Goal: Task Accomplishment & Management: Manage account settings

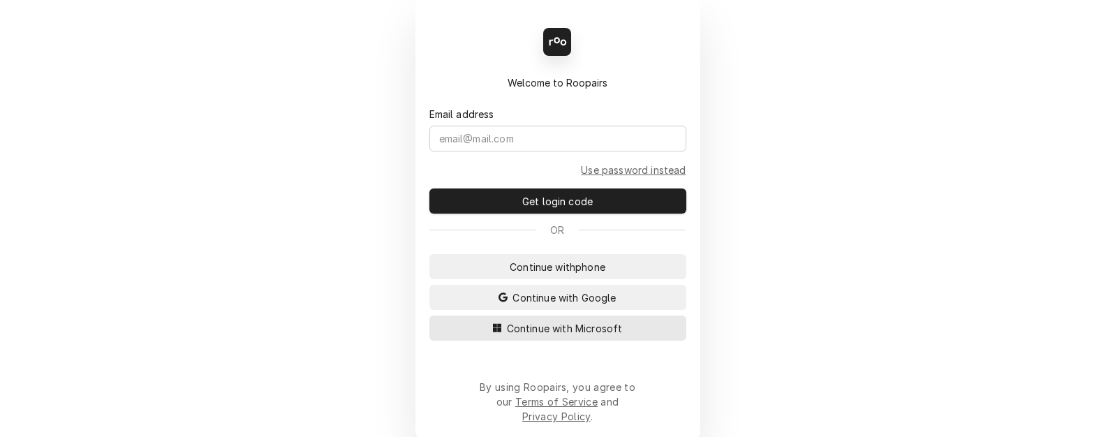
click at [519, 336] on span "Continue with Microsoft" at bounding box center [564, 328] width 121 height 15
drag, startPoint x: 519, startPoint y: 341, endPoint x: 511, endPoint y: 333, distance: 10.9
click at [511, 334] on span "Continue with Microsoft" at bounding box center [564, 328] width 121 height 15
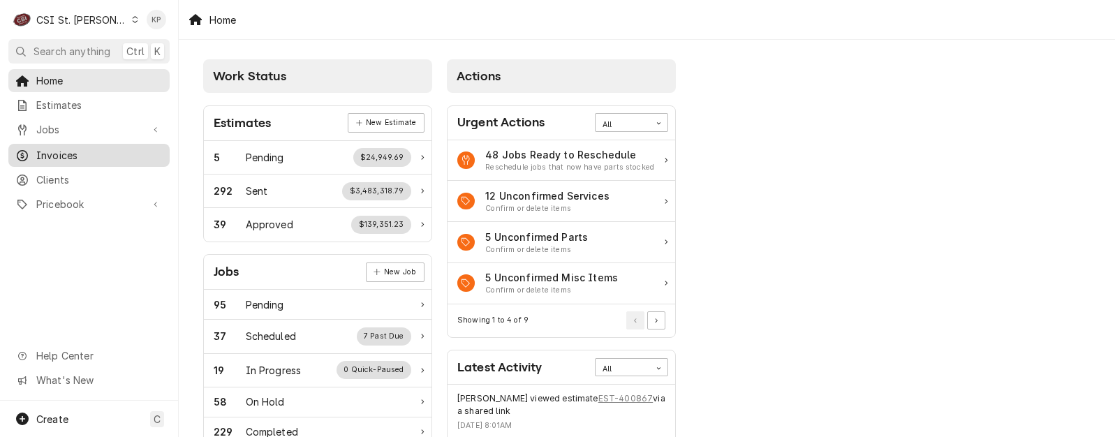
click at [43, 152] on span "Invoices" at bounding box center [99, 155] width 126 height 15
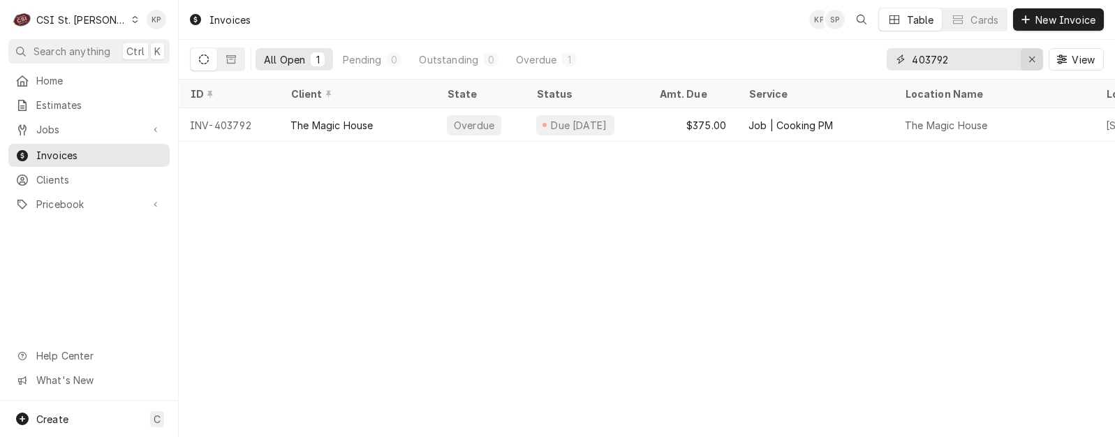
click at [1029, 60] on icon "Erase input" at bounding box center [1033, 59] width 8 height 10
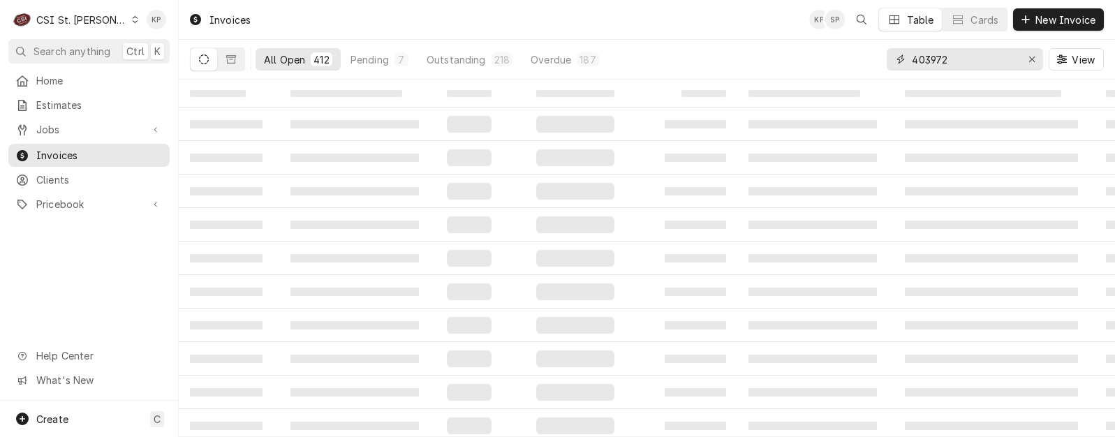
type input "403972"
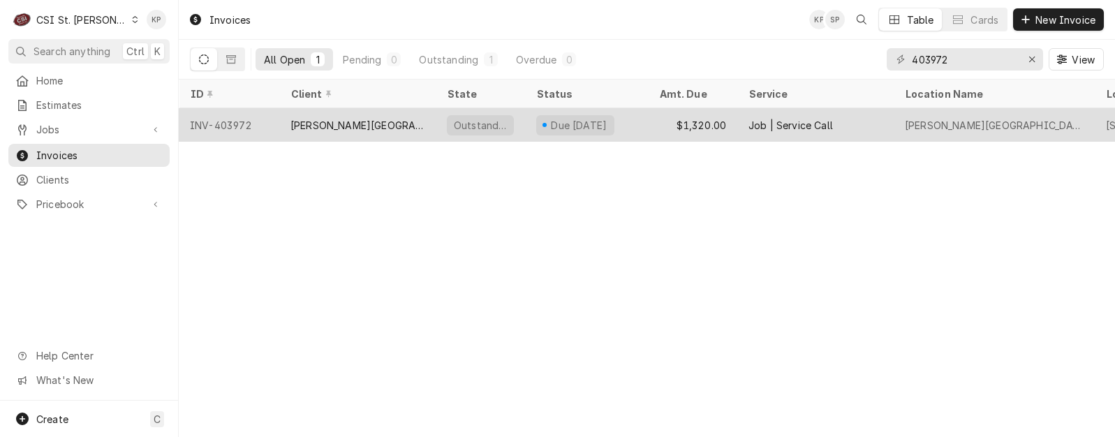
click at [234, 121] on div "INV-403972" at bounding box center [229, 125] width 101 height 34
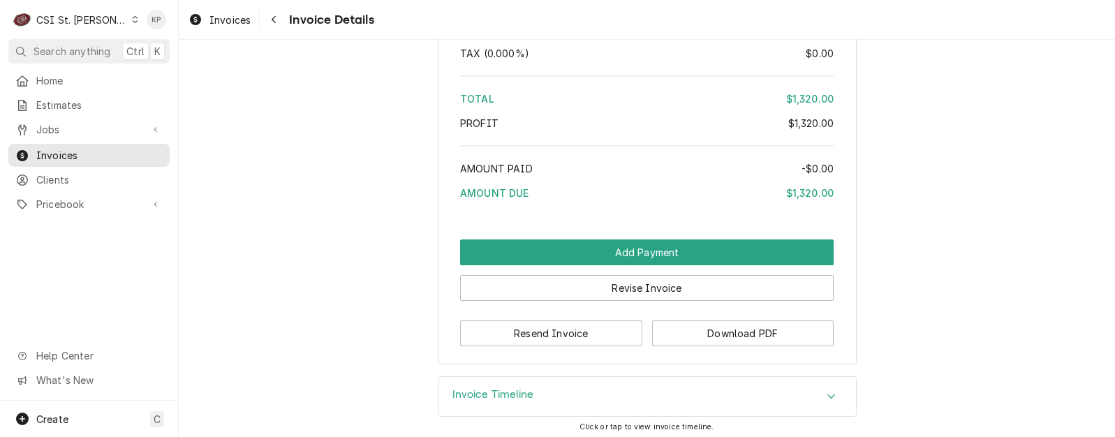
scroll to position [2746, 0]
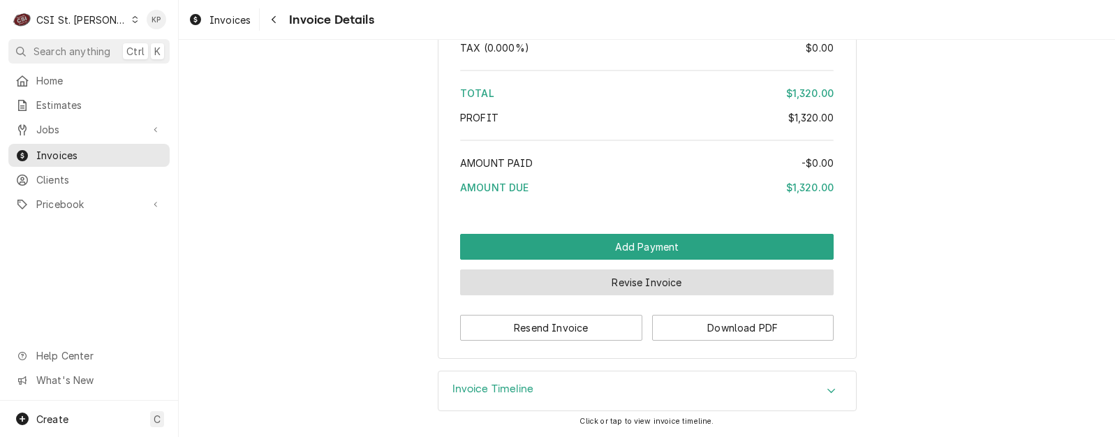
click at [656, 277] on button "Revise Invoice" at bounding box center [647, 283] width 374 height 26
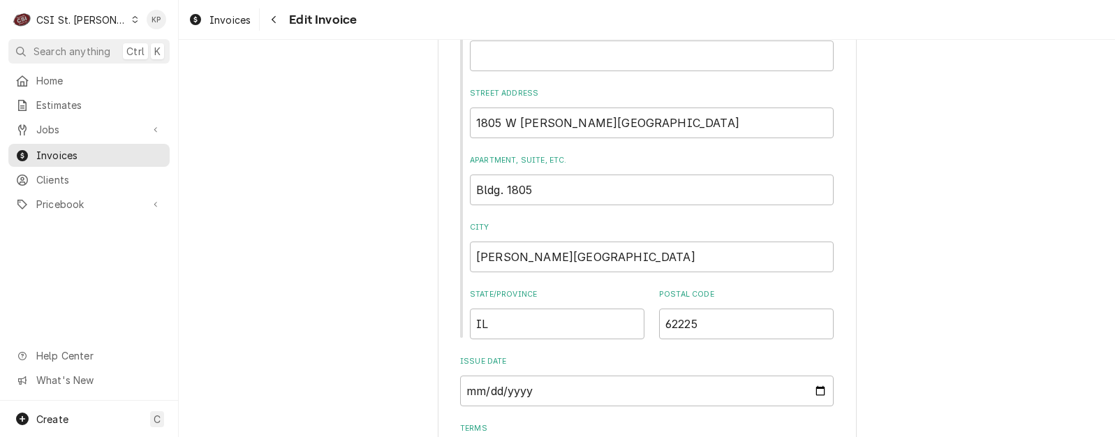
scroll to position [768, 0]
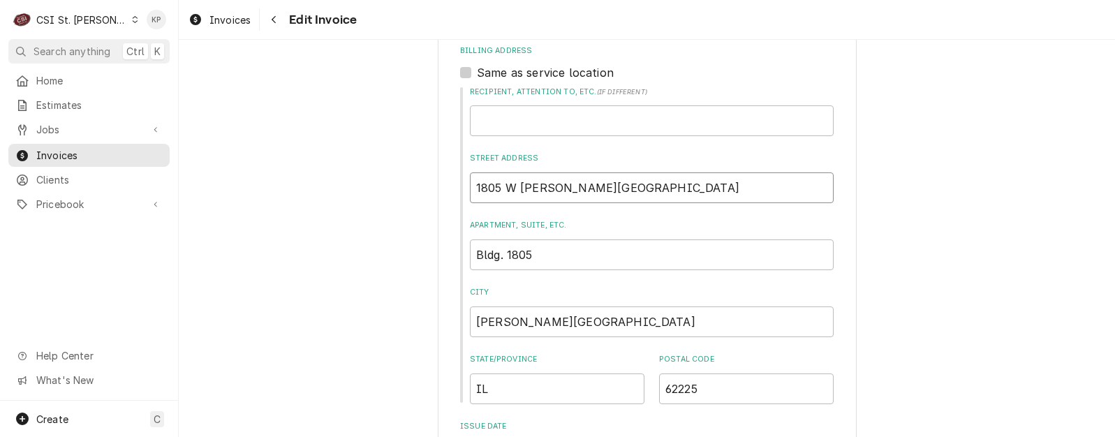
drag, startPoint x: 469, startPoint y: 170, endPoint x: 497, endPoint y: 168, distance: 28.0
click at [497, 172] on input "1805 W Winters St" at bounding box center [652, 187] width 364 height 31
type textarea "x"
type input "4 W Winters St"
type textarea "x"
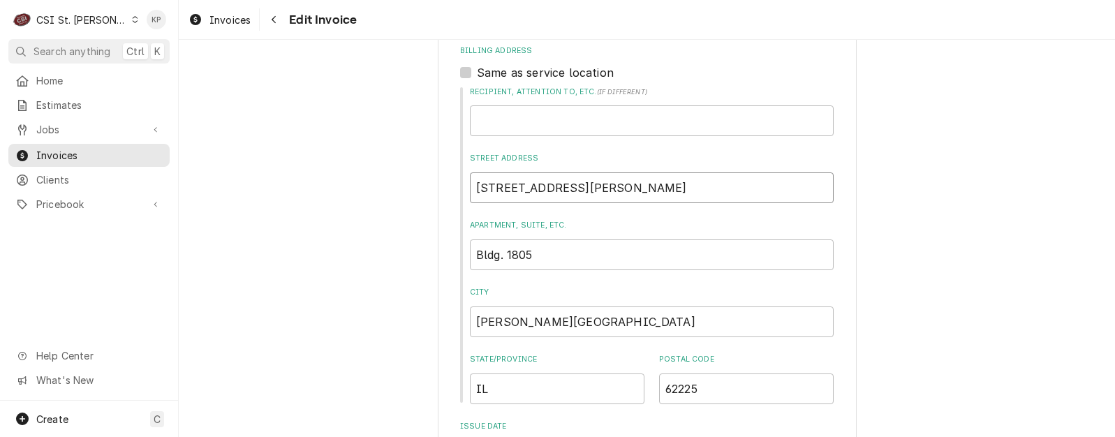
type input "46 W Winters St"
type textarea "x"
type input "461 W Winters St"
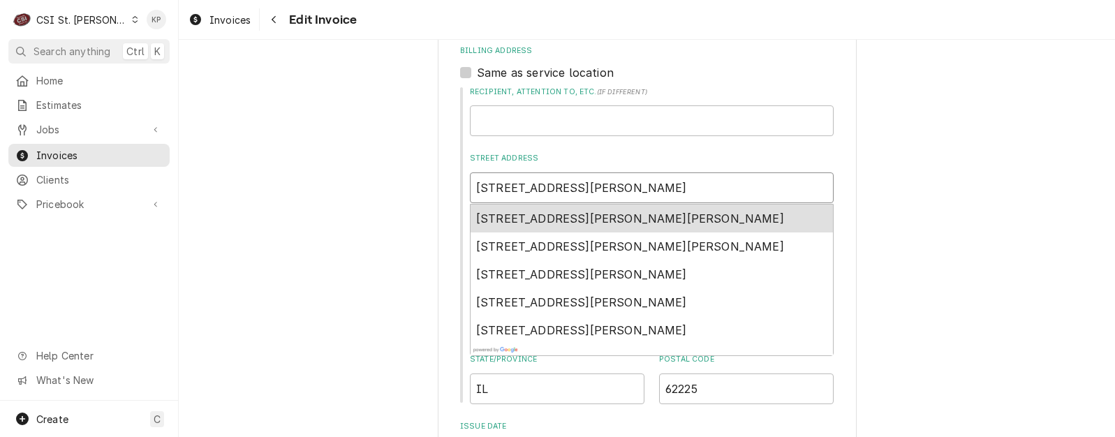
click at [518, 212] on span "461 West Winters Street, Scott Air Force Base, IL, USA" at bounding box center [630, 219] width 308 height 14
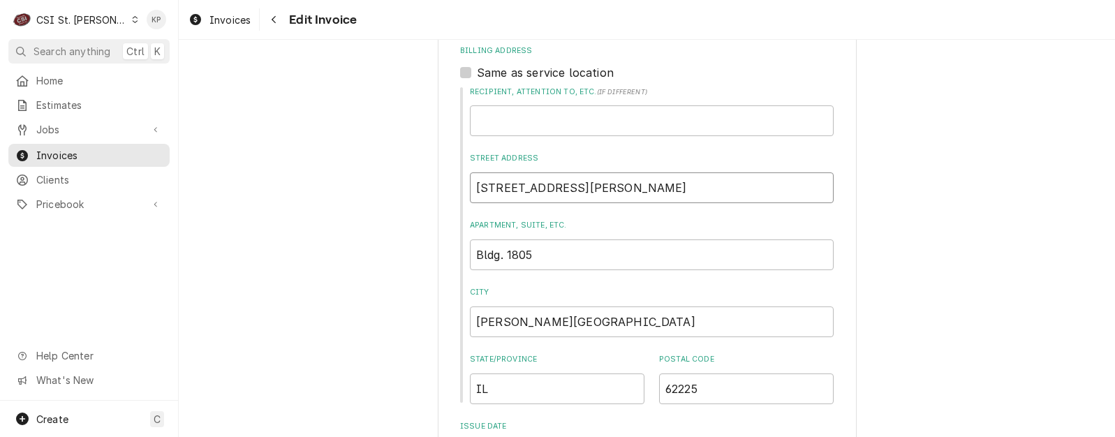
type textarea "x"
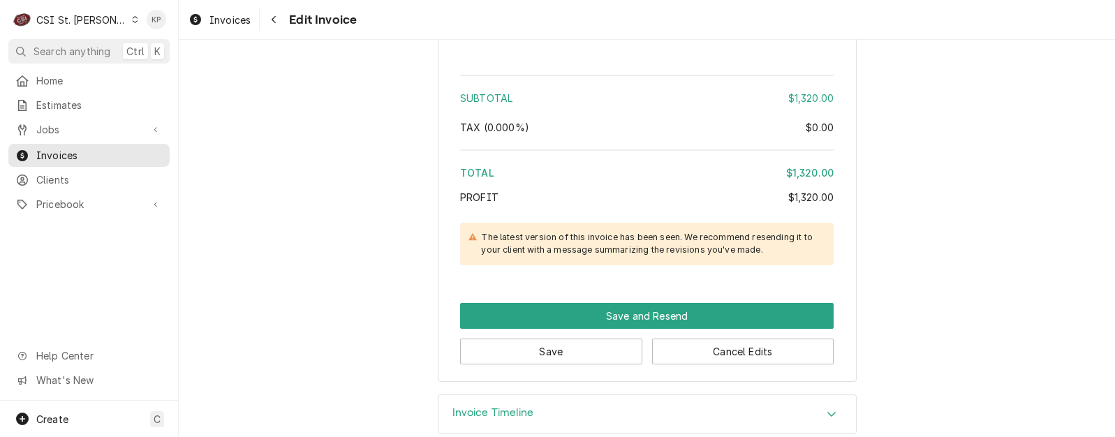
scroll to position [2908, 0]
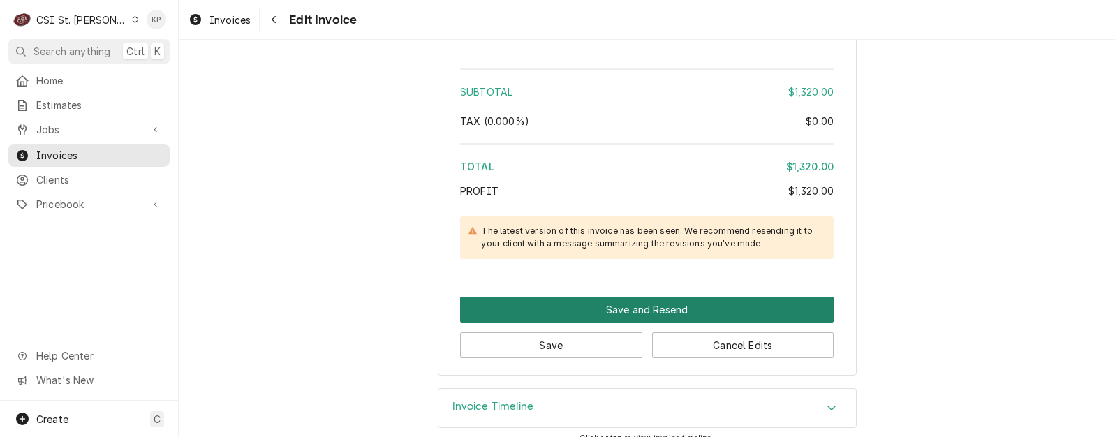
type input "461 W Winters St"
click at [573, 297] on button "Save and Resend" at bounding box center [647, 310] width 374 height 26
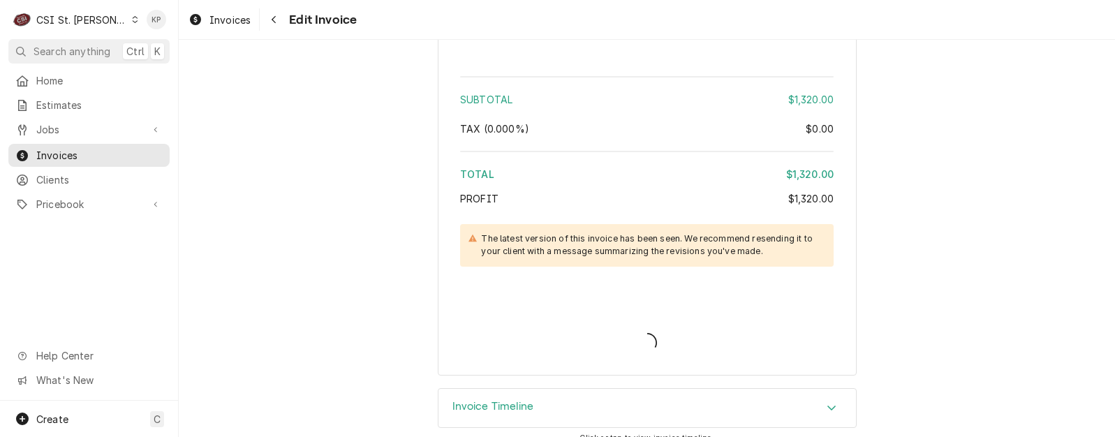
type textarea "x"
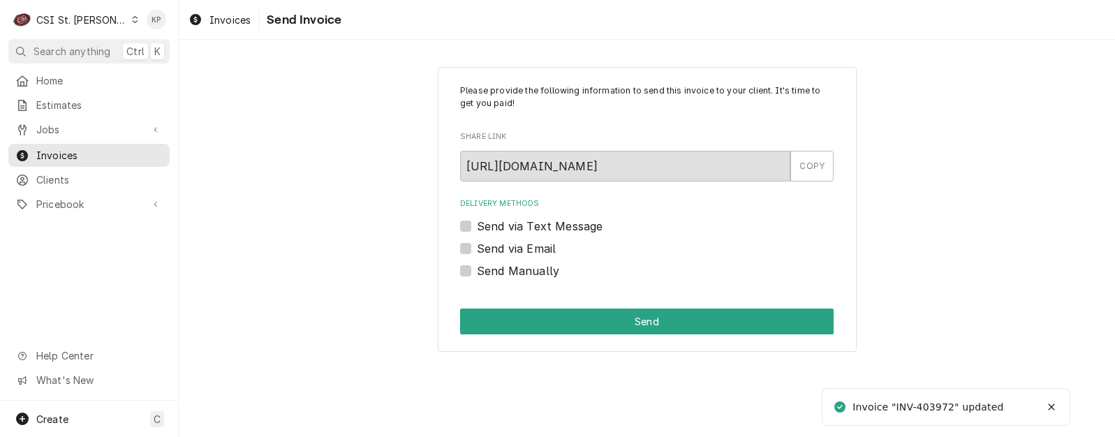
click at [477, 272] on label "Send Manually" at bounding box center [518, 271] width 82 height 17
click at [477, 272] on input "Send Manually" at bounding box center [664, 278] width 374 height 31
checkbox input "true"
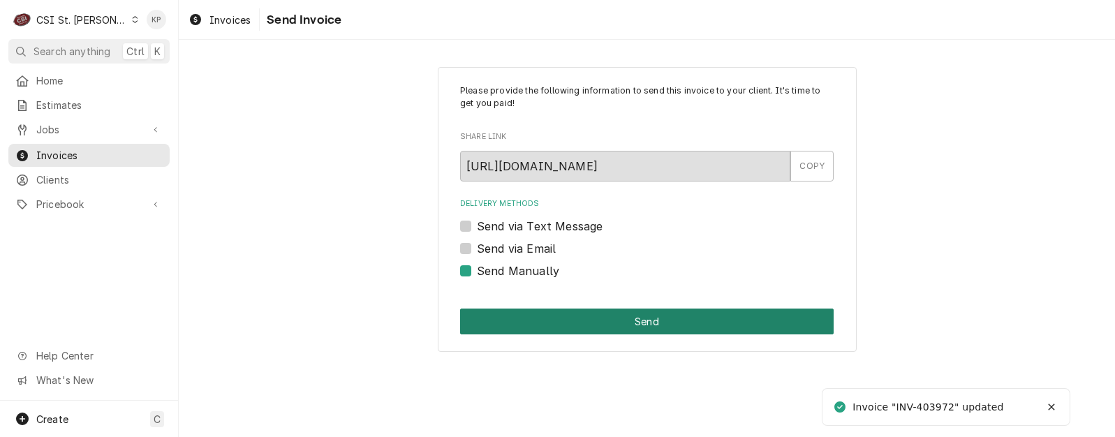
click at [592, 322] on button "Send" at bounding box center [647, 322] width 374 height 26
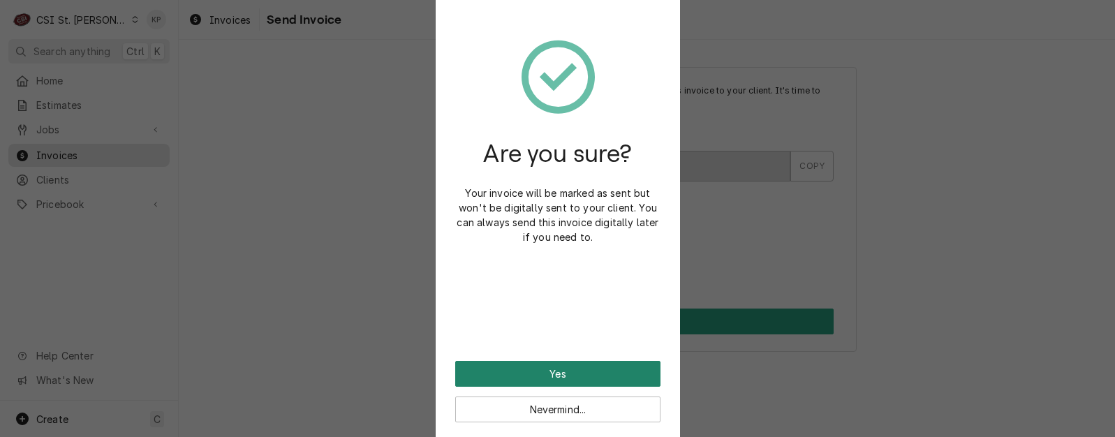
click at [587, 371] on button "Yes" at bounding box center [557, 374] width 205 height 26
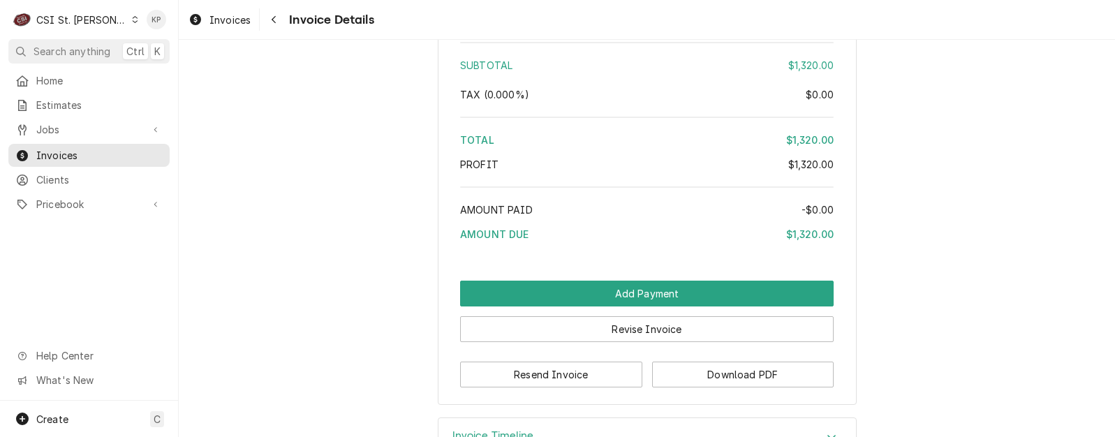
scroll to position [2699, 0]
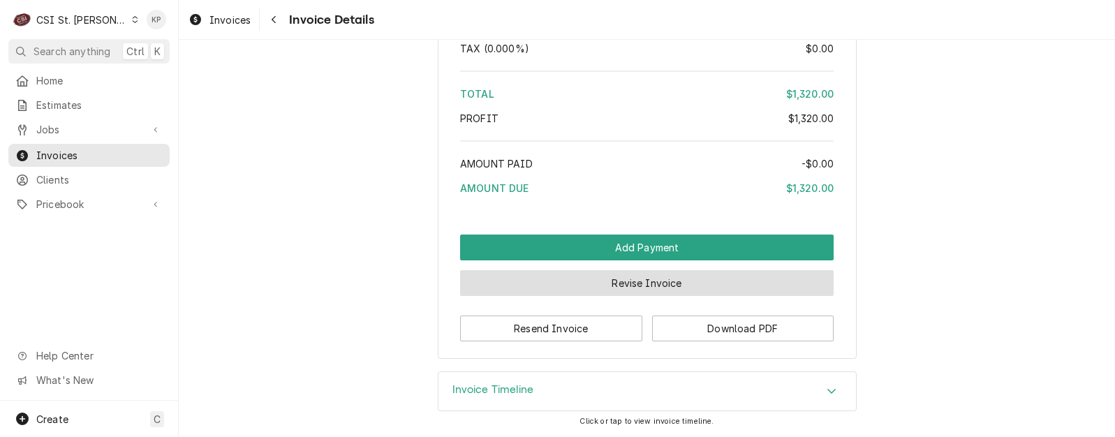
click at [646, 283] on button "Revise Invoice" at bounding box center [647, 283] width 374 height 26
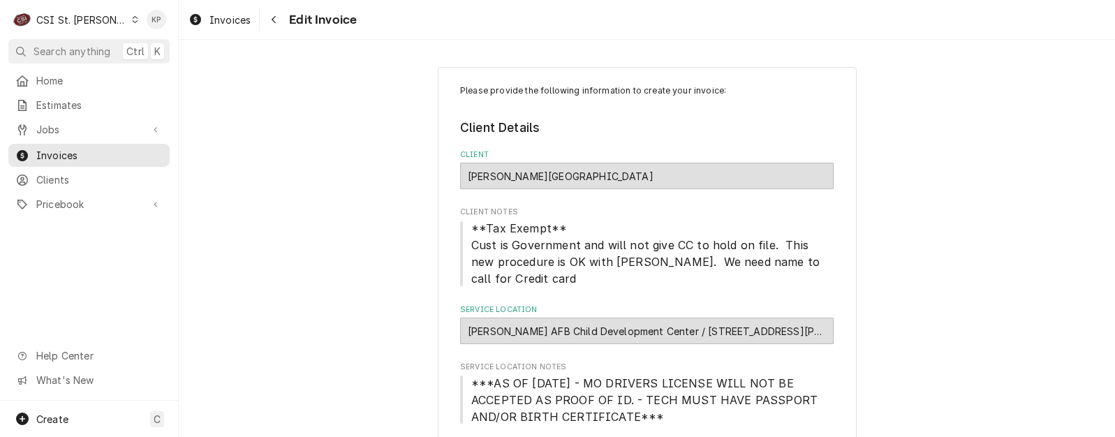
click at [648, 318] on div "Scott AFB Child Development Center / 1807 W Winters St Bldg 1807, Scott AFB, IL…" at bounding box center [647, 331] width 374 height 27
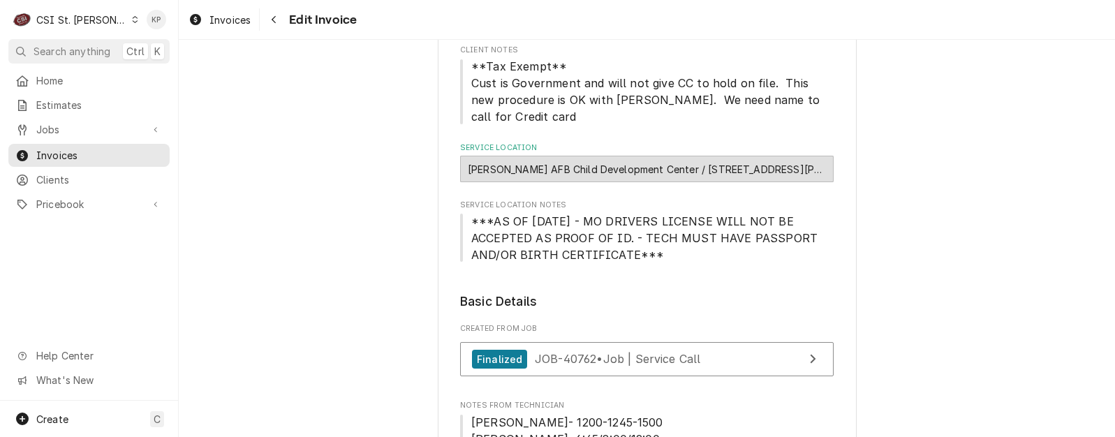
scroll to position [159, 0]
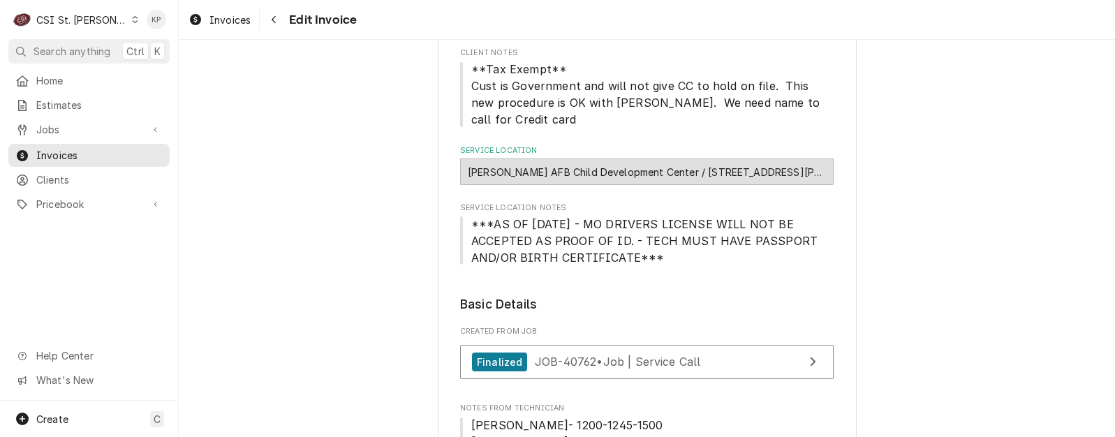
click at [629, 159] on div "Scott AFB Child Development Center / 1807 W Winters St Bldg 1807, Scott AFB, IL…" at bounding box center [647, 172] width 374 height 27
click at [629, 159] on div "[PERSON_NAME] AFB Child Development Center / [STREET_ADDRESS][PERSON_NAME][PERS…" at bounding box center [647, 172] width 374 height 27
click at [629, 159] on div "Scott AFB Child Development Center / 1807 W Winters St Bldg 1807, Scott AFB, IL…" at bounding box center [647, 172] width 374 height 27
drag, startPoint x: 629, startPoint y: 157, endPoint x: 632, endPoint y: 188, distance: 30.8
click at [632, 202] on span "Service Location Notes" at bounding box center [647, 207] width 374 height 11
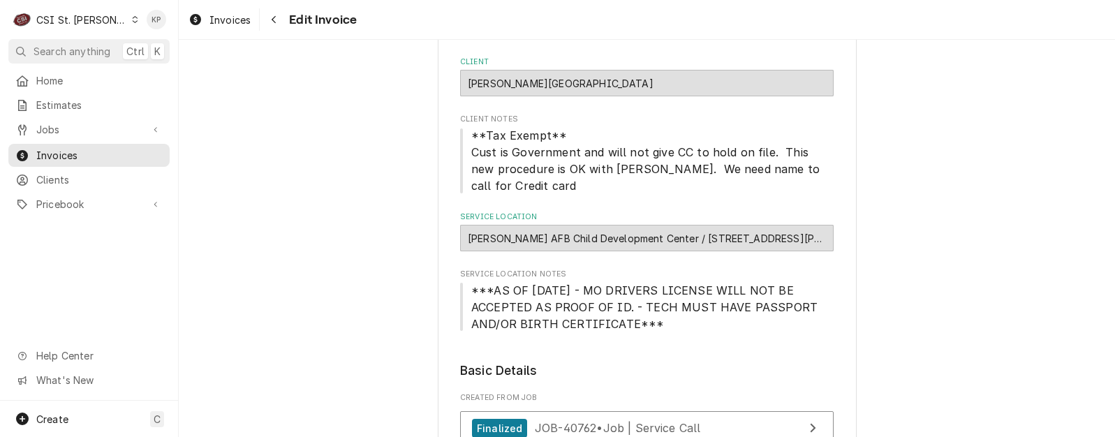
scroll to position [89, 0]
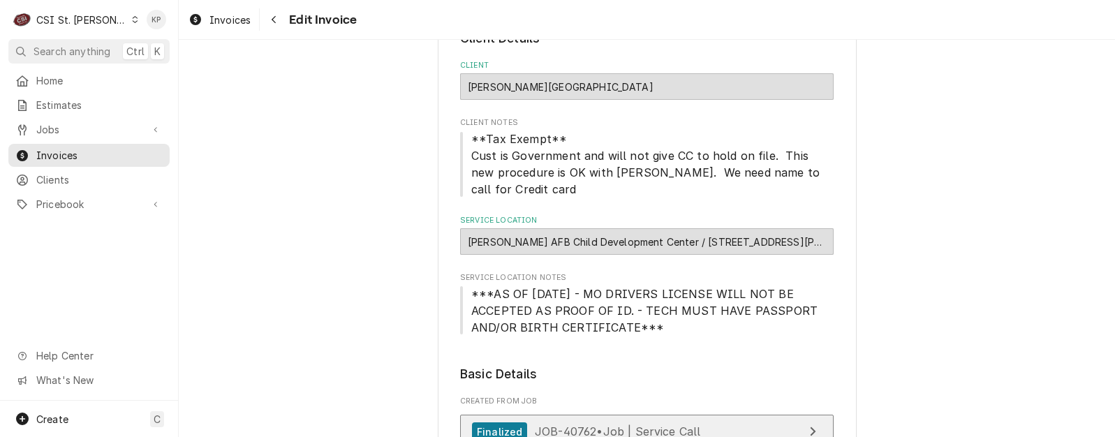
click at [495, 422] on div "Finalized" at bounding box center [499, 431] width 55 height 19
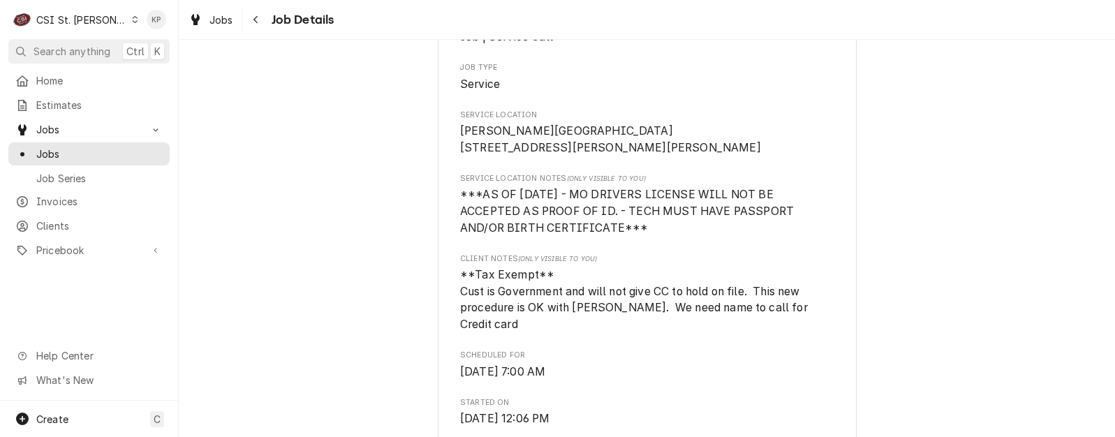
scroll to position [279, 0]
click at [525, 147] on span "Scott AFB Child Development Center 1807 W Winters St Bldg 1807 Scott AFB, IL 62…" at bounding box center [610, 140] width 301 height 30
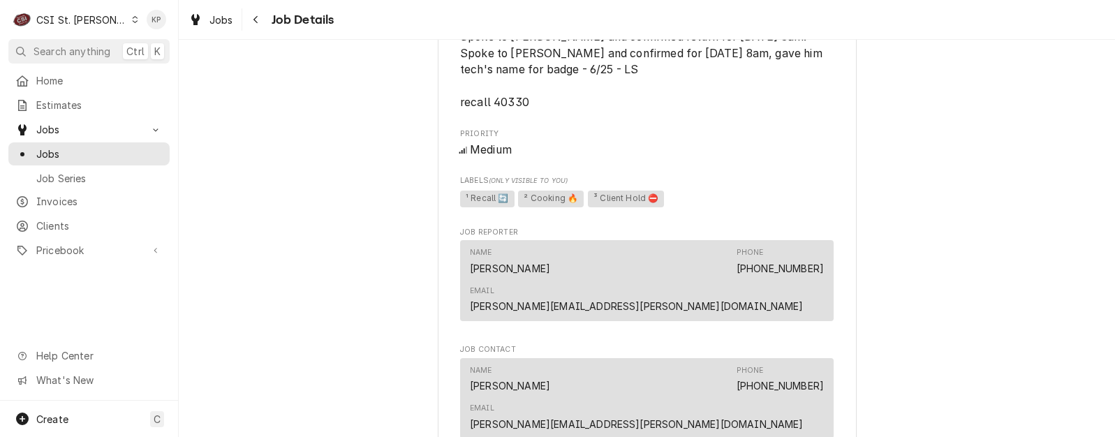
scroll to position [1047, 0]
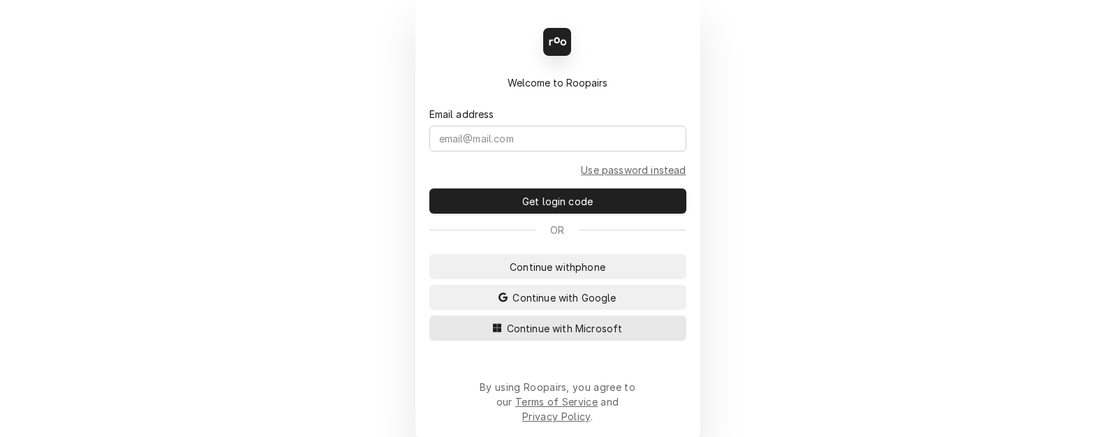
click at [565, 332] on span "Continue with Microsoft" at bounding box center [564, 328] width 121 height 15
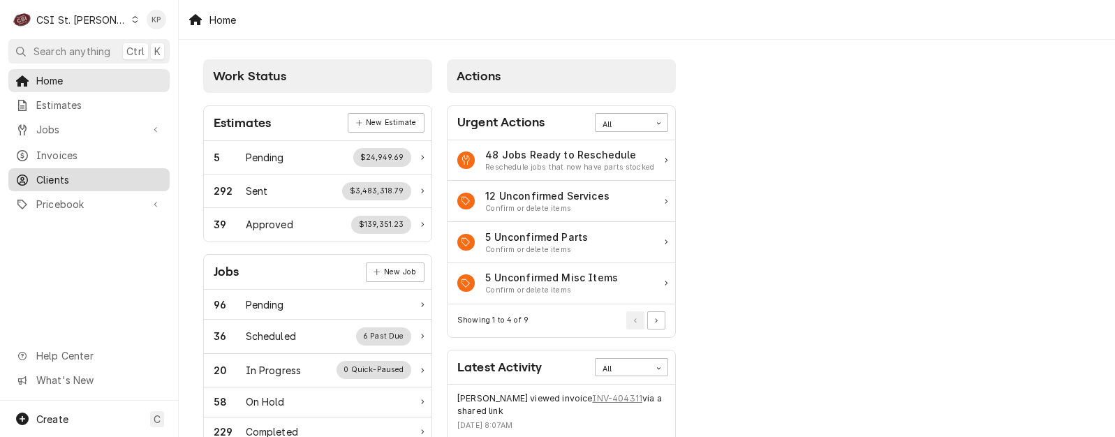
click at [36, 175] on span "Clients" at bounding box center [99, 179] width 126 height 15
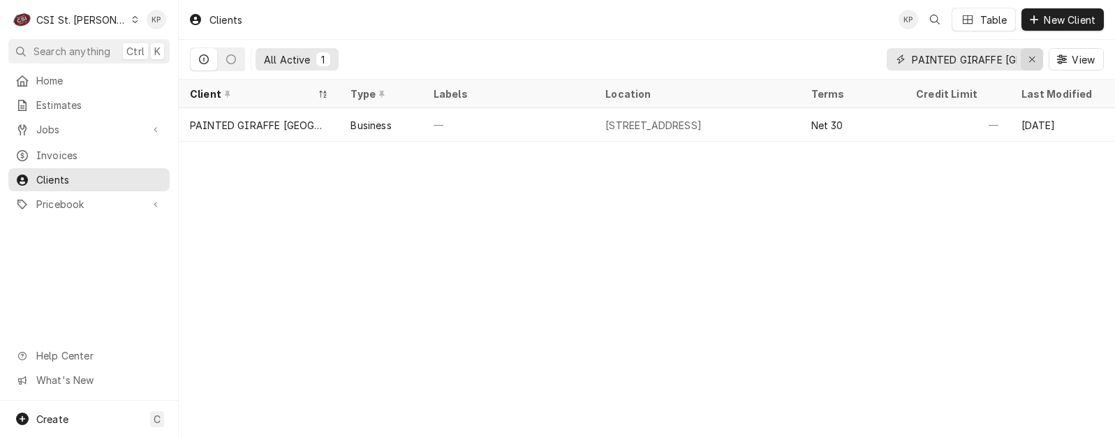
click at [1033, 58] on icon "Erase input" at bounding box center [1032, 60] width 6 height 6
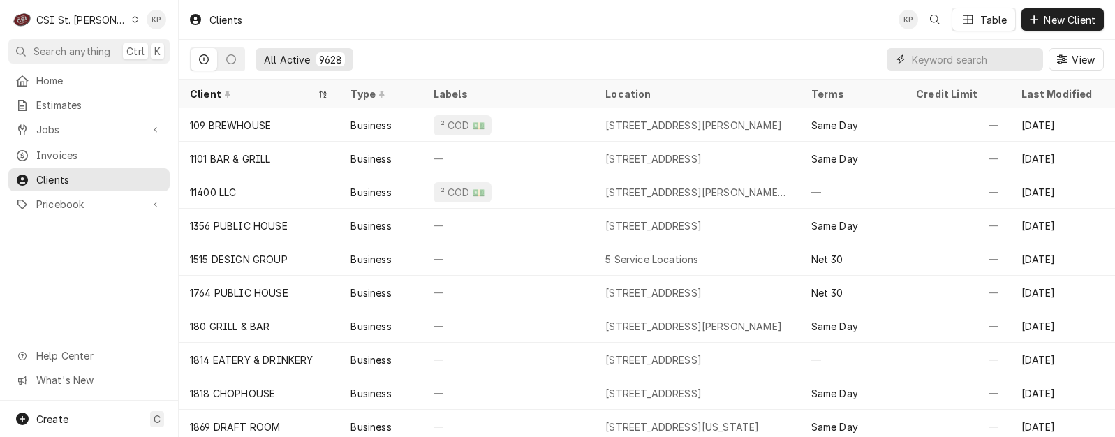
click at [915, 63] on input "Dynamic Content Wrapper" at bounding box center [974, 59] width 124 height 22
click at [61, 152] on span "Invoices" at bounding box center [99, 155] width 126 height 15
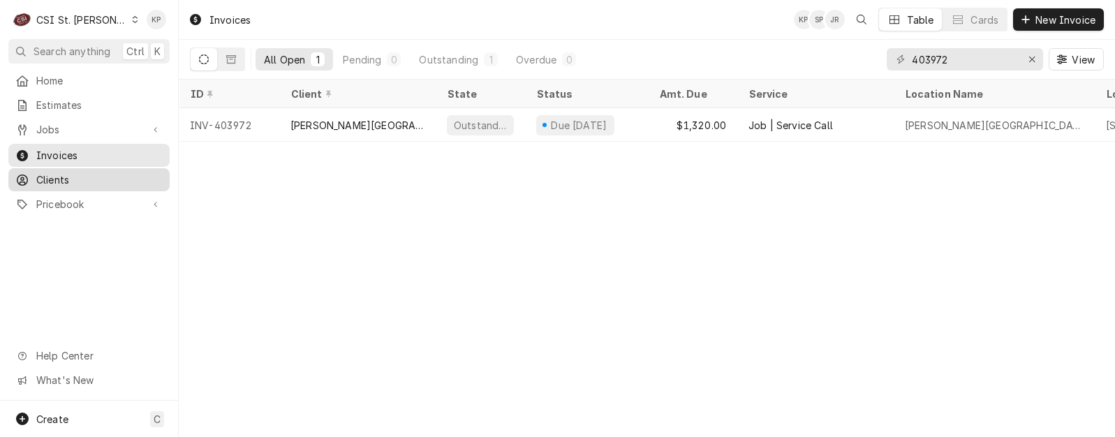
click at [45, 174] on span "Clients" at bounding box center [99, 179] width 126 height 15
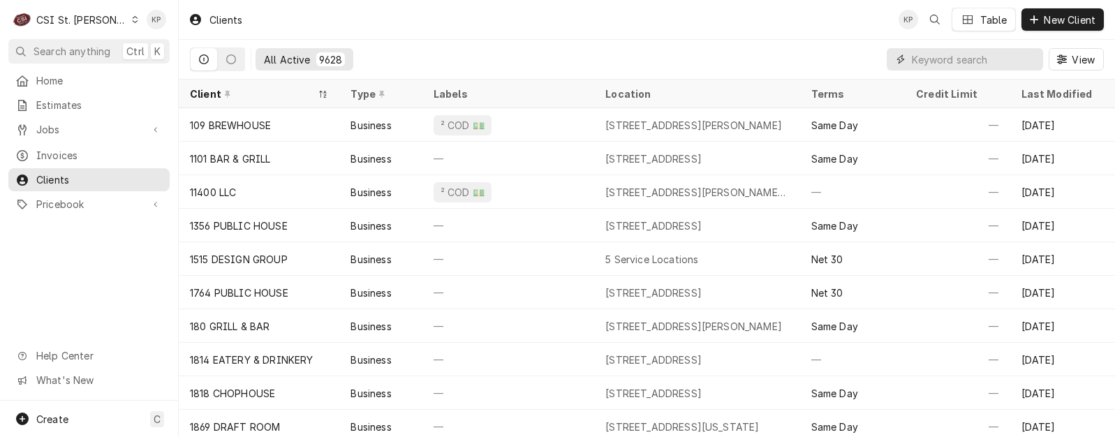
click at [943, 52] on input "Dynamic Content Wrapper" at bounding box center [974, 59] width 124 height 22
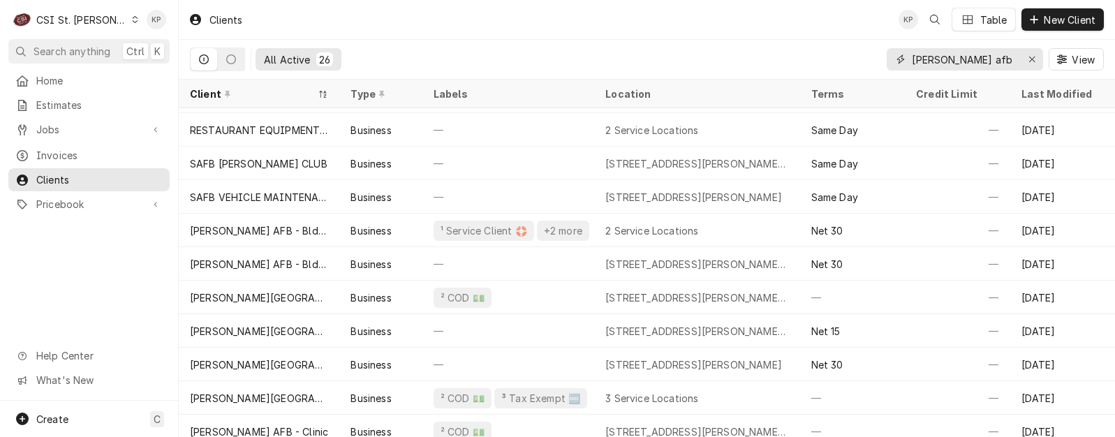
scroll to position [272, 0]
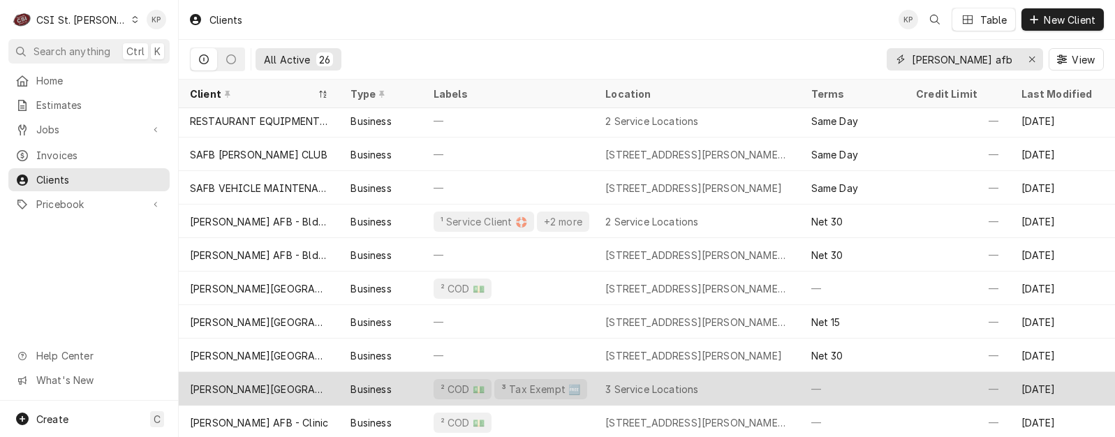
type input "[PERSON_NAME] afb"
click at [270, 383] on div "[PERSON_NAME][GEOGRAPHIC_DATA]" at bounding box center [259, 389] width 138 height 15
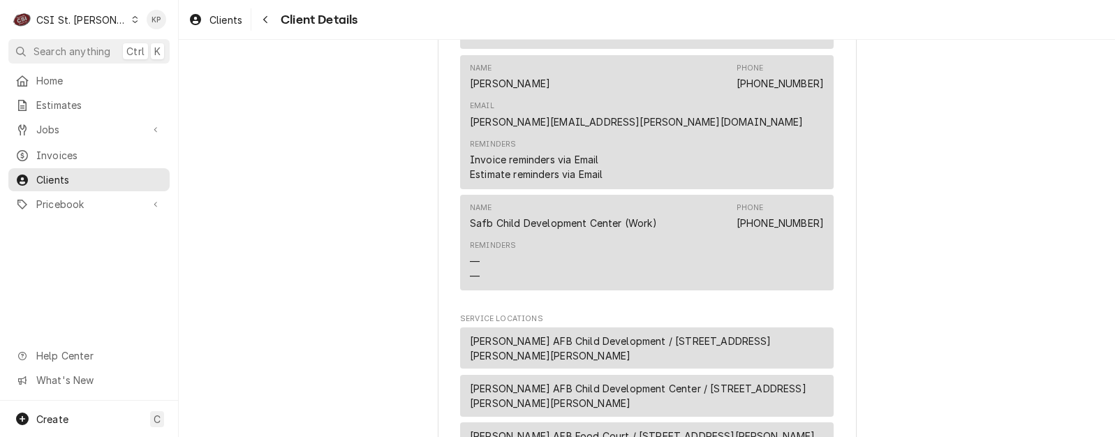
scroll to position [1033, 0]
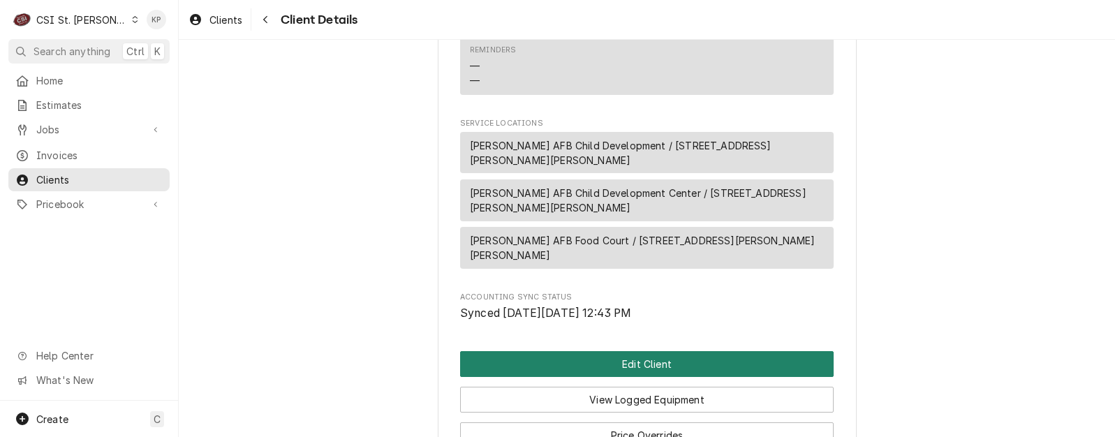
click at [573, 351] on button "Edit Client" at bounding box center [647, 364] width 374 height 26
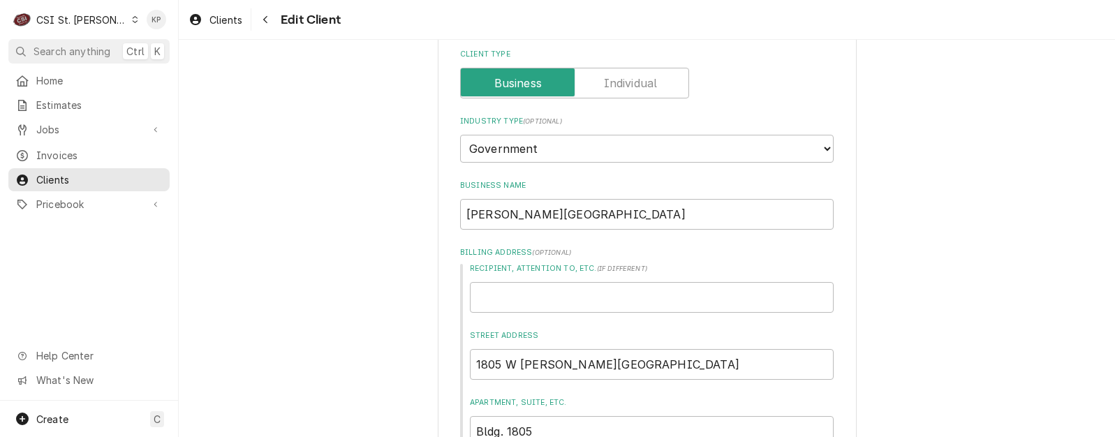
scroll to position [140, 0]
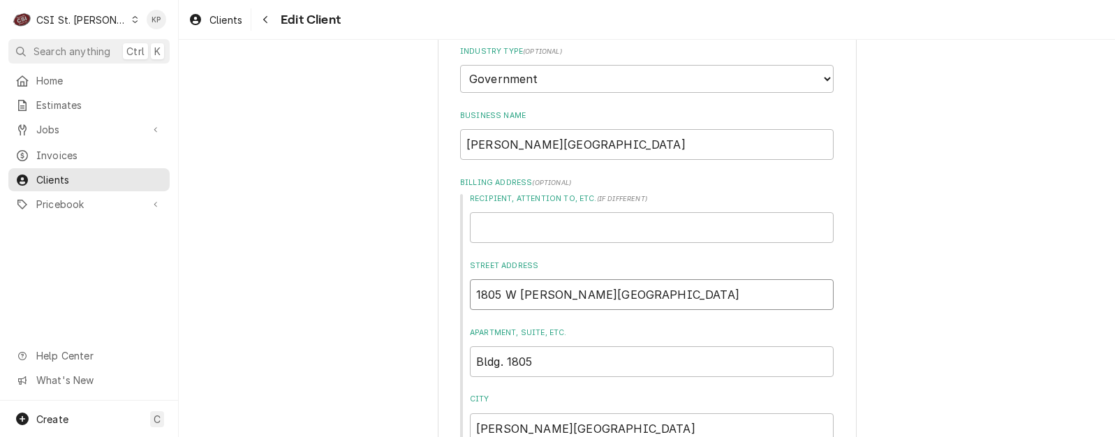
drag, startPoint x: 471, startPoint y: 294, endPoint x: 628, endPoint y: 294, distance: 157.1
click at [628, 294] on input "1805 W Winters St" at bounding box center [652, 294] width 364 height 31
click at [499, 297] on input "1805 W Winters St" at bounding box center [652, 294] width 364 height 31
click at [496, 296] on input "1805 W Winters St" at bounding box center [652, 294] width 364 height 31
type textarea "x"
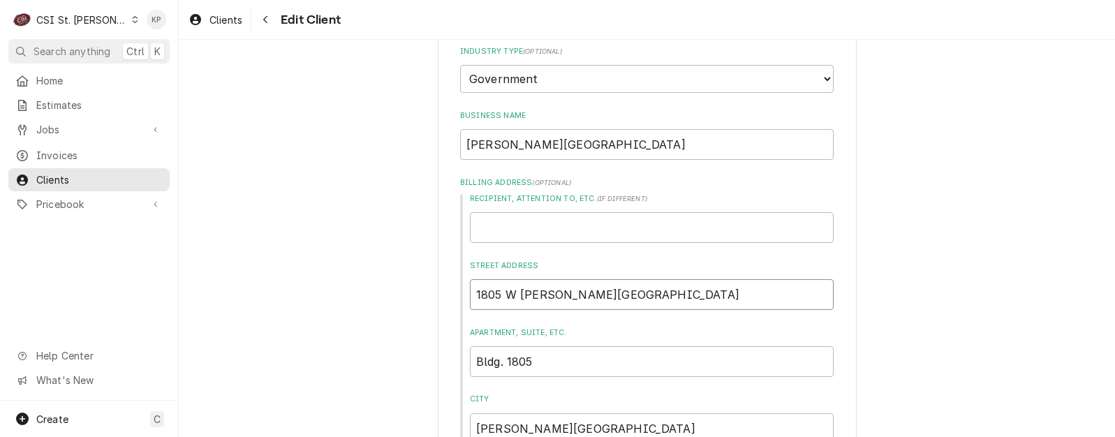
type input "180 W Winters St"
type textarea "x"
type input "18 W Winters St"
type textarea "x"
type input "1 W Winters St"
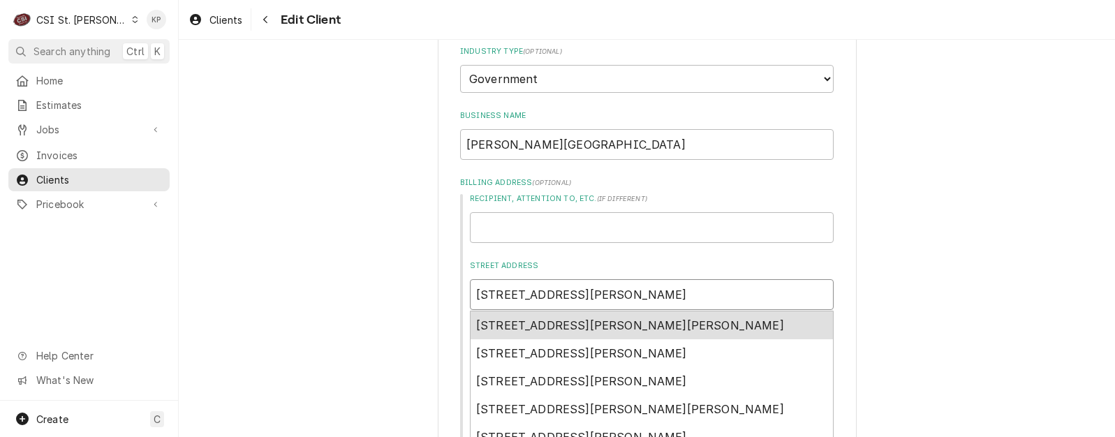
type textarea "x"
type input "W Winters St"
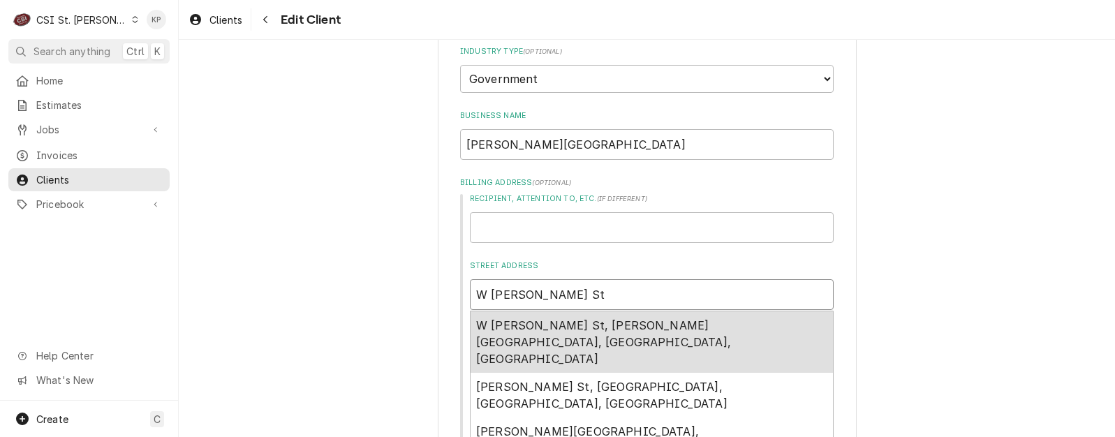
type textarea "x"
type input "4 W Winters St"
type textarea "x"
type input "46 W Winters St"
type textarea "x"
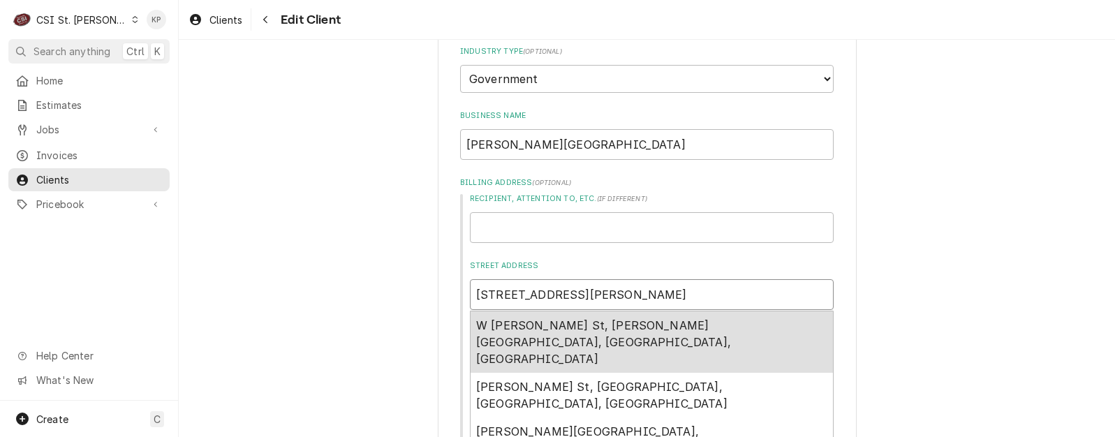
type input "461 W Winters St"
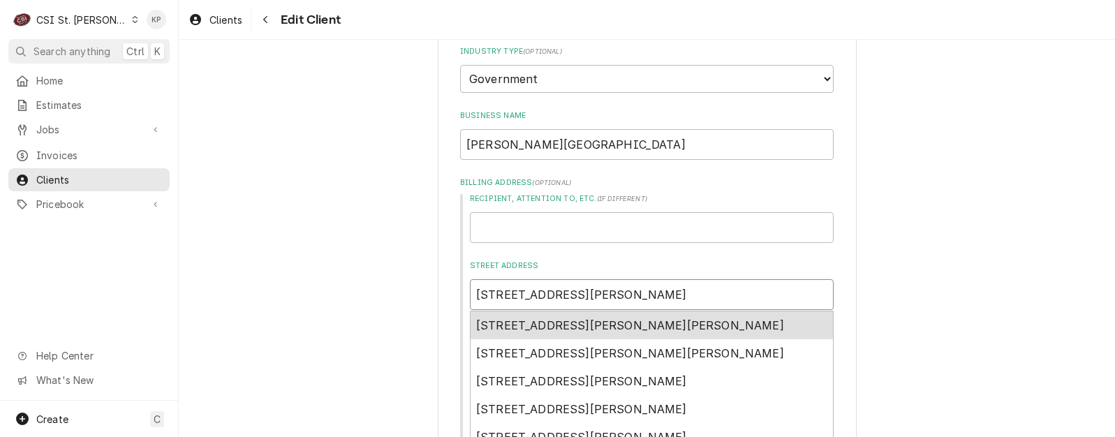
click at [542, 323] on span "461 West Winters Street, Scott Air Force Base, IL, USA" at bounding box center [630, 325] width 308 height 14
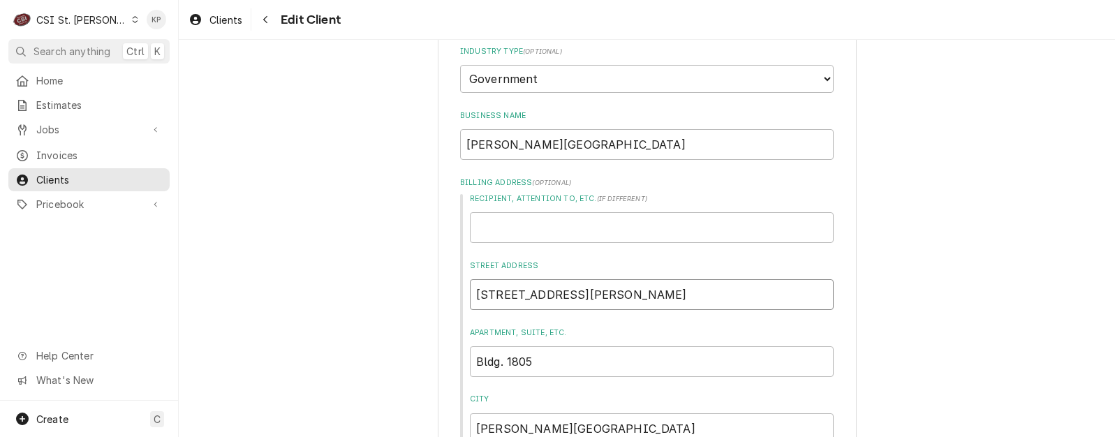
type textarea "x"
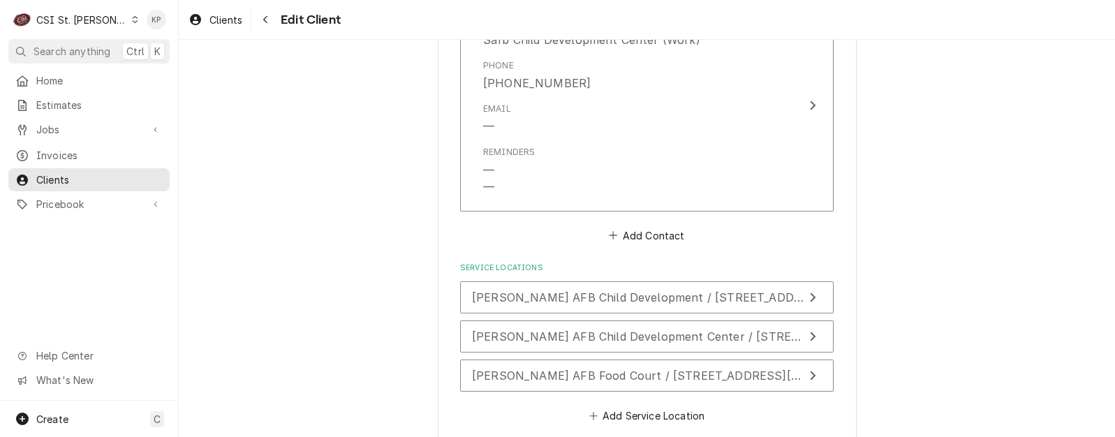
scroll to position [1878, 0]
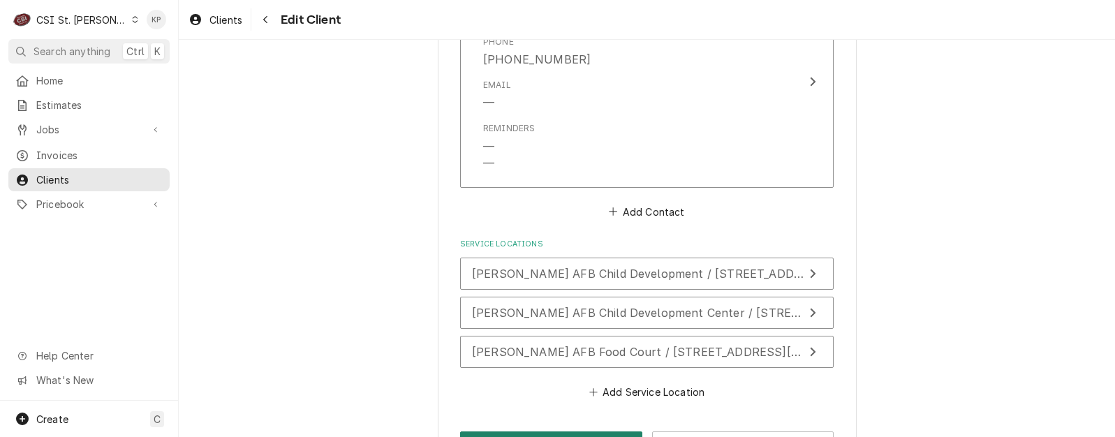
type input "461 W Winters St"
click at [568, 432] on button "Save" at bounding box center [551, 445] width 182 height 26
type textarea "x"
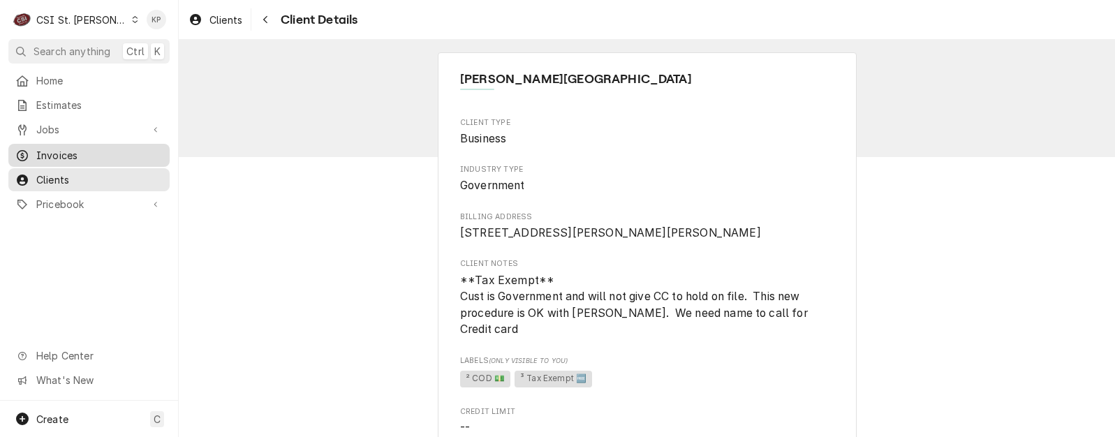
click at [51, 148] on span "Invoices" at bounding box center [99, 155] width 126 height 15
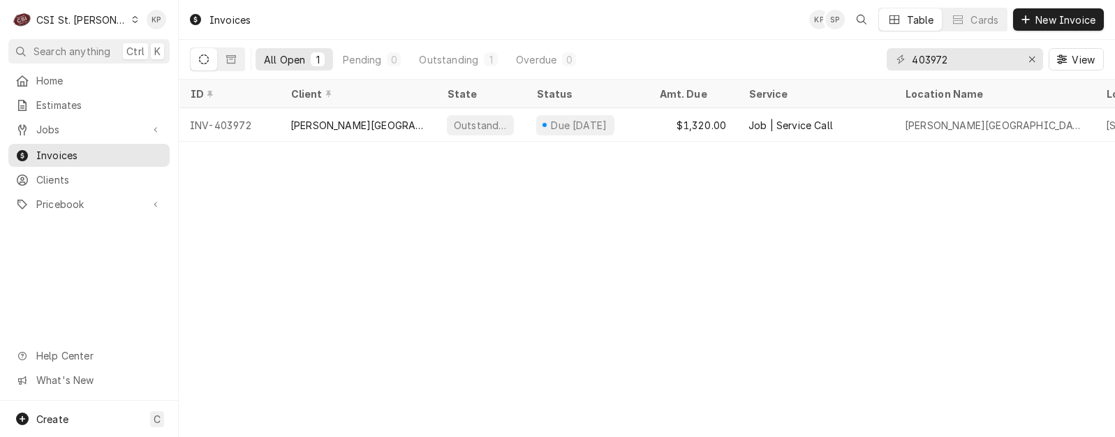
click at [227, 125] on div "INV-403972" at bounding box center [229, 125] width 101 height 34
click at [228, 125] on div "INV-403972" at bounding box center [229, 125] width 101 height 34
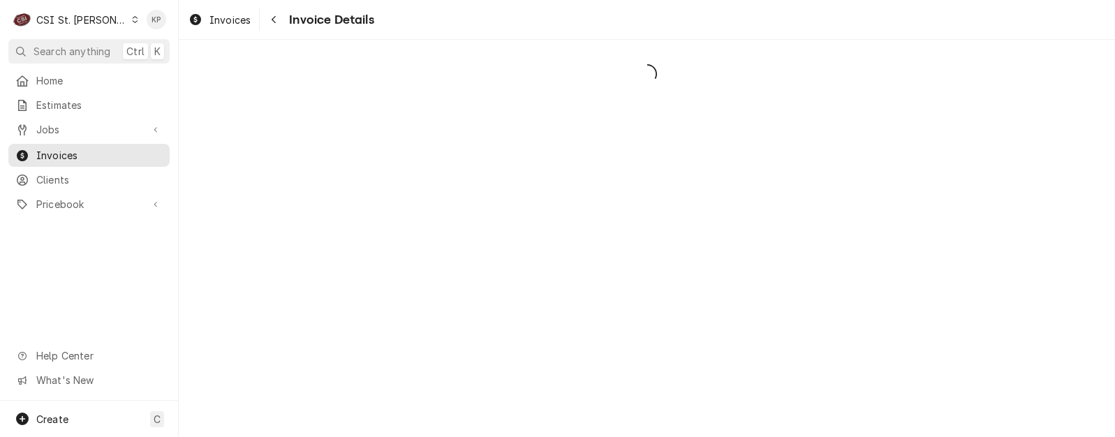
click at [343, 117] on div "C CSI St. Louis KP Search anything Ctrl K Home Estimates Jobs Jobs Job Series I…" at bounding box center [557, 218] width 1115 height 437
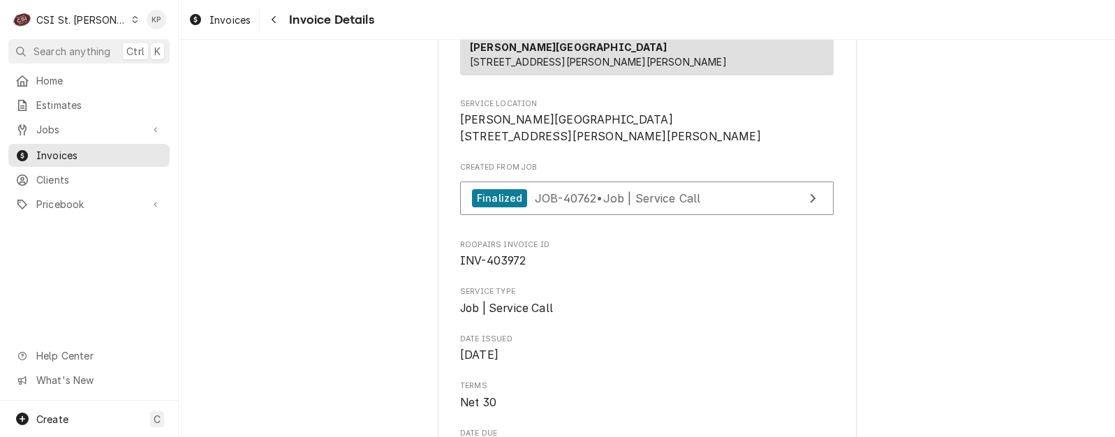
scroll to position [279, 0]
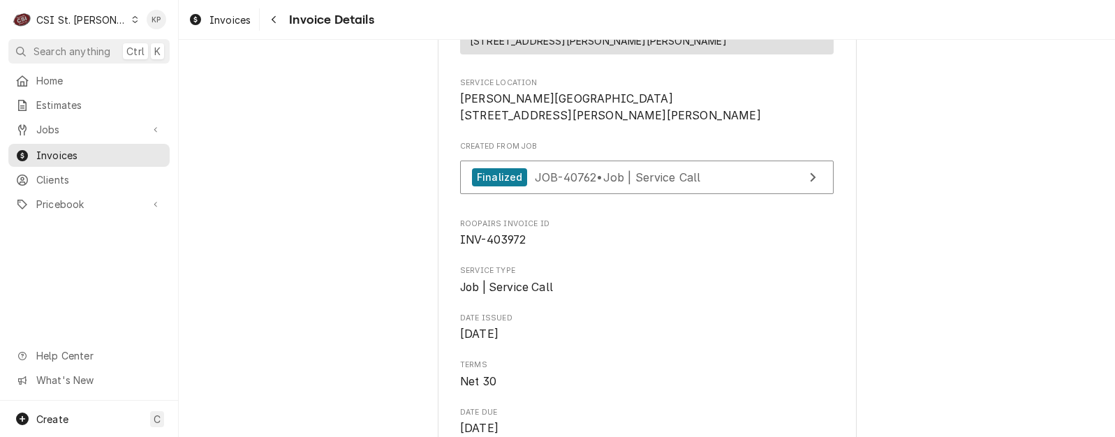
click at [584, 198] on div "Created From Job Finalized JOB-40762 • Job | Service Call" at bounding box center [647, 171] width 374 height 60
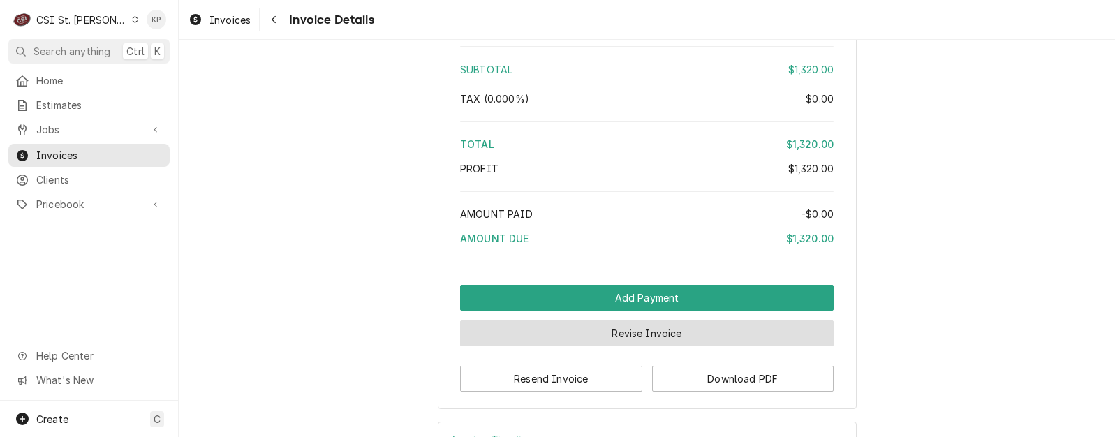
scroll to position [2419, 0]
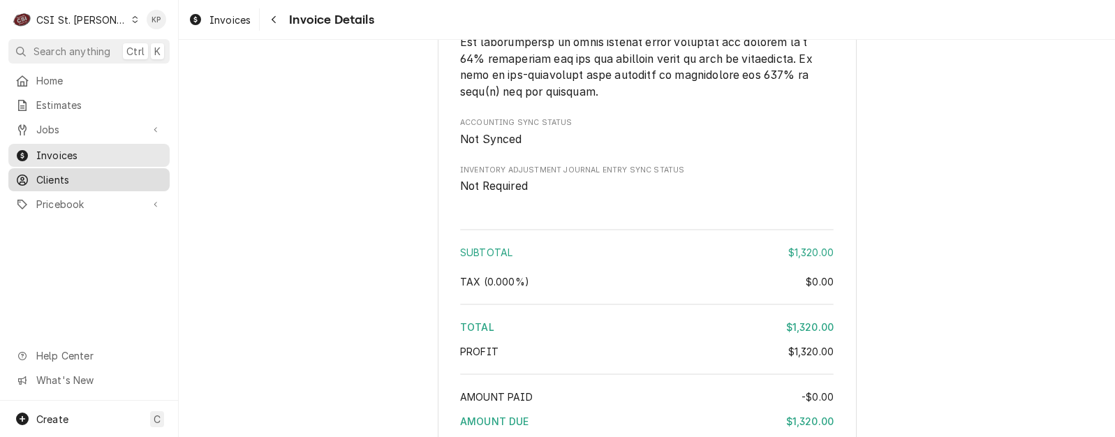
click at [40, 175] on span "Clients" at bounding box center [99, 179] width 126 height 15
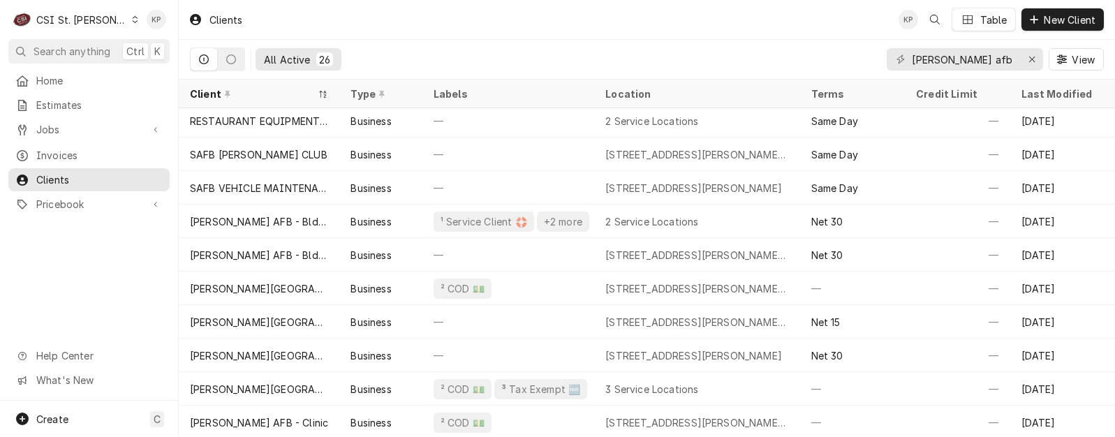
scroll to position [339, 0]
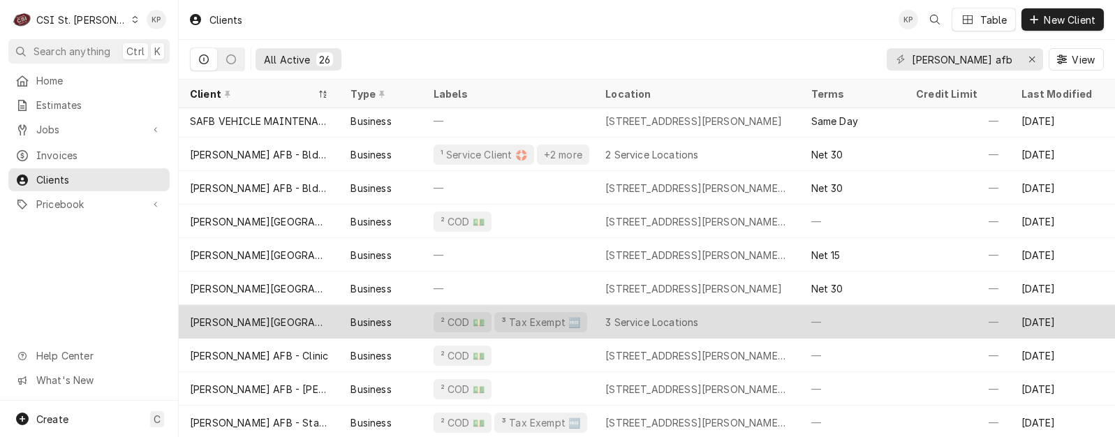
click at [285, 320] on div "[PERSON_NAME][GEOGRAPHIC_DATA]" at bounding box center [259, 322] width 138 height 15
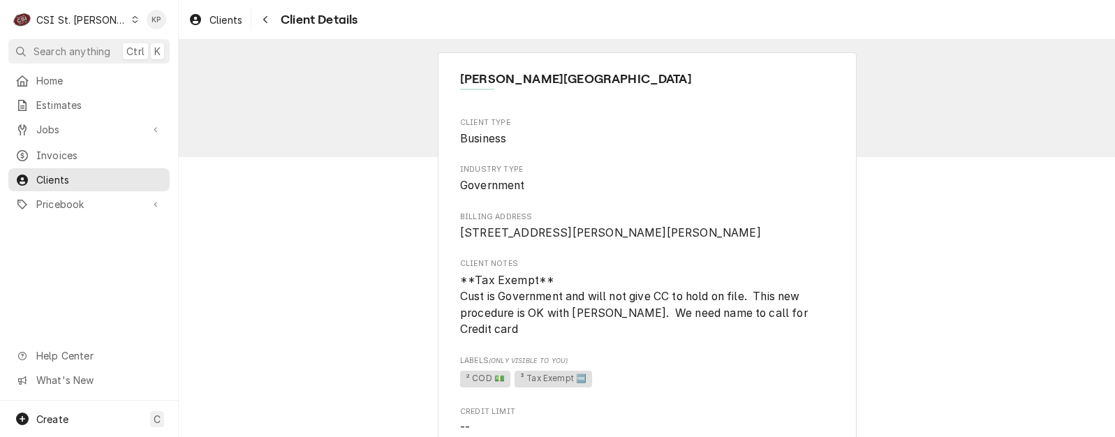
click at [291, 326] on div "C CSI St. [PERSON_NAME] KP Search anything Ctrl K Home Estimates Jobs Jobs Job …" at bounding box center [557, 218] width 1115 height 437
click at [60, 153] on span "Invoices" at bounding box center [99, 155] width 126 height 15
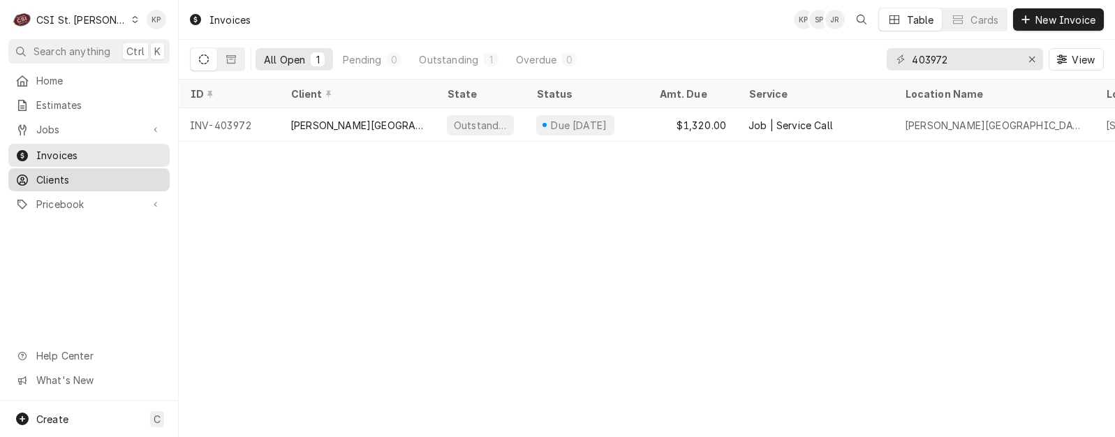
click at [57, 175] on span "Clients" at bounding box center [99, 179] width 126 height 15
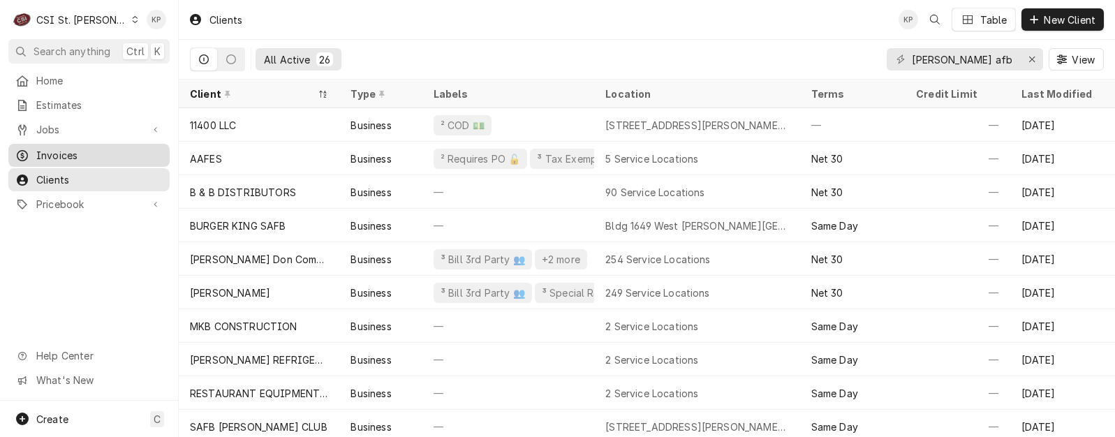
click at [35, 147] on div "Invoices" at bounding box center [89, 155] width 156 height 17
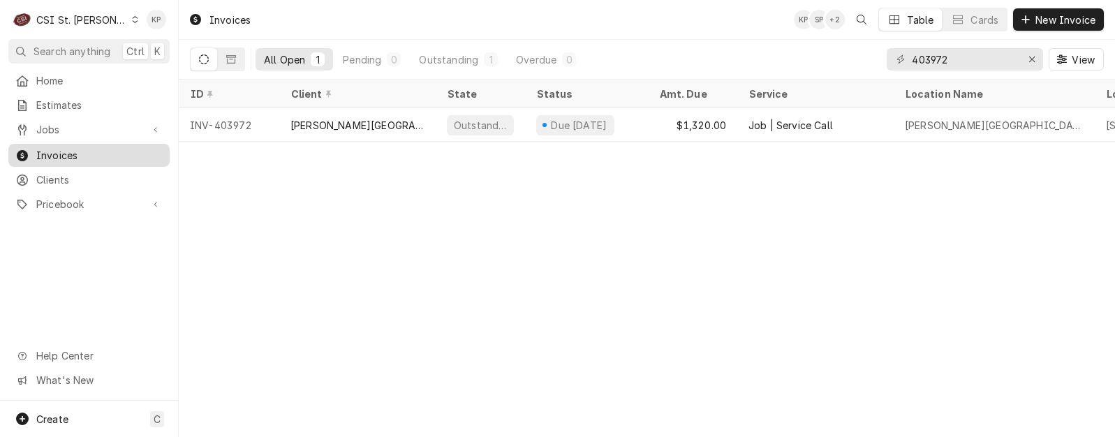
click at [58, 152] on span "Invoices" at bounding box center [99, 155] width 126 height 15
drag, startPoint x: 58, startPoint y: 127, endPoint x: 68, endPoint y: 154, distance: 28.3
click at [59, 127] on span "Jobs" at bounding box center [88, 129] width 105 height 15
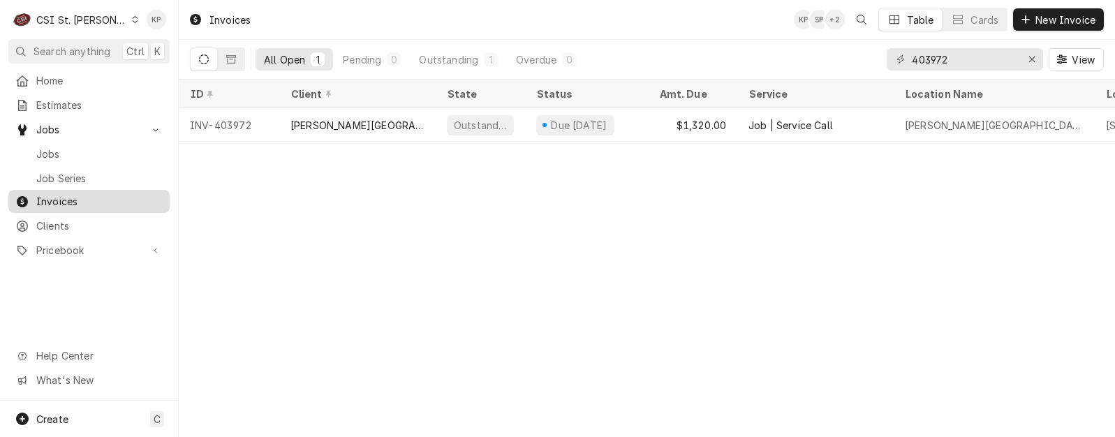
drag, startPoint x: 68, startPoint y: 154, endPoint x: 67, endPoint y: 177, distance: 23.1
click at [69, 154] on span "Jobs" at bounding box center [99, 154] width 126 height 15
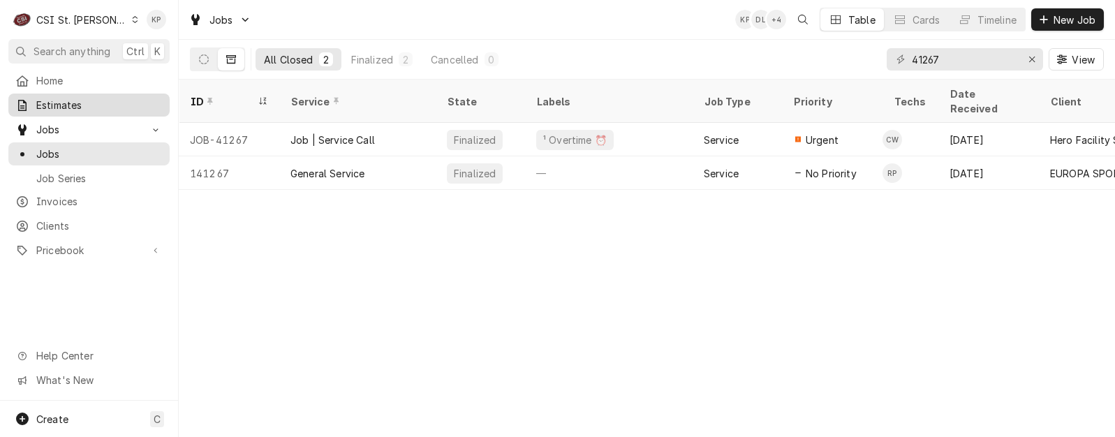
click at [65, 100] on span "Estimates" at bounding box center [99, 105] width 126 height 15
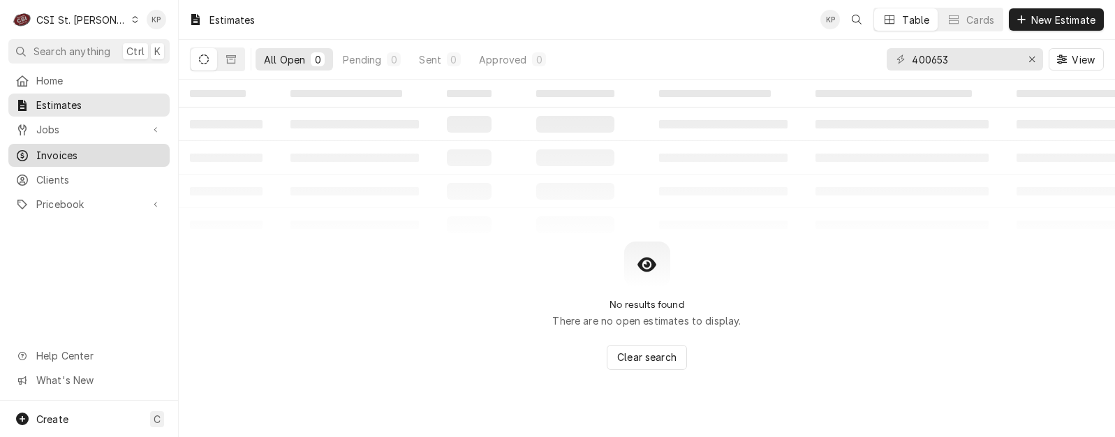
click at [52, 149] on span "Invoices" at bounding box center [99, 155] width 126 height 15
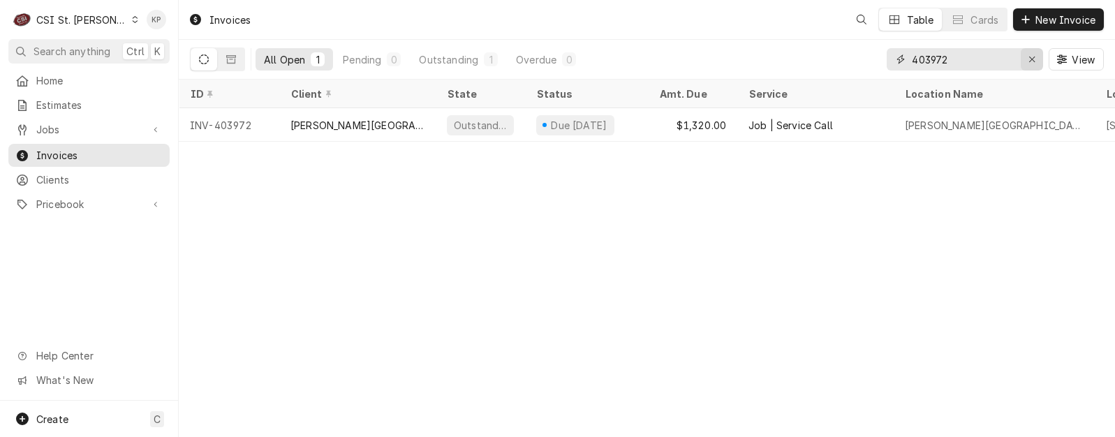
click at [1033, 59] on icon "Erase input" at bounding box center [1033, 59] width 8 height 10
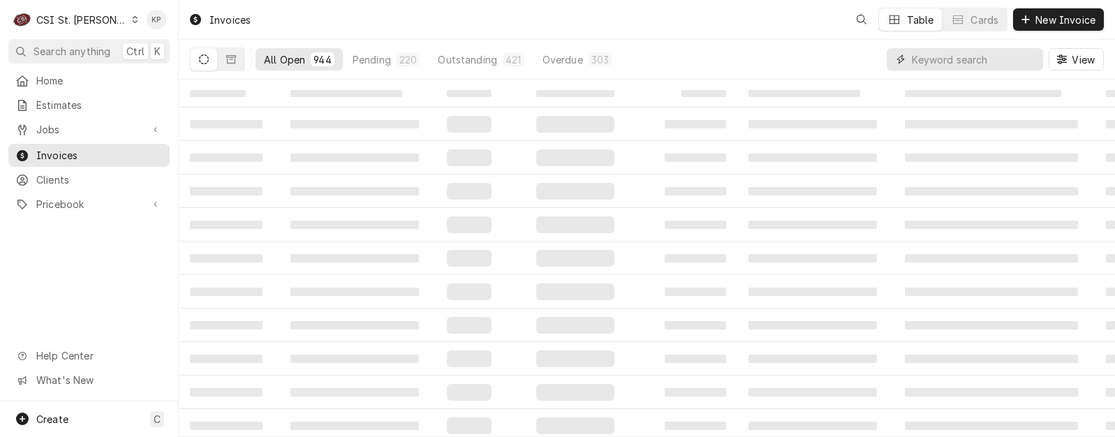
click at [968, 59] on input "Dynamic Content Wrapper" at bounding box center [974, 59] width 124 height 22
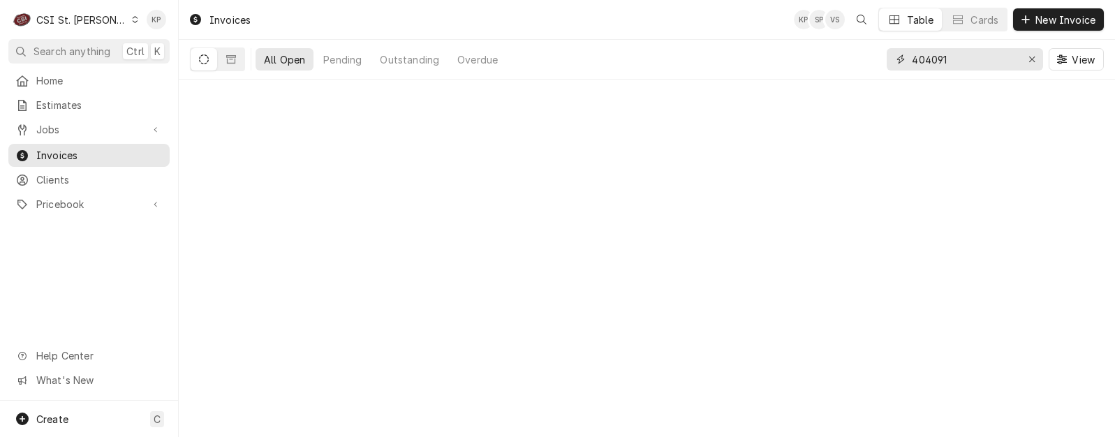
type input "404091"
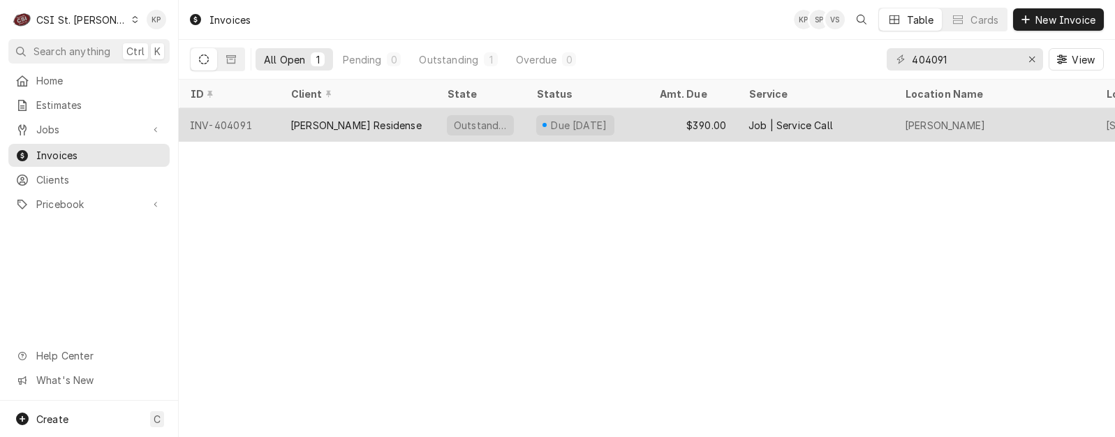
click at [217, 124] on div "INV-404091" at bounding box center [229, 125] width 101 height 34
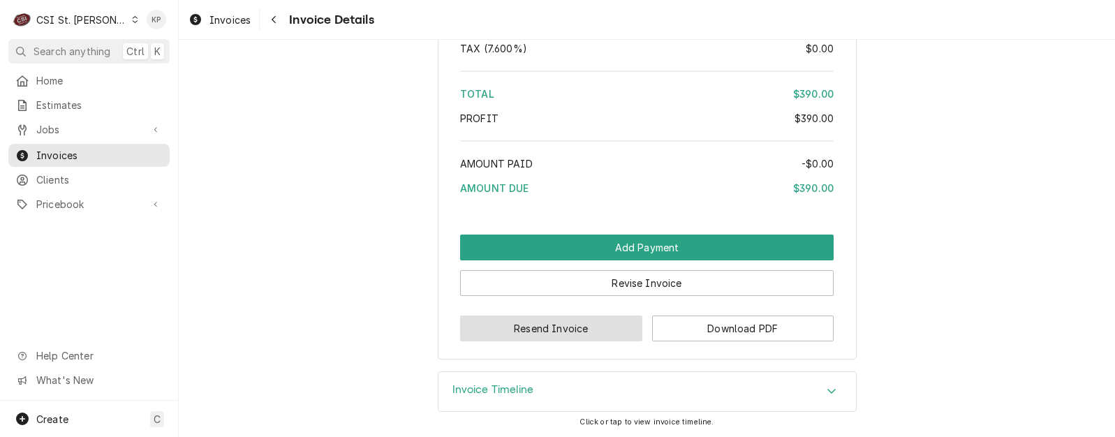
scroll to position [2257, 0]
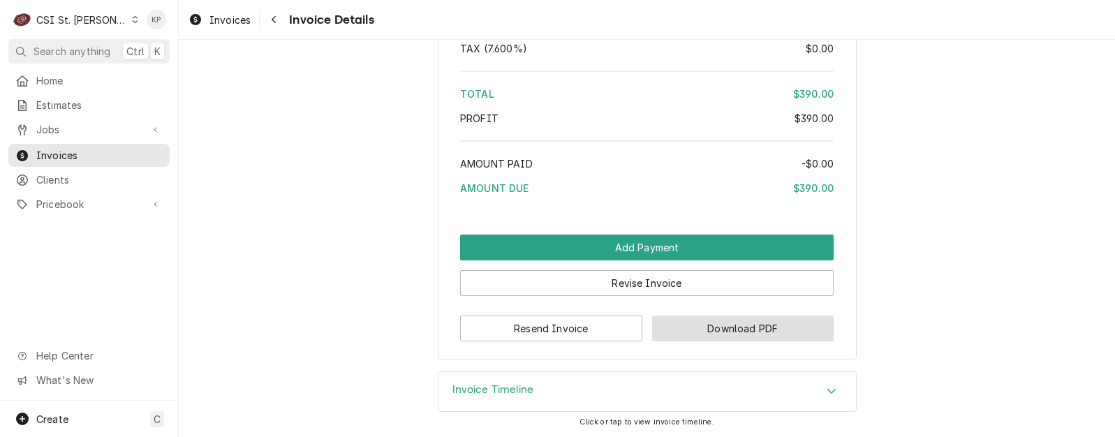
click at [705, 321] on button "Download PDF" at bounding box center [743, 329] width 182 height 26
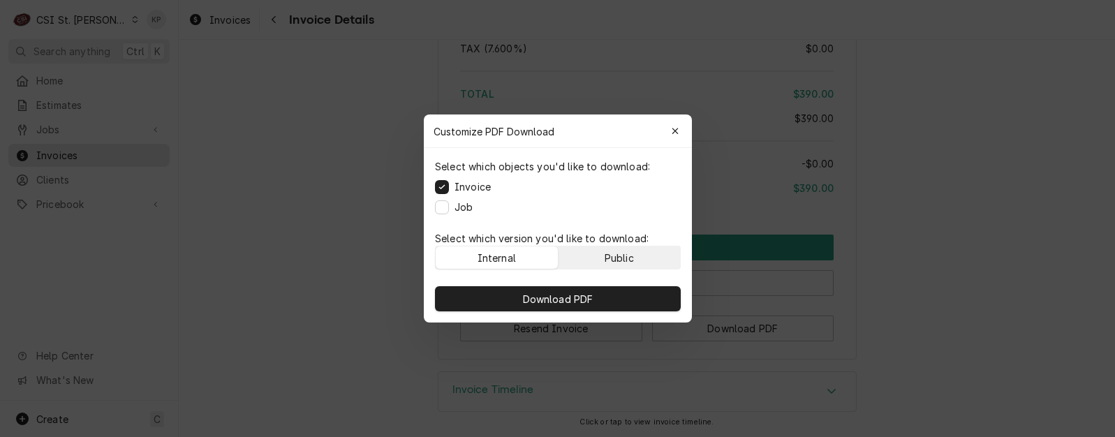
click at [651, 249] on button "Public" at bounding box center [619, 257] width 122 height 22
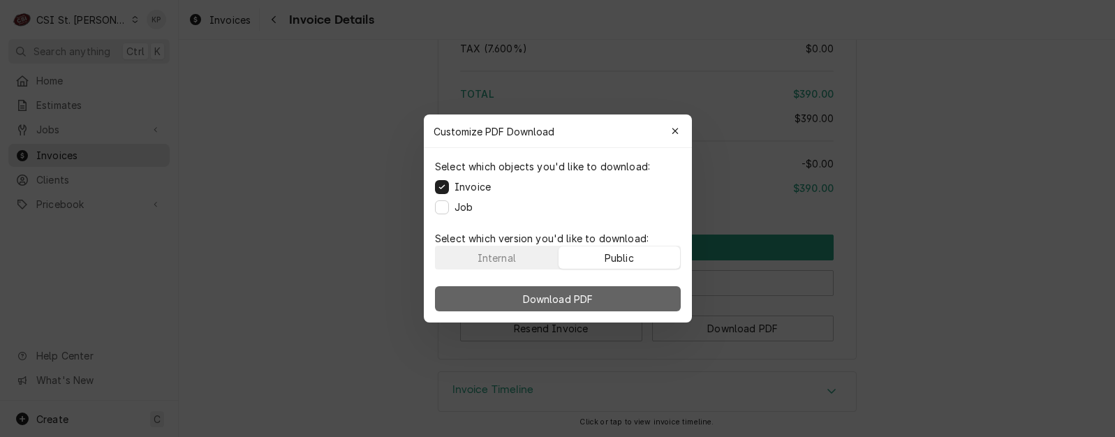
click at [657, 294] on button "Download PDF" at bounding box center [558, 298] width 246 height 25
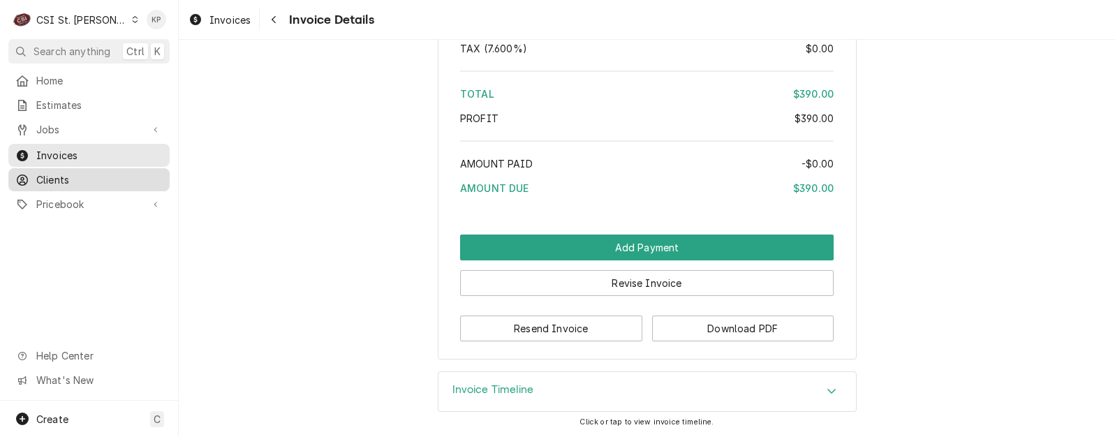
click at [50, 173] on span "Clients" at bounding box center [99, 179] width 126 height 15
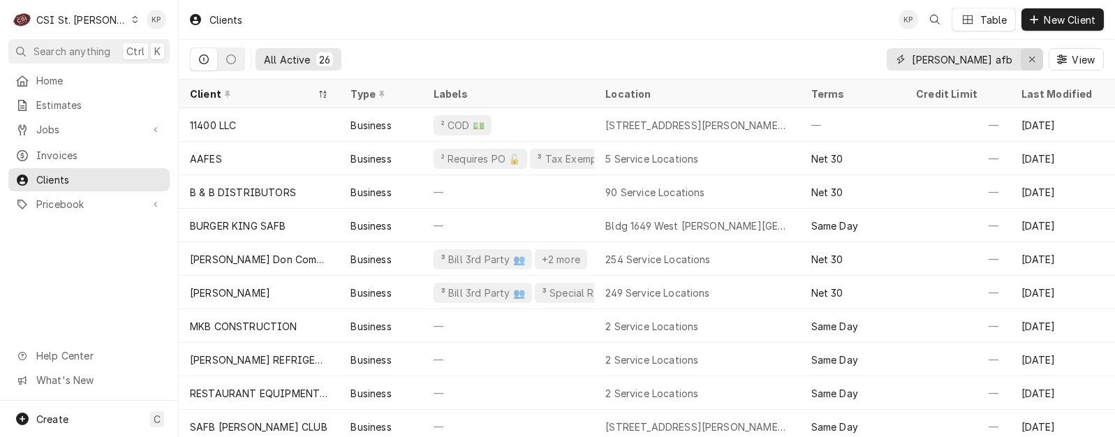
click at [1032, 59] on icon "Erase input" at bounding box center [1032, 60] width 6 height 6
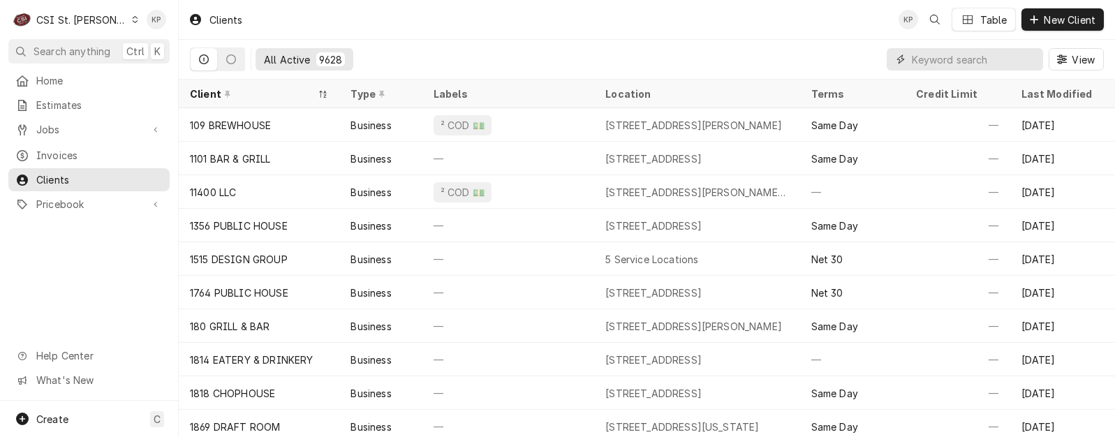
click at [936, 63] on input "Dynamic Content Wrapper" at bounding box center [974, 59] width 124 height 22
paste input "STRATHALBYN FARM CLUB"
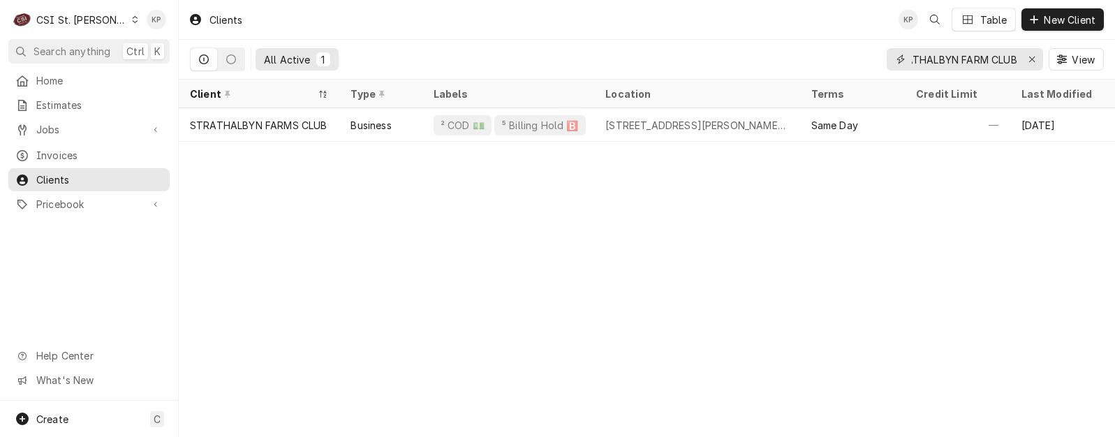
type input "STRATHALBYN FARM CLUB"
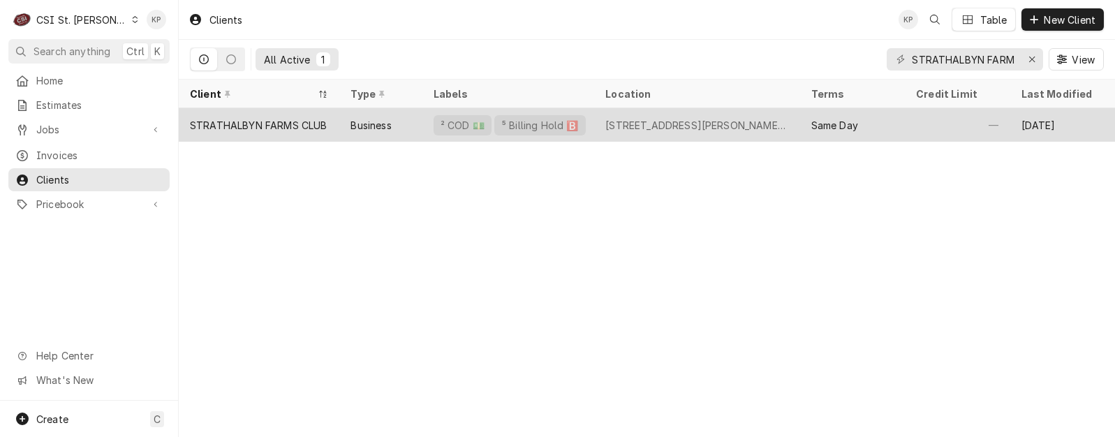
click at [258, 121] on div "STRATHALBYN FARMS CLUB" at bounding box center [259, 125] width 138 height 15
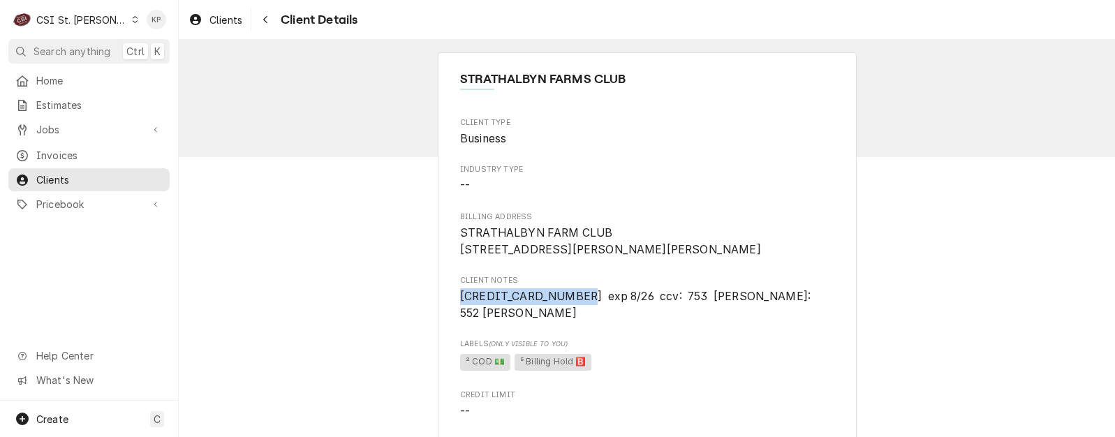
drag, startPoint x: 520, startPoint y: 316, endPoint x: 439, endPoint y: 316, distance: 81.0
drag, startPoint x: 439, startPoint y: 316, endPoint x: 481, endPoint y: 320, distance: 42.0
click at [641, 229] on span "STRATHALBYN FARM CLUB 552 Wolfrum Road Weldon Spring, MO 63304" at bounding box center [647, 241] width 374 height 33
drag, startPoint x: 687, startPoint y: 311, endPoint x: 777, endPoint y: 314, distance: 90.1
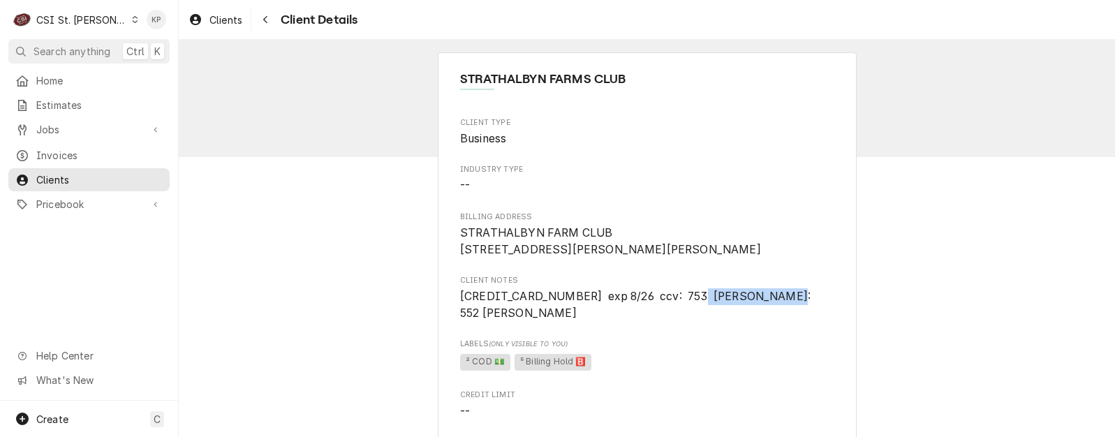
click at [777, 314] on span "[CREDIT_CARD_NUMBER] exp 8/26 ccv: 753 [PERSON_NAME]: 552 [PERSON_NAME]" at bounding box center [647, 304] width 374 height 33
drag, startPoint x: 777, startPoint y: 314, endPoint x: 755, endPoint y: 314, distance: 22.3
copy span "Daniel J Joyce"
drag, startPoint x: 763, startPoint y: 393, endPoint x: 753, endPoint y: 394, distance: 10.5
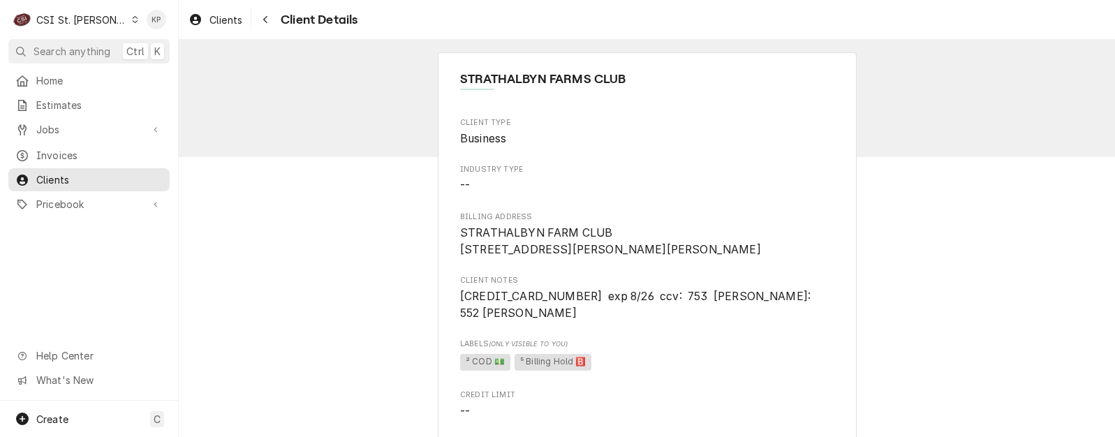
drag, startPoint x: 499, startPoint y: 326, endPoint x: 568, endPoint y: 330, distance: 68.6
click at [568, 321] on span "[CREDIT_CARD_NUMBER] exp 8/26 ccv: 753 [PERSON_NAME]: 552 [PERSON_NAME]" at bounding box center [647, 304] width 374 height 33
copy span "552 Wolfrum"
click at [665, 373] on span "² COD 💵 ⁵ Billing Hold 🅱️" at bounding box center [647, 362] width 374 height 21
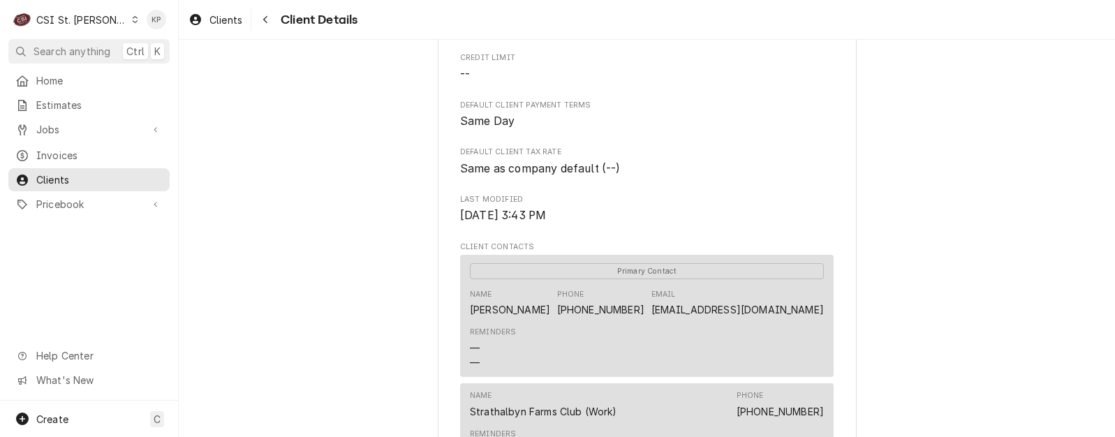
scroll to position [349, 0]
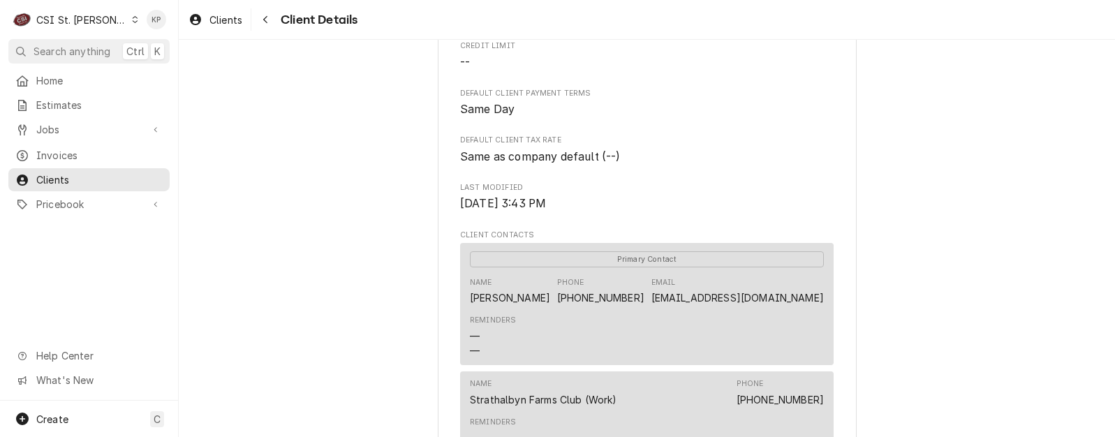
click at [929, 304] on div "STRATHALBYN FARMS CLUB Client Type Business Industry Type -- Billing Address ST…" at bounding box center [647, 223] width 936 height 1064
click at [686, 304] on link "[EMAIL_ADDRESS][DOMAIN_NAME]" at bounding box center [737, 298] width 172 height 12
click at [834, 312] on div "STRATHALBYN FARMS CLUB Client Type Business Industry Type -- Billing Address ST…" at bounding box center [647, 223] width 419 height 1040
drag, startPoint x: 805, startPoint y: 312, endPoint x: 698, endPoint y: 315, distance: 106.9
click at [698, 315] on div "STRATHALBYN FARMS CLUB Client Type Business Industry Type -- Billing Address ST…" at bounding box center [647, 223] width 419 height 1040
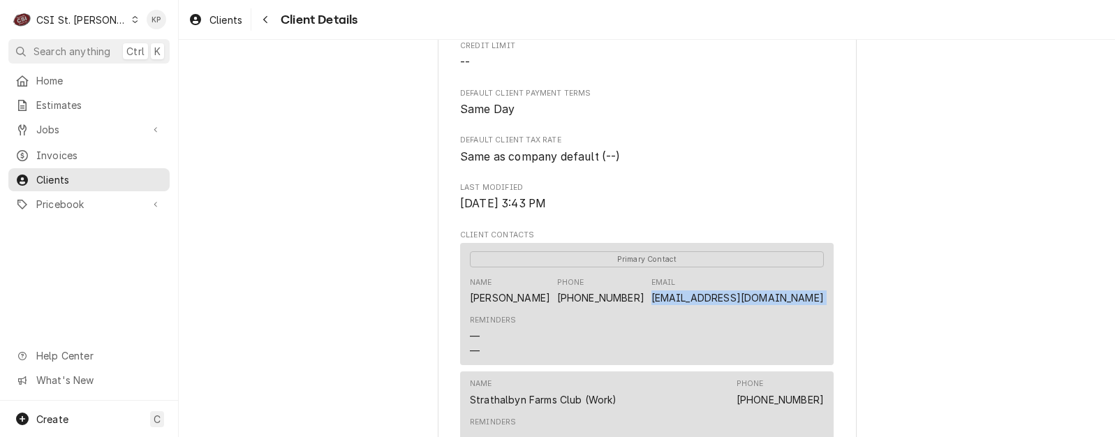
copy link "[EMAIL_ADDRESS][DOMAIN_NAME]"
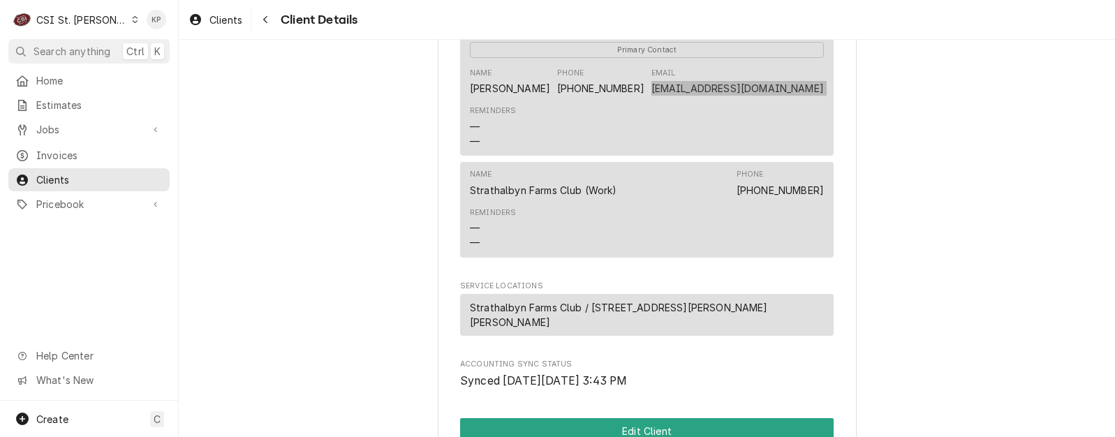
scroll to position [735, 0]
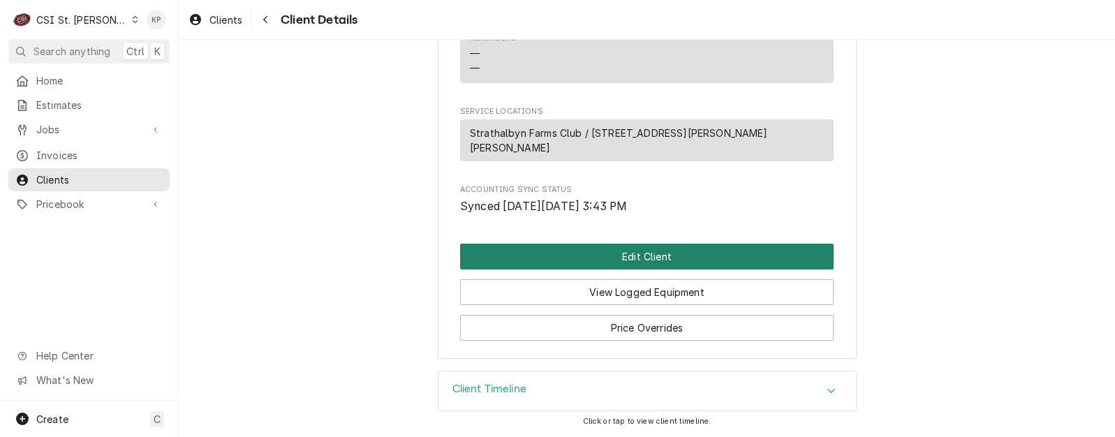
click at [603, 255] on button "Edit Client" at bounding box center [647, 257] width 374 height 26
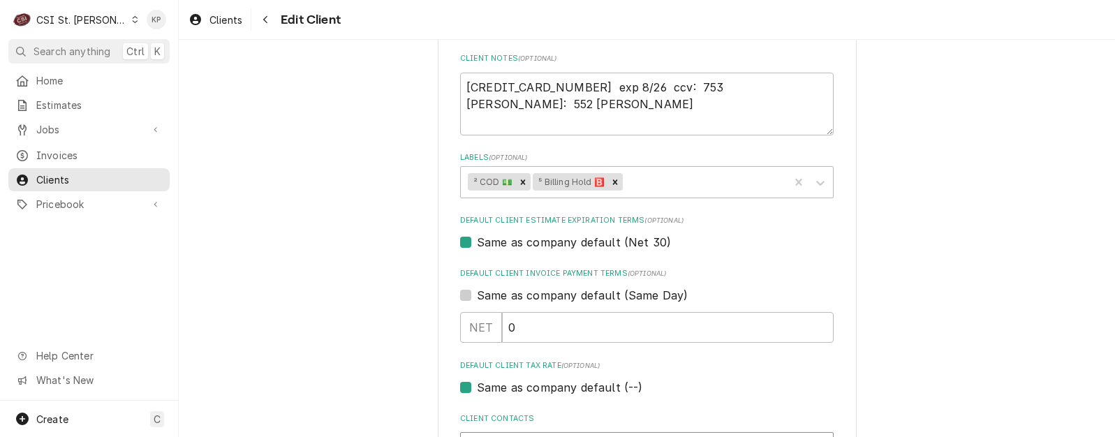
scroll to position [698, 0]
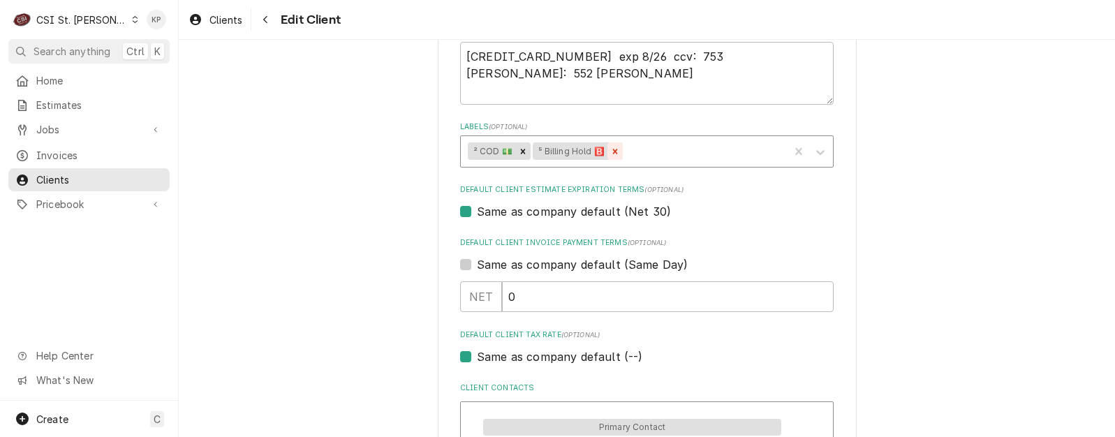
click at [613, 153] on icon "Remove ⁵ Billing Hold 🅱️" at bounding box center [615, 151] width 5 height 5
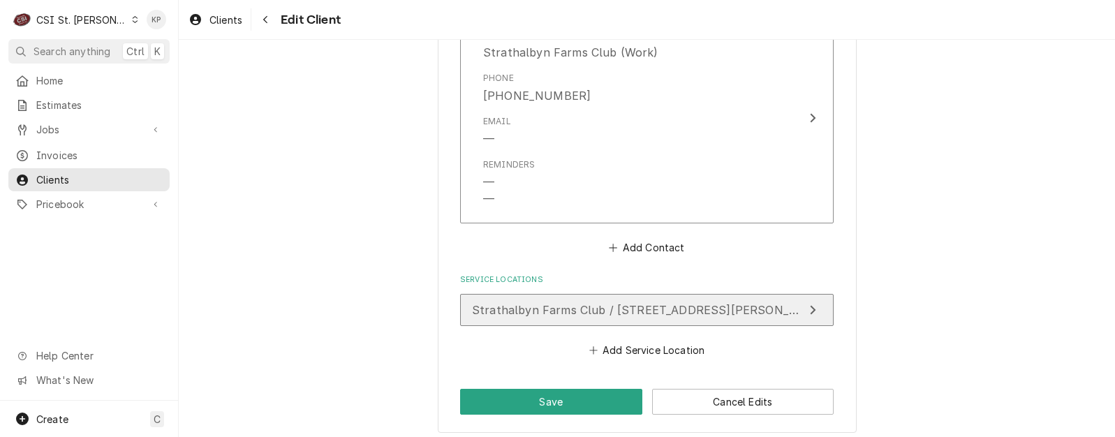
scroll to position [1343, 0]
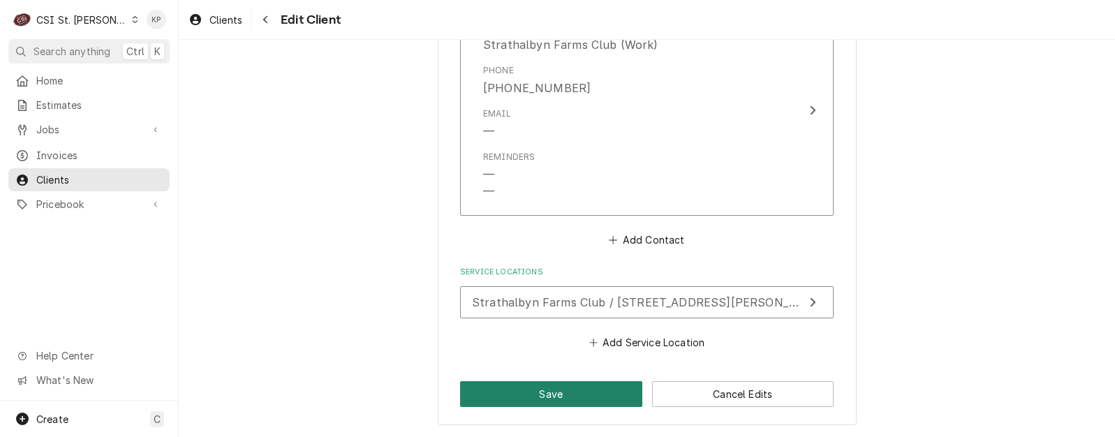
click at [525, 397] on button "Save" at bounding box center [551, 394] width 182 height 26
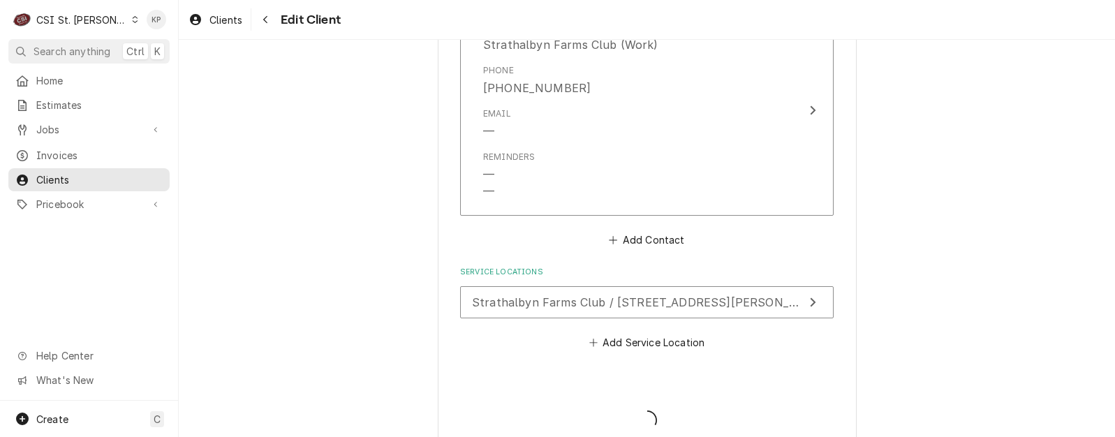
type textarea "x"
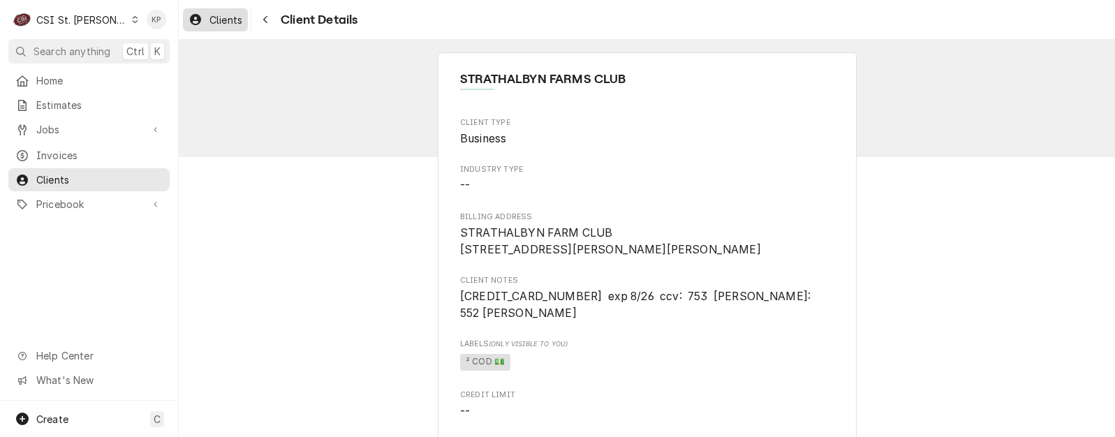
click at [231, 22] on span "Clients" at bounding box center [225, 20] width 33 height 15
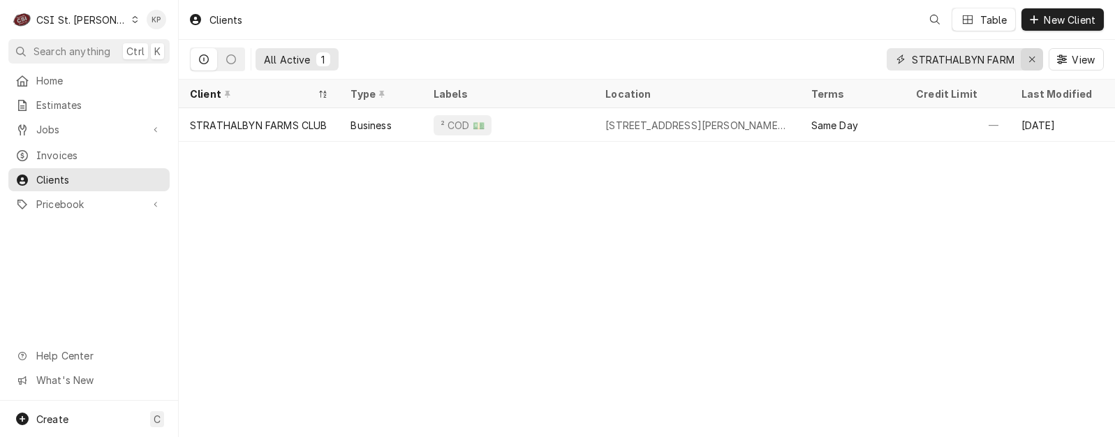
click at [1027, 57] on div "Erase input" at bounding box center [1032, 59] width 14 height 14
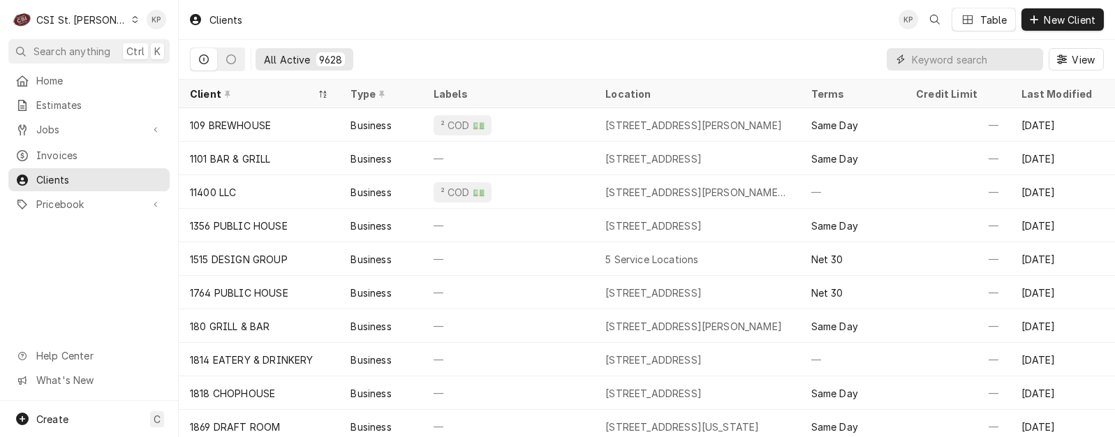
click at [989, 57] on input "Dynamic Content Wrapper" at bounding box center [974, 59] width 124 height 22
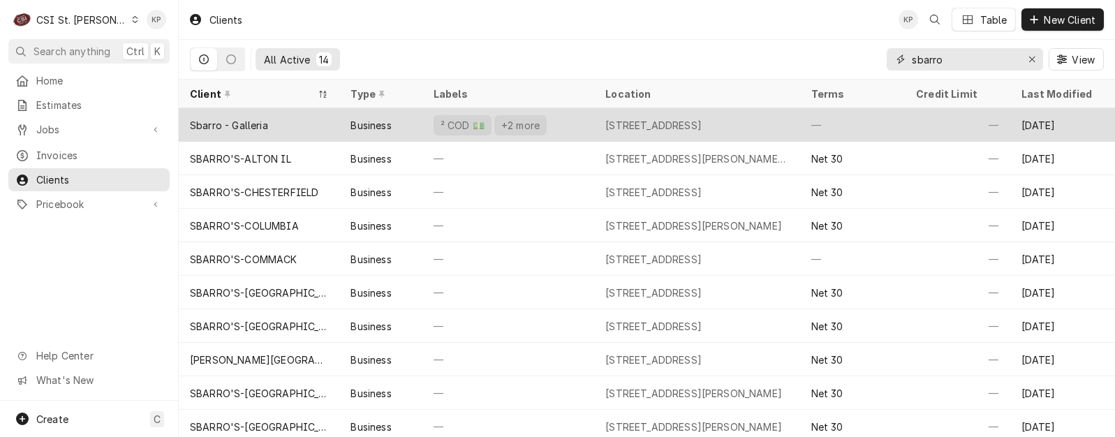
type input "sbarro"
click at [241, 122] on div "Sbarro - Galleria" at bounding box center [229, 125] width 78 height 15
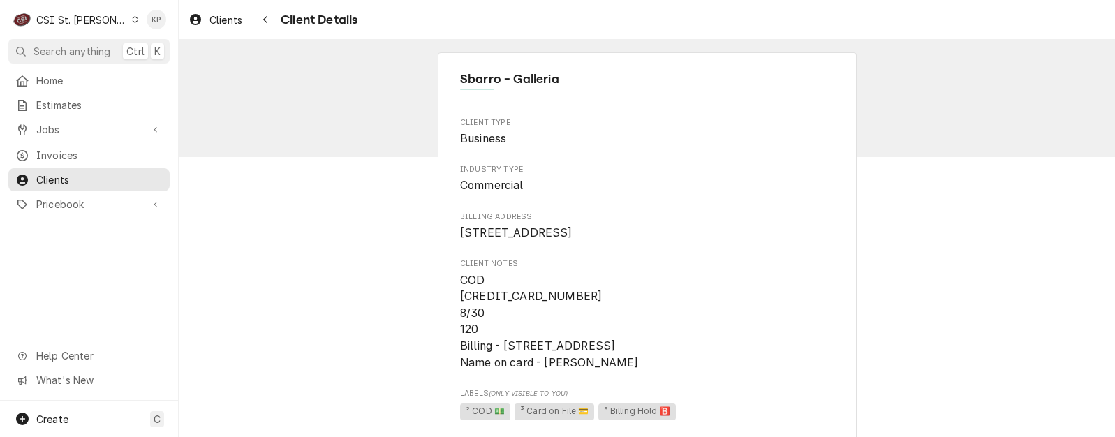
click at [578, 314] on span "COD [CREDIT_CARD_NUMBER] 8/30 120 Billing - [STREET_ADDRESS] Name on card - [PE…" at bounding box center [647, 321] width 374 height 99
drag, startPoint x: 498, startPoint y: 308, endPoint x: 455, endPoint y: 309, distance: 43.3
click at [460, 309] on span "COD [CREDIT_CARD_NUMBER] 8/30 120 Billing - [STREET_ADDRESS] Name on card - [PE…" at bounding box center [647, 321] width 374 height 99
click at [626, 319] on span "COD [CREDIT_CARD_NUMBER] 8/30 120 Billing - [STREET_ADDRESS] Name on card - [PE…" at bounding box center [647, 321] width 374 height 99
drag, startPoint x: 539, startPoint y: 378, endPoint x: 609, endPoint y: 379, distance: 69.8
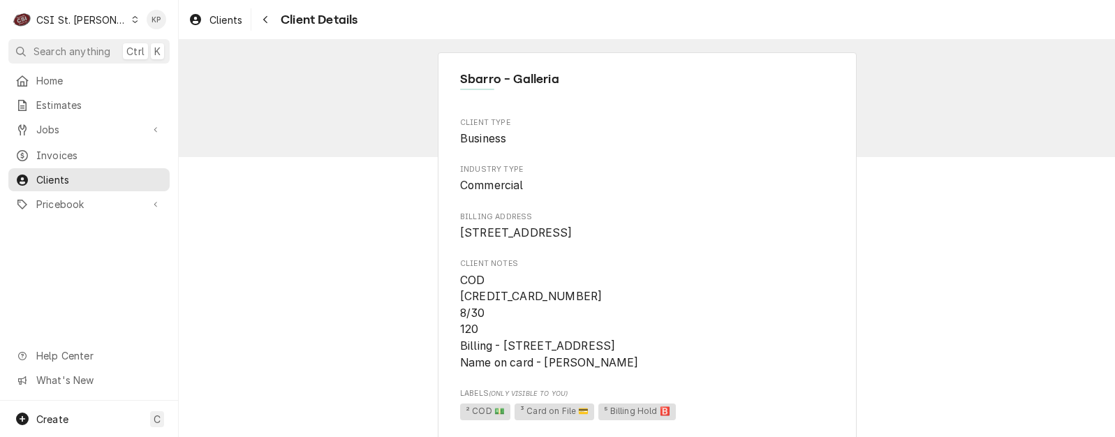
click at [609, 371] on span "COD [CREDIT_CARD_NUMBER] 8/30 120 Billing - [STREET_ADDRESS] Name on card - [PE…" at bounding box center [647, 321] width 374 height 99
drag, startPoint x: 609, startPoint y: 379, endPoint x: 599, endPoint y: 380, distance: 9.8
copy span "Kolin Nicpan"
click at [618, 270] on span "Client Notes" at bounding box center [647, 263] width 374 height 11
drag, startPoint x: 500, startPoint y: 361, endPoint x: 681, endPoint y: 362, distance: 180.8
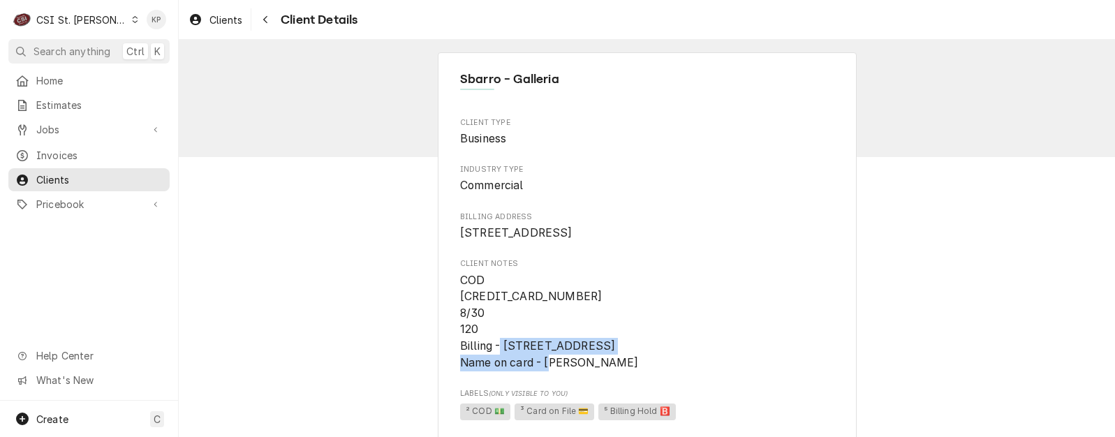
click at [638, 362] on span "COD 4482-1301-6534-4395 8/30 120 Billing - 1701 East Westfield Road Suite 825 S…" at bounding box center [549, 322] width 178 height 96
copy span "1701 East Westfield Road Suite 825"
click at [718, 289] on span "COD 4482-1301-6534-4395 8/30 120 Billing - 1701 East Westfield Road Suite 825 S…" at bounding box center [647, 321] width 374 height 99
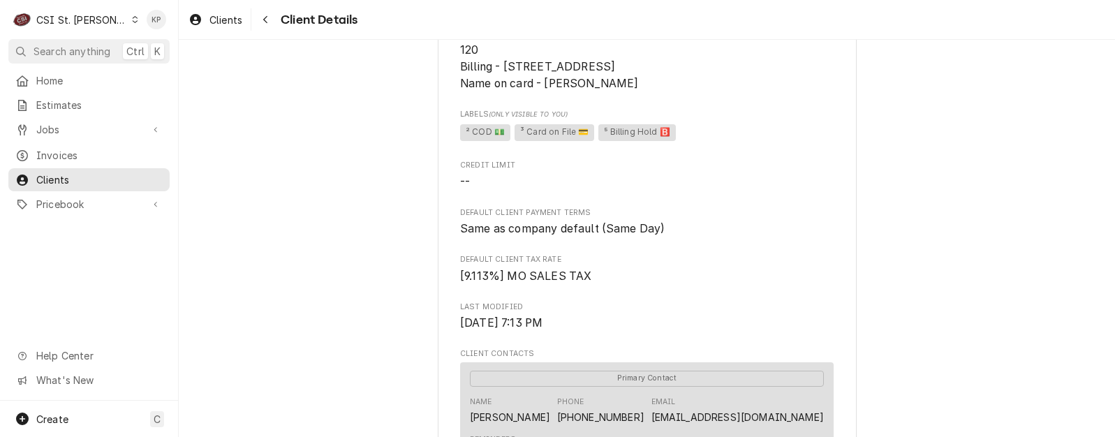
scroll to position [349, 0]
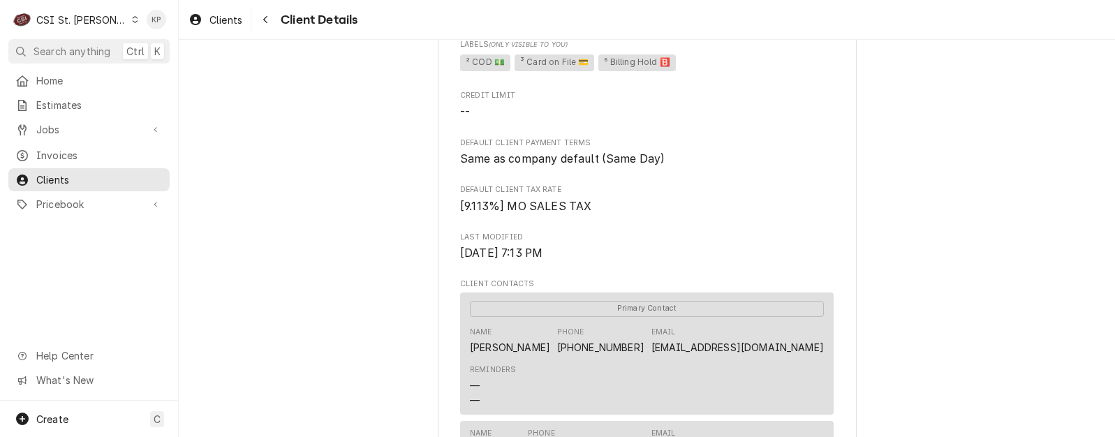
click at [959, 390] on div "Sbarro - Galleria Client Type Business Industry Type Commercial Billing Address…" at bounding box center [647, 240] width 936 height 1099
drag, startPoint x: 823, startPoint y: 364, endPoint x: 641, endPoint y: 362, distance: 181.6
click at [641, 362] on div "Primary Contact Name VANESSA Phone (314) 323-2163 Email STLOUISGALLERIA1@SEDESD…" at bounding box center [647, 354] width 374 height 122
copy link "STLOUISGALLERIA1@SEDESDM.COM"
click at [879, 193] on div "Sbarro - Galleria Client Type Business Industry Type Commercial Billing Address…" at bounding box center [647, 240] width 936 height 1099
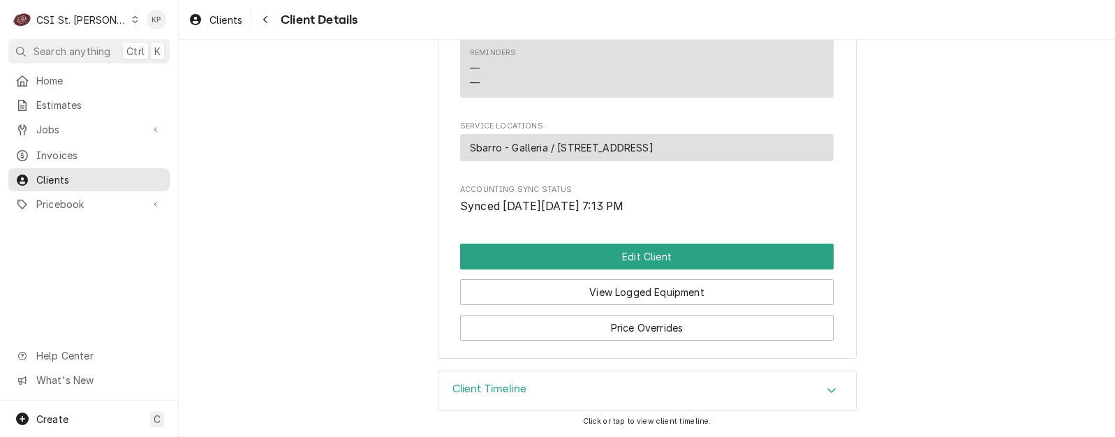
scroll to position [784, 0]
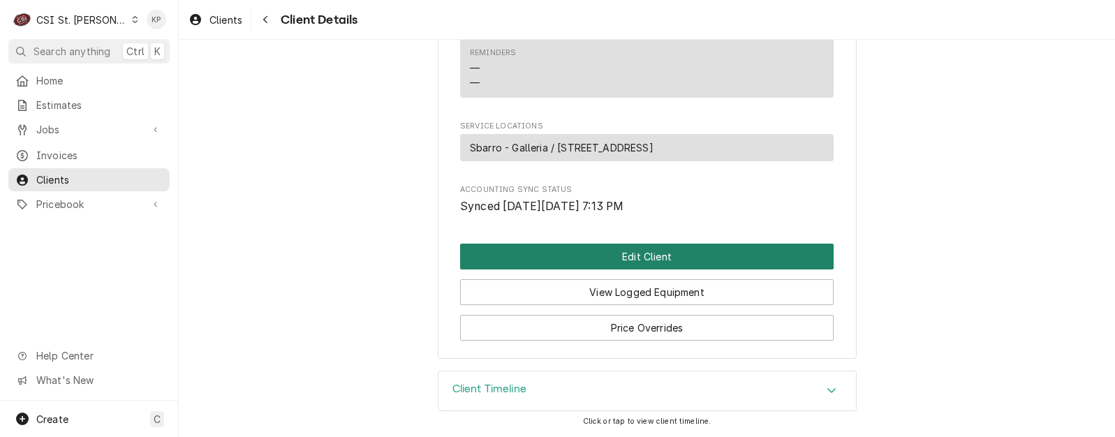
click at [634, 252] on button "Edit Client" at bounding box center [647, 257] width 374 height 26
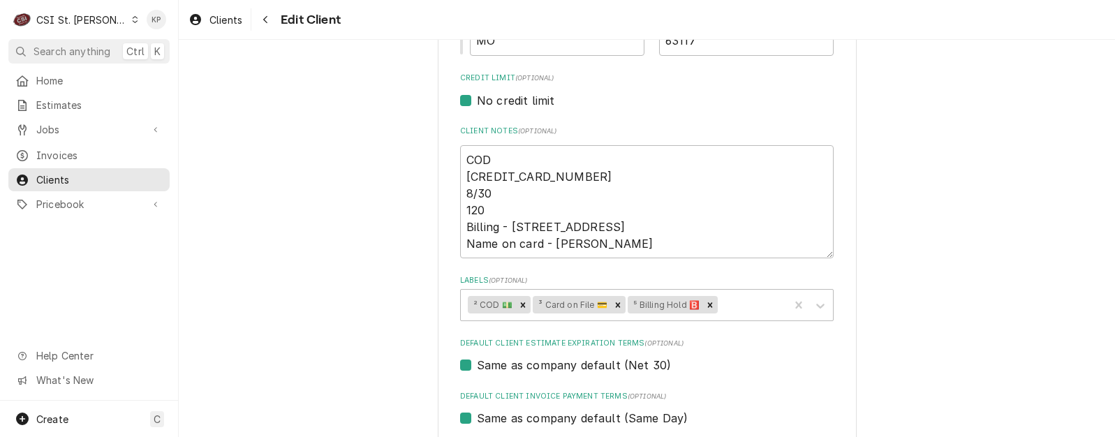
scroll to position [628, 0]
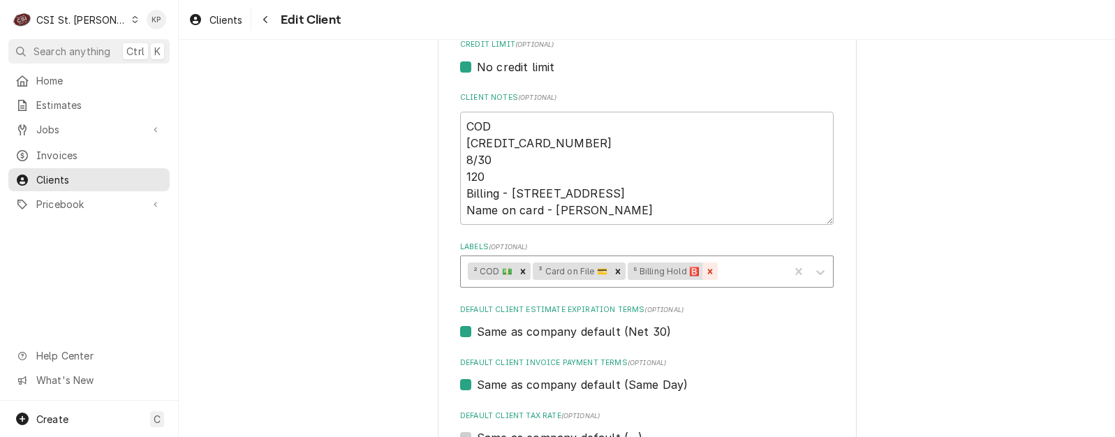
click at [705, 273] on icon "Remove ⁵ Billing Hold 🅱️" at bounding box center [710, 272] width 10 height 10
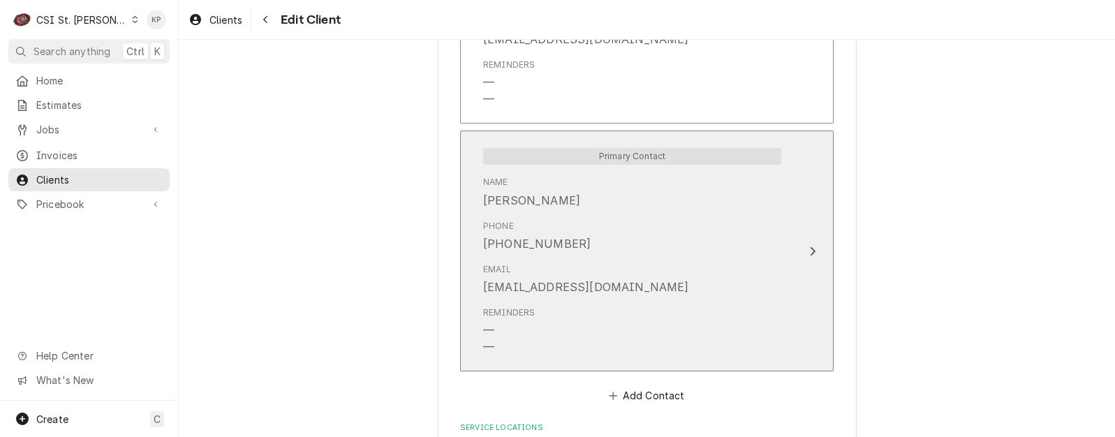
scroll to position [1413, 0]
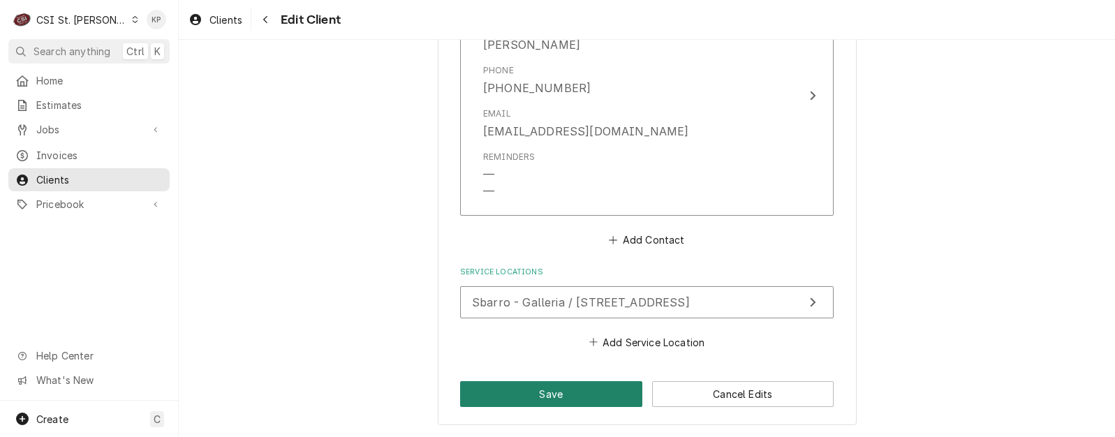
click at [589, 395] on button "Save" at bounding box center [551, 394] width 182 height 26
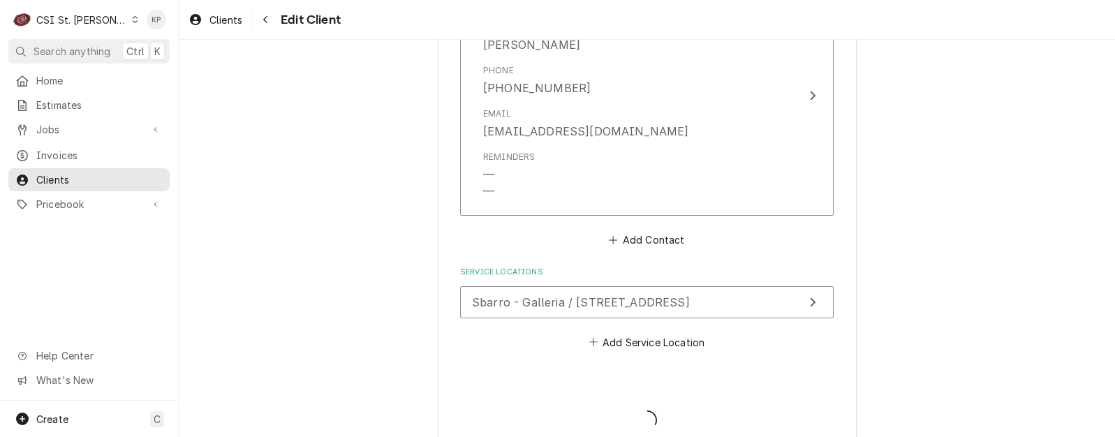
type textarea "x"
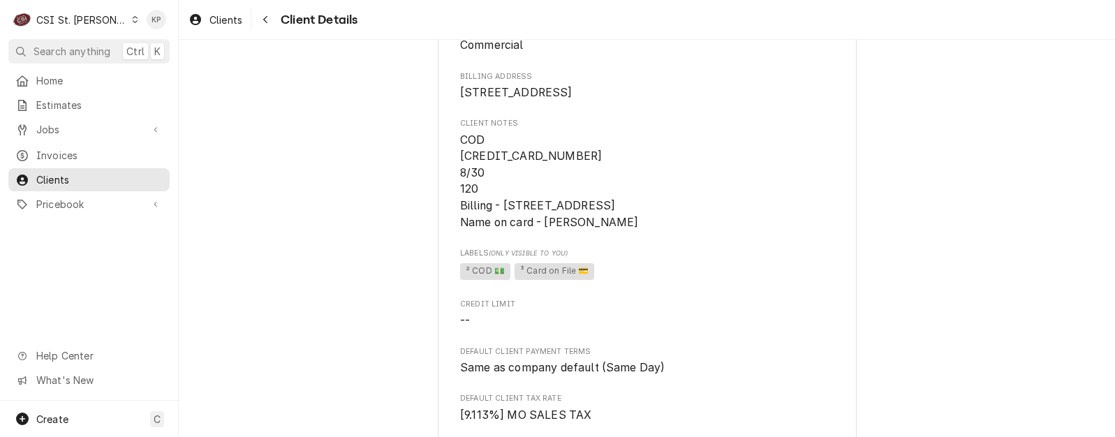
scroll to position [140, 0]
click at [212, 20] on span "Clients" at bounding box center [225, 20] width 33 height 15
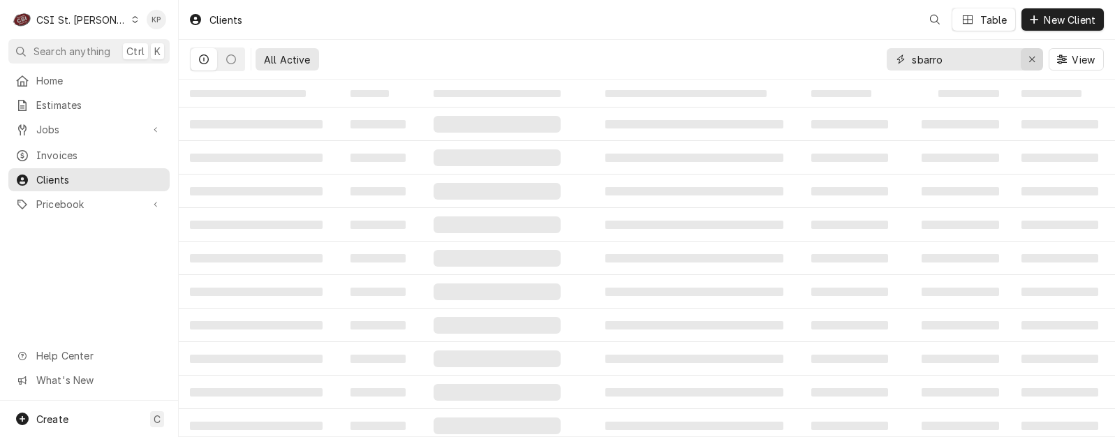
click at [1033, 55] on icon "Erase input" at bounding box center [1033, 59] width 8 height 10
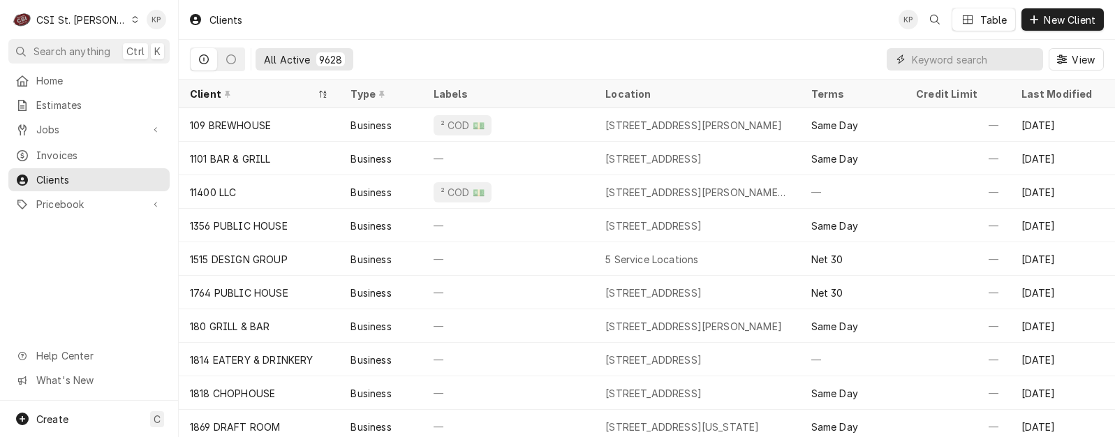
paste input "[GEOGRAPHIC_DATA][DEMOGRAPHIC_DATA][DEMOGRAPHIC_DATA]"
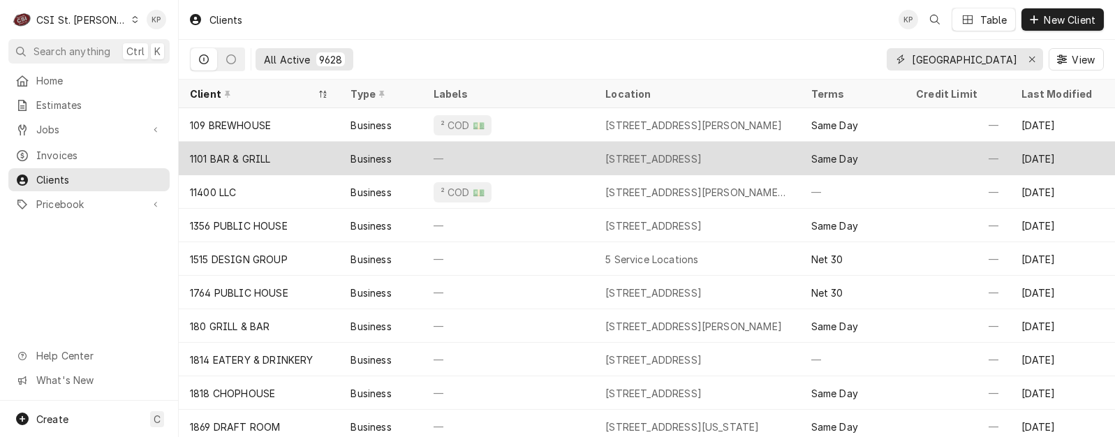
scroll to position [0, 45]
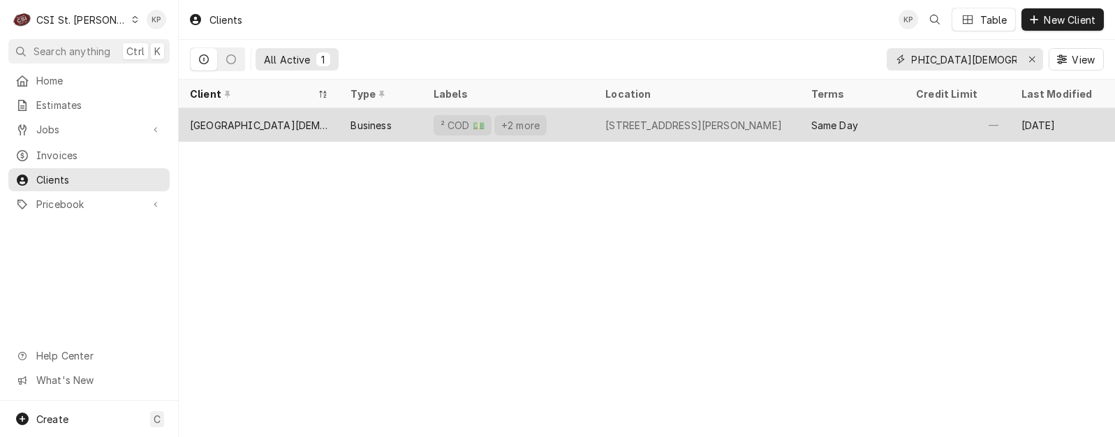
type input "First Baptist Christian Academy"
click at [288, 122] on div "First Baptist Christian Academy" at bounding box center [259, 125] width 138 height 15
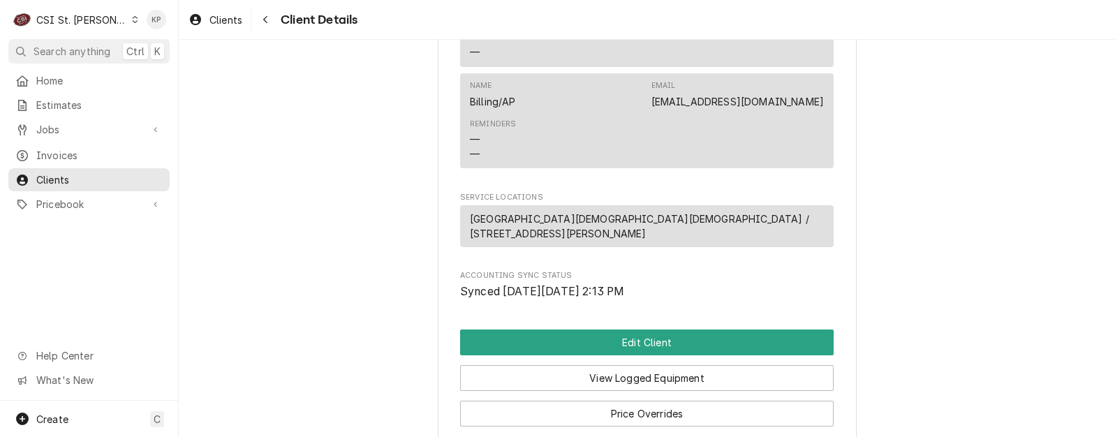
scroll to position [698, 0]
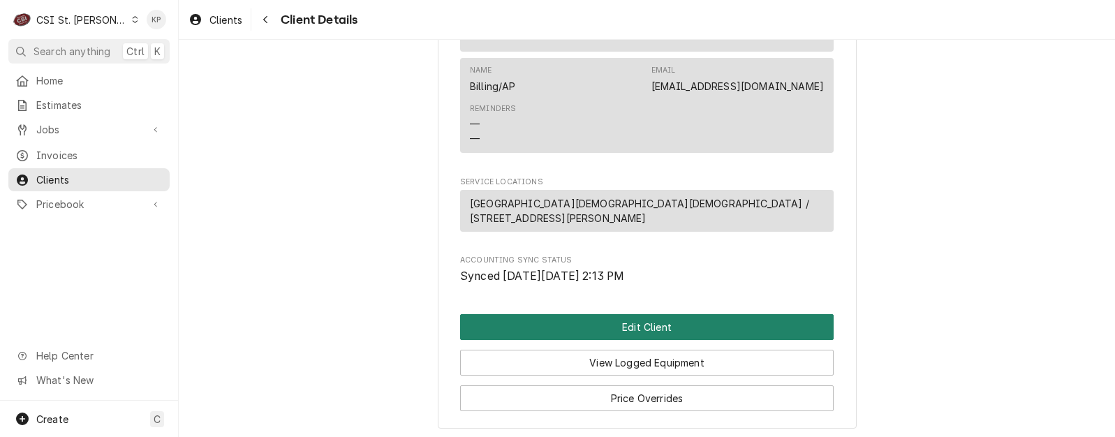
click at [603, 327] on button "Edit Client" at bounding box center [647, 327] width 374 height 26
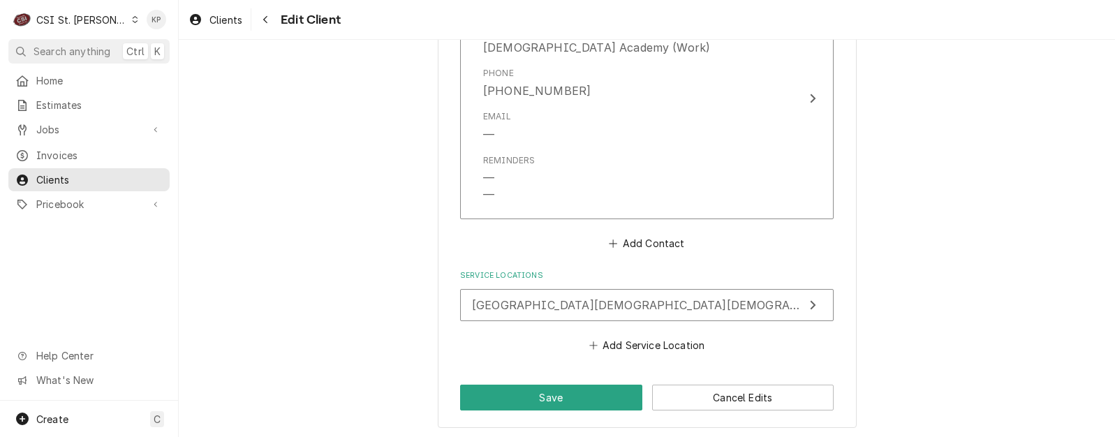
scroll to position [1418, 0]
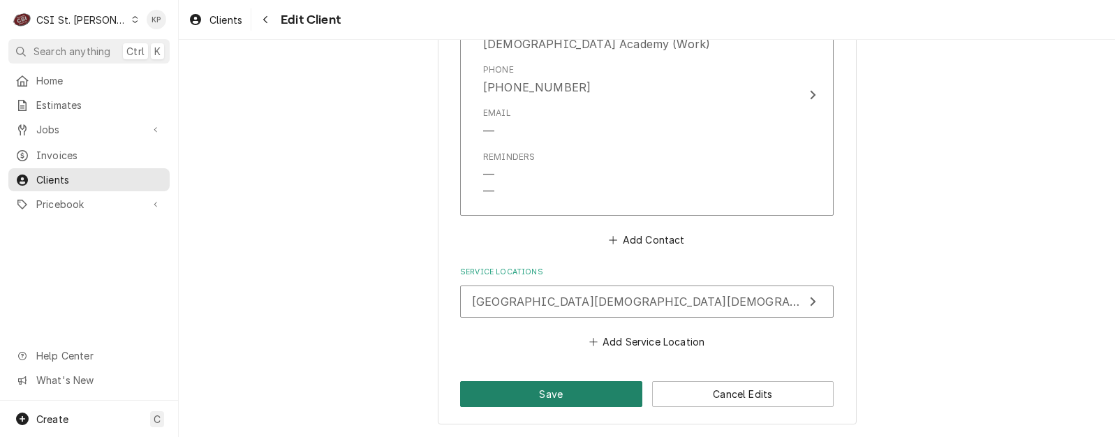
click at [566, 395] on button "Save" at bounding box center [551, 394] width 182 height 26
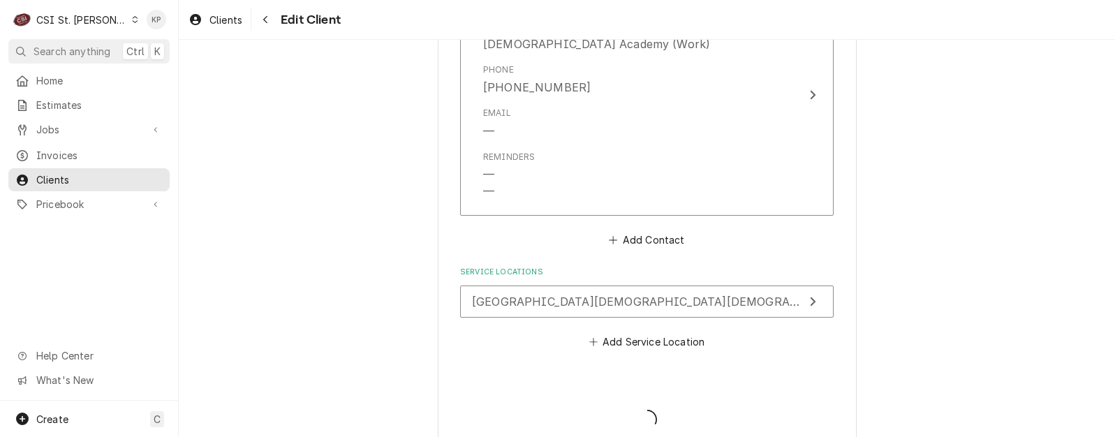
type textarea "x"
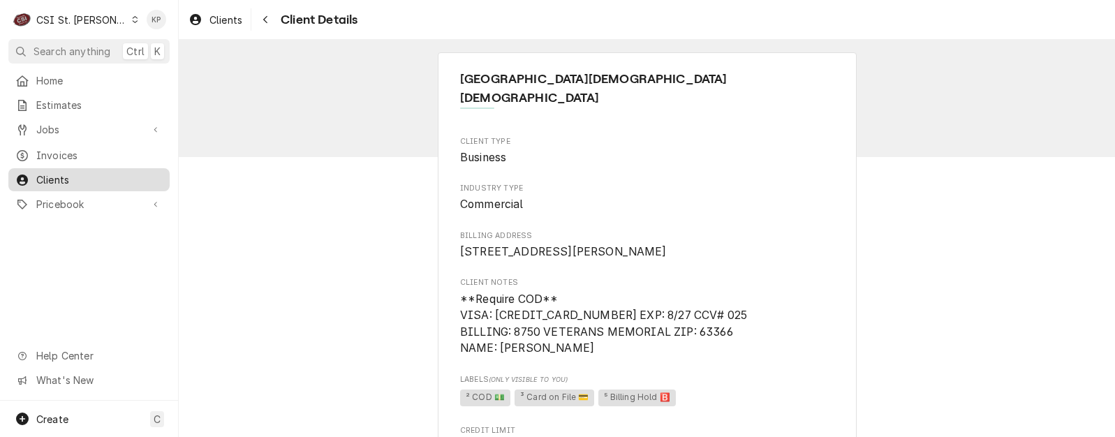
click at [62, 172] on span "Clients" at bounding box center [99, 179] width 126 height 15
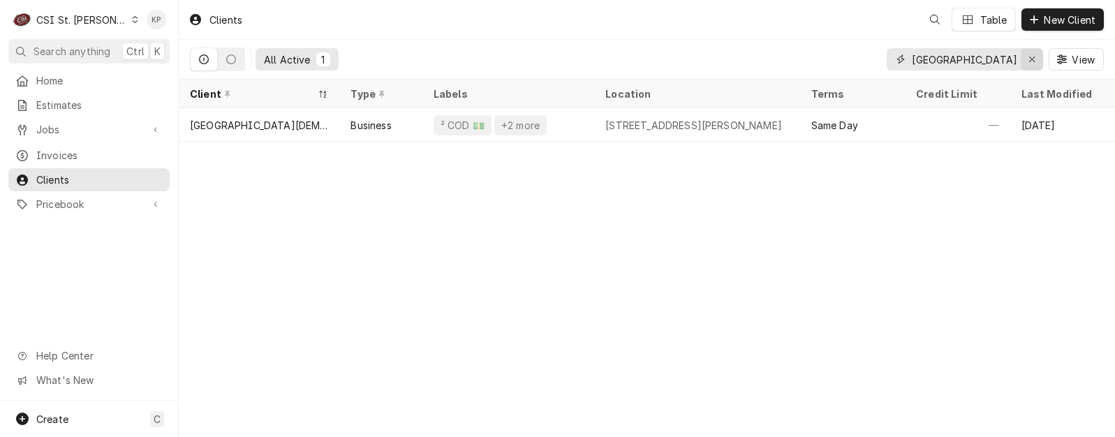
click at [1031, 59] on icon "Erase input" at bounding box center [1033, 59] width 8 height 10
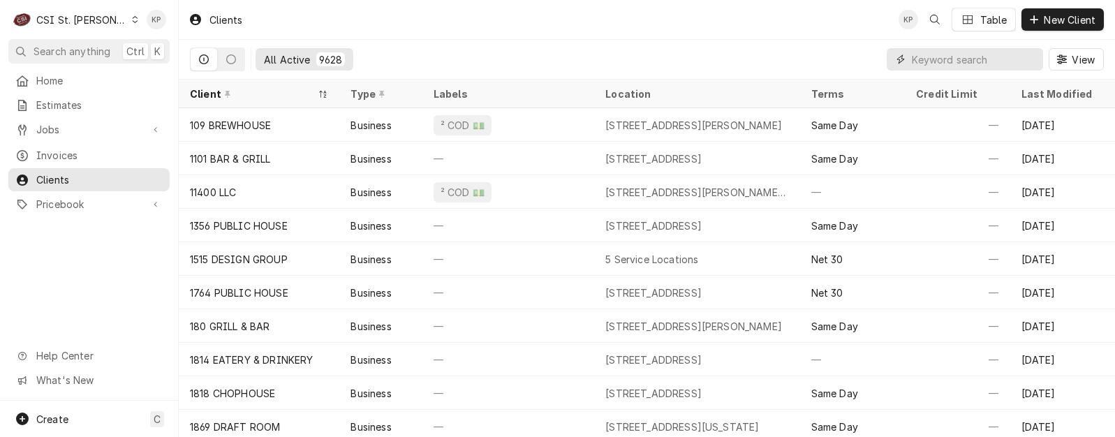
paste input "Subway #3236 [GEOGRAPHIC_DATA]"
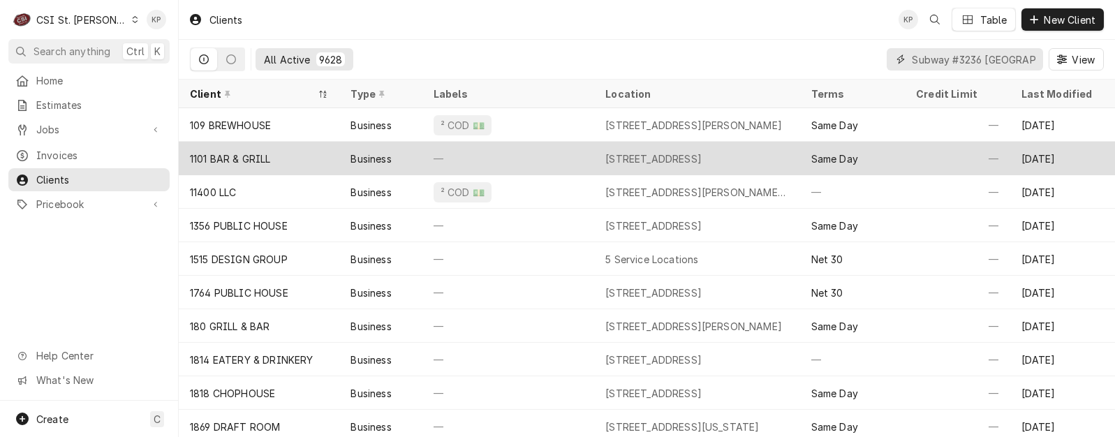
scroll to position [0, 22]
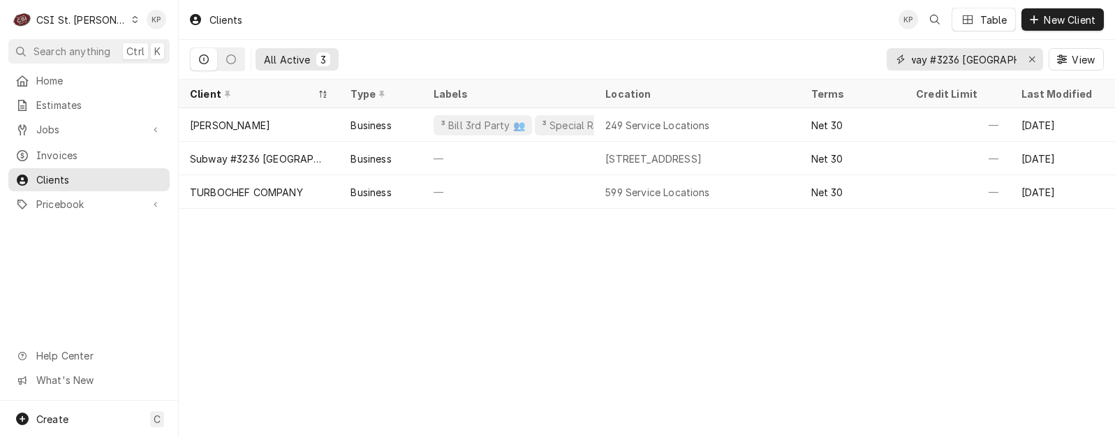
type input "Subway #3236 Collinsville"
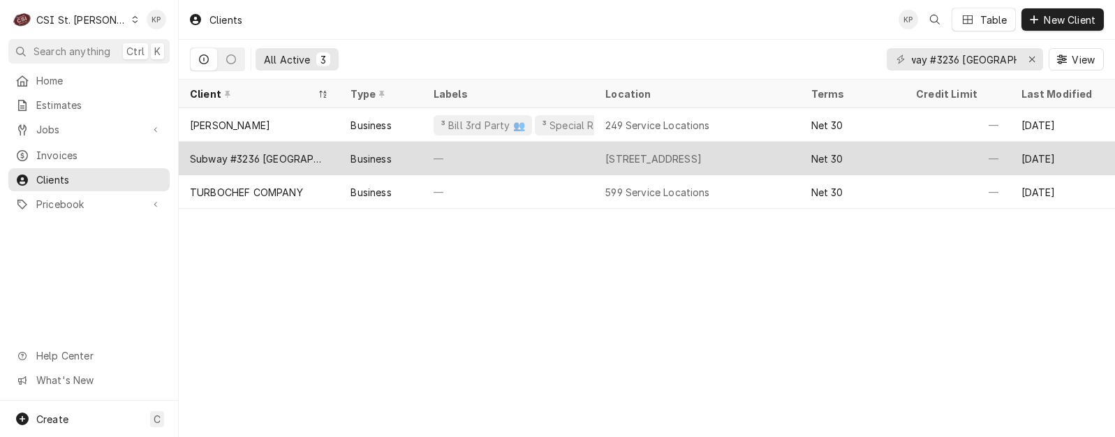
click at [269, 152] on div "Subway #3236 Collinsville" at bounding box center [259, 159] width 138 height 15
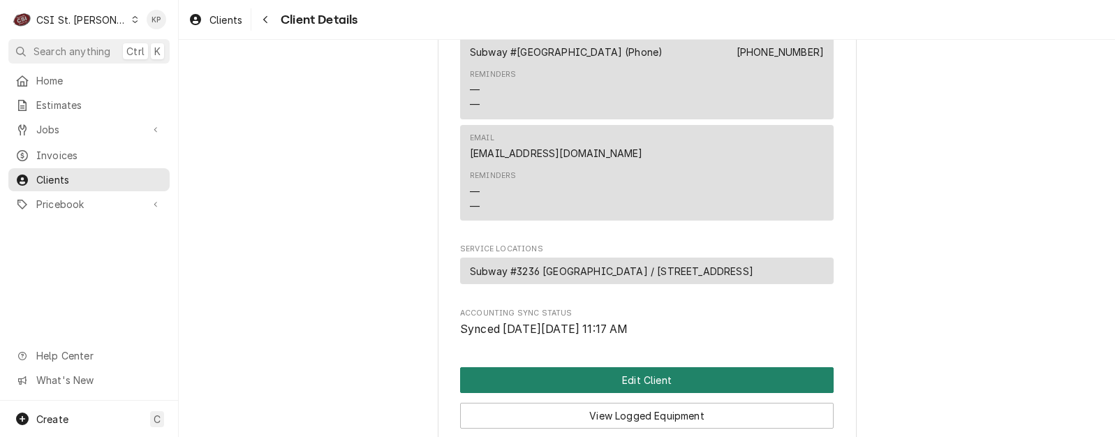
scroll to position [489, 0]
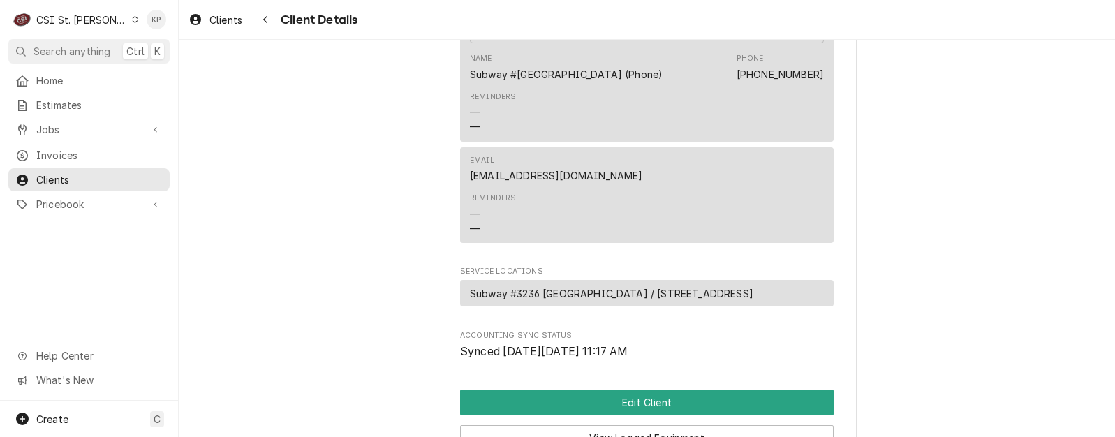
click at [628, 301] on span "Subway #3236 [GEOGRAPHIC_DATA] / [STREET_ADDRESS]" at bounding box center [611, 293] width 283 height 15
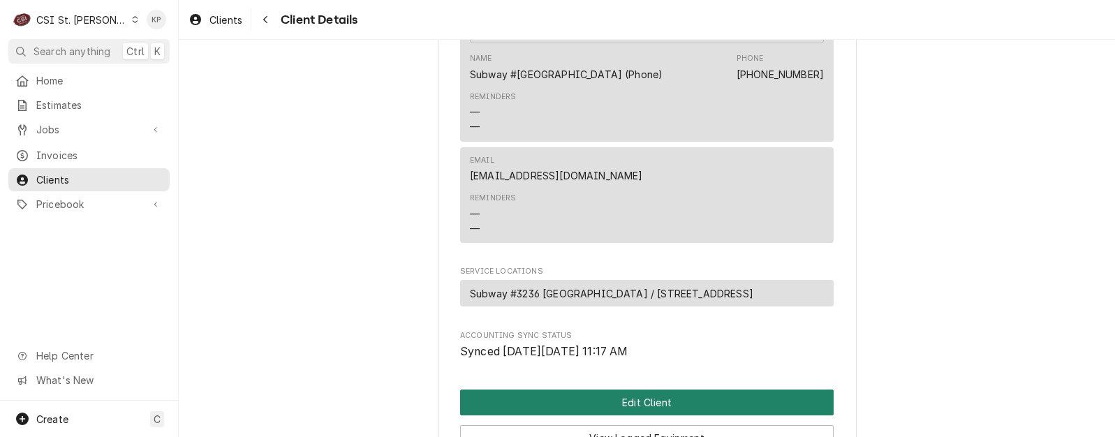
click at [630, 415] on button "Edit Client" at bounding box center [647, 403] width 374 height 26
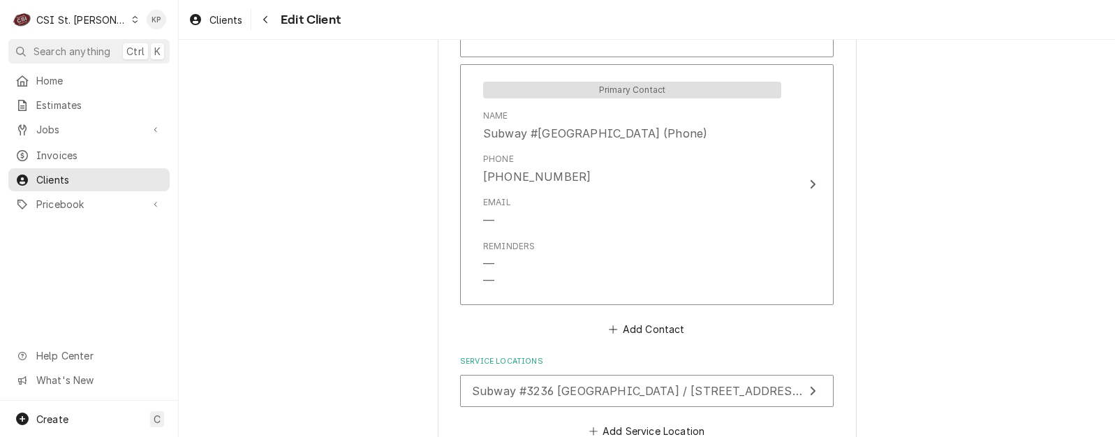
scroll to position [1401, 0]
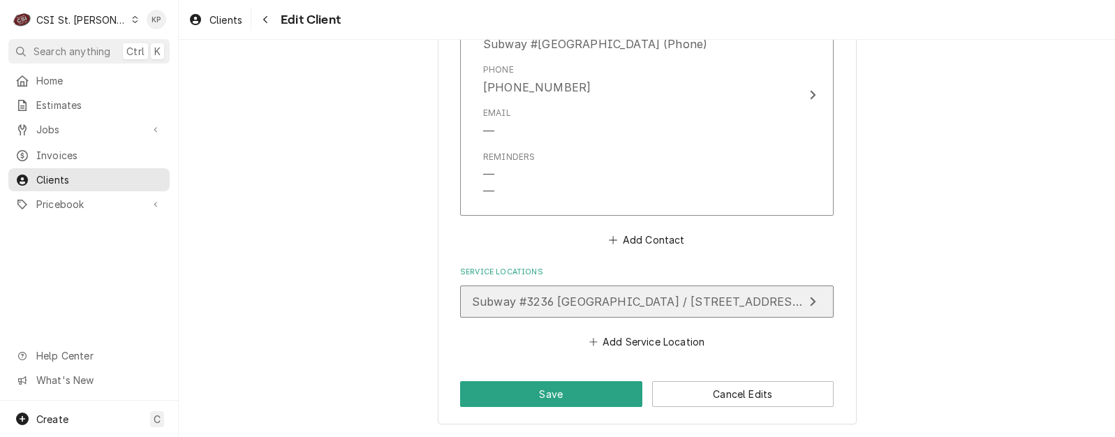
click at [545, 306] on span "Subway #3236 [GEOGRAPHIC_DATA] / [STREET_ADDRESS]" at bounding box center [638, 302] width 332 height 14
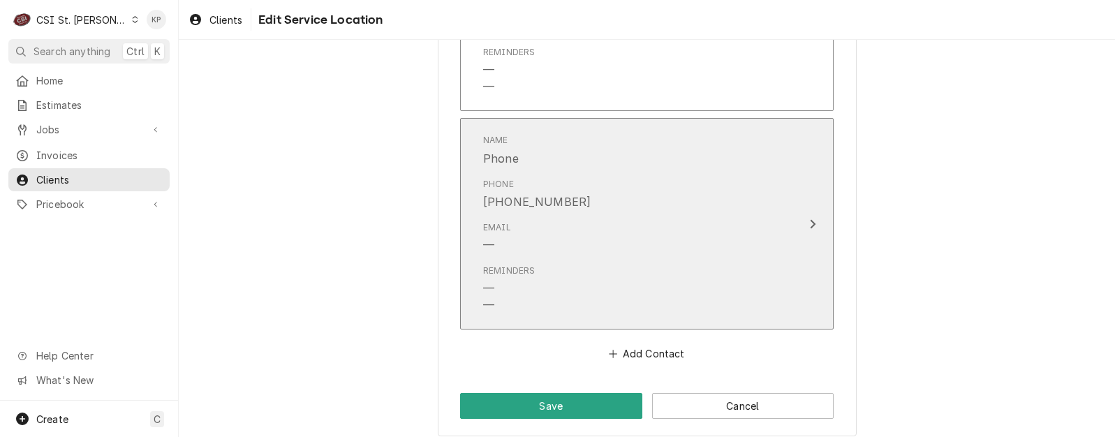
scroll to position [941, 0]
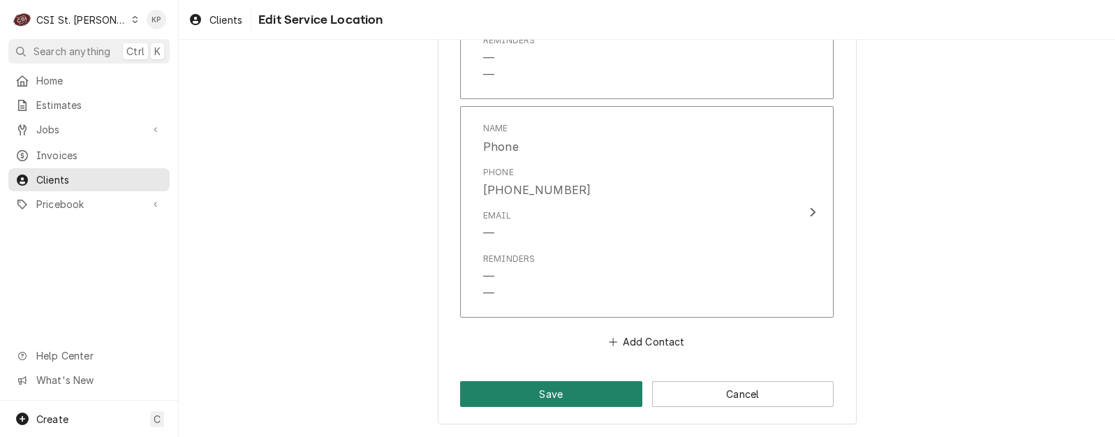
click at [551, 391] on button "Save" at bounding box center [551, 394] width 182 height 26
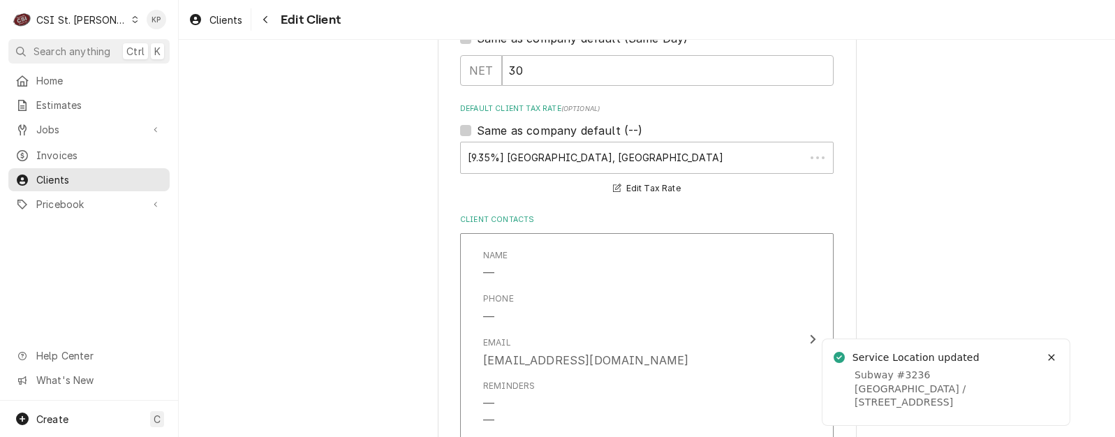
scroll to position [1385, 0]
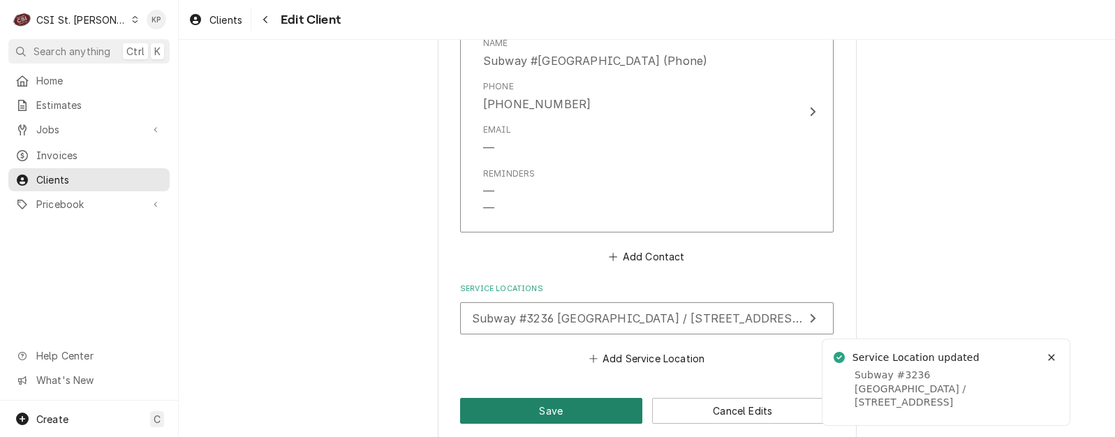
click at [556, 409] on button "Save" at bounding box center [551, 411] width 182 height 26
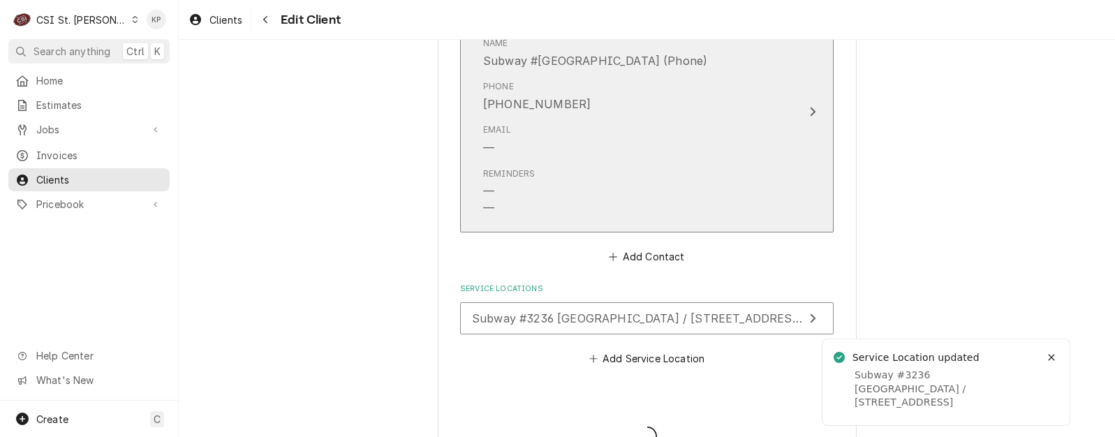
type textarea "x"
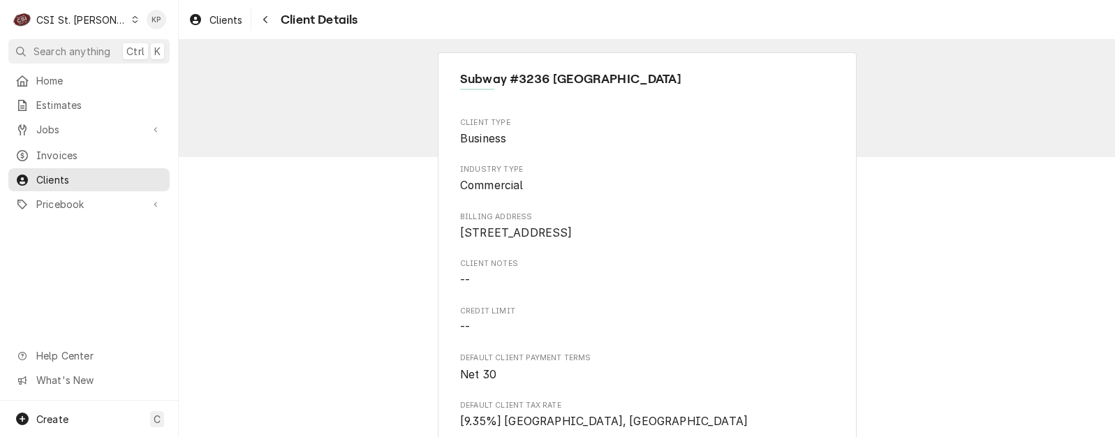
click at [132, 19] on icon "Dynamic Content Wrapper" at bounding box center [135, 19] width 6 height 7
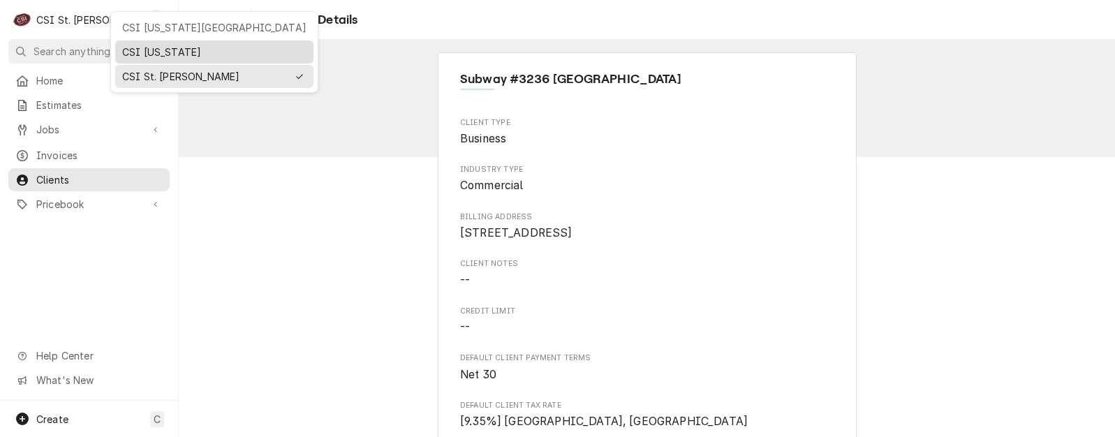
click at [181, 46] on div "CSI [US_STATE]" at bounding box center [214, 52] width 184 height 15
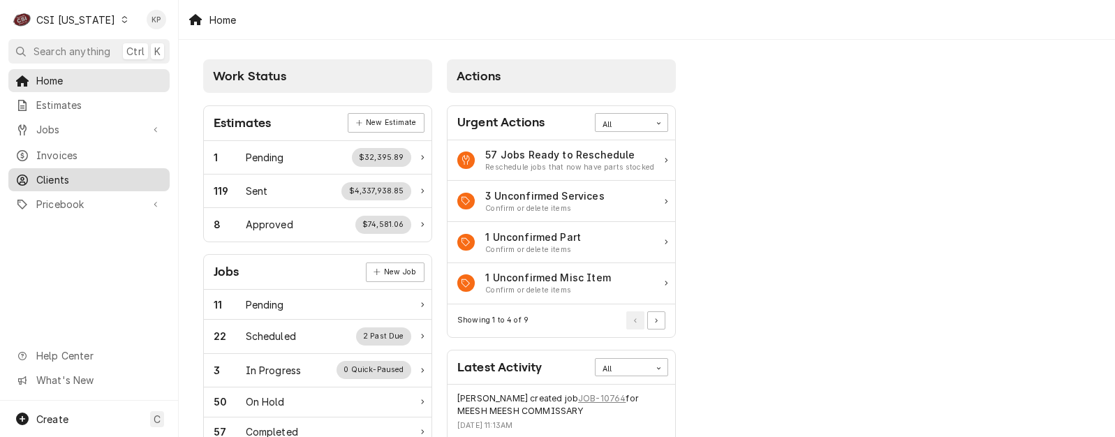
click at [64, 173] on span "Clients" at bounding box center [99, 179] width 126 height 15
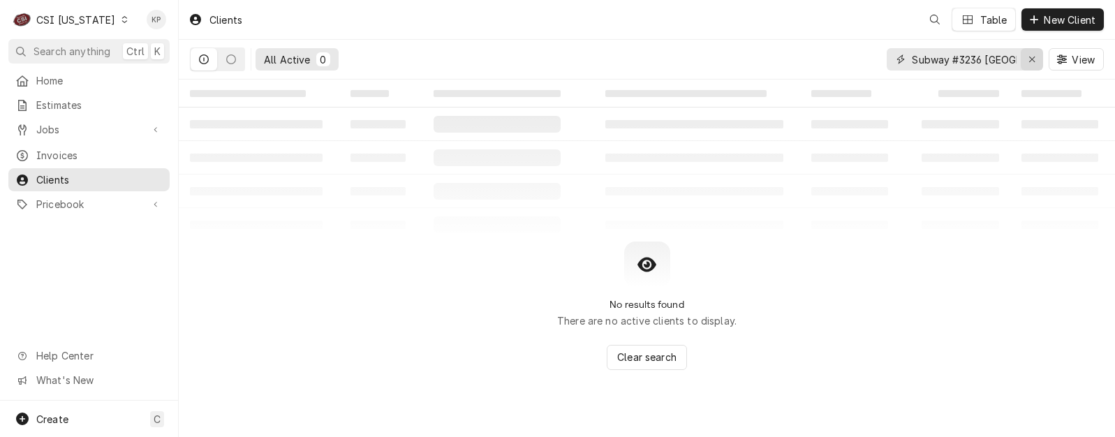
click at [1029, 59] on icon "Erase input" at bounding box center [1033, 59] width 8 height 10
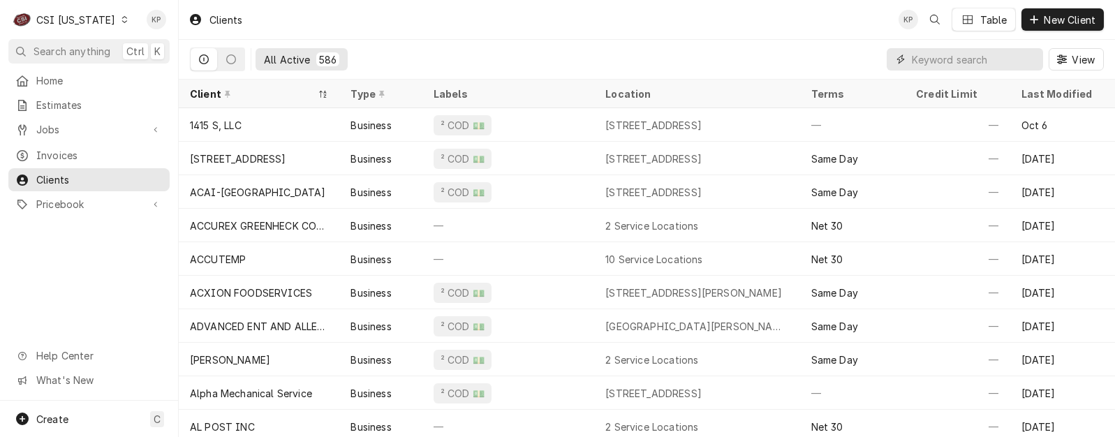
paste input "COMMONWEALTH CRAFT AND ICE"
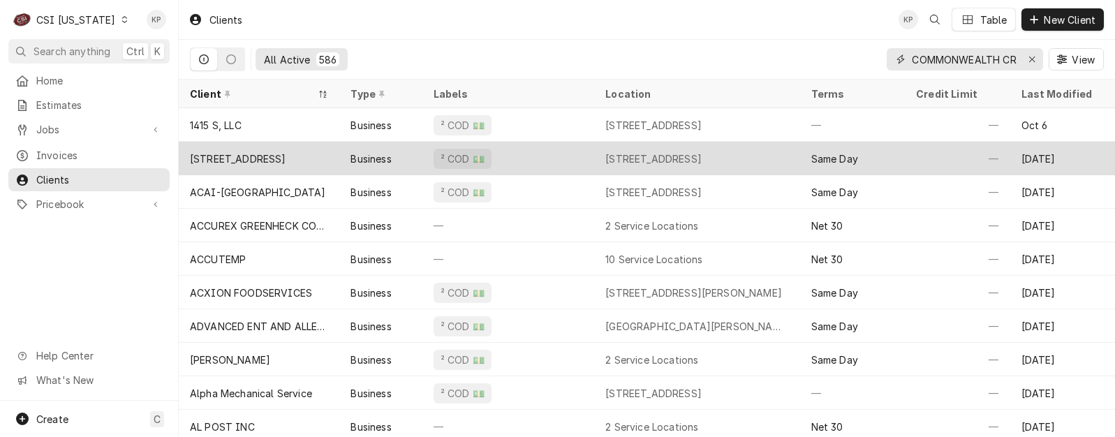
scroll to position [0, 66]
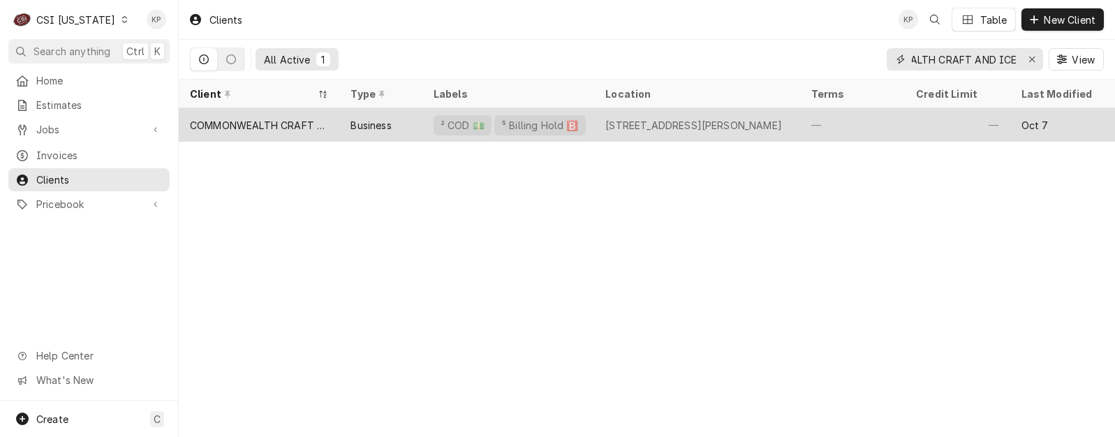
type input "COMMONWEALTH CRAFT AND ICE"
click at [279, 121] on div "COMMONWEALTH CRAFT AND ICE" at bounding box center [259, 125] width 138 height 15
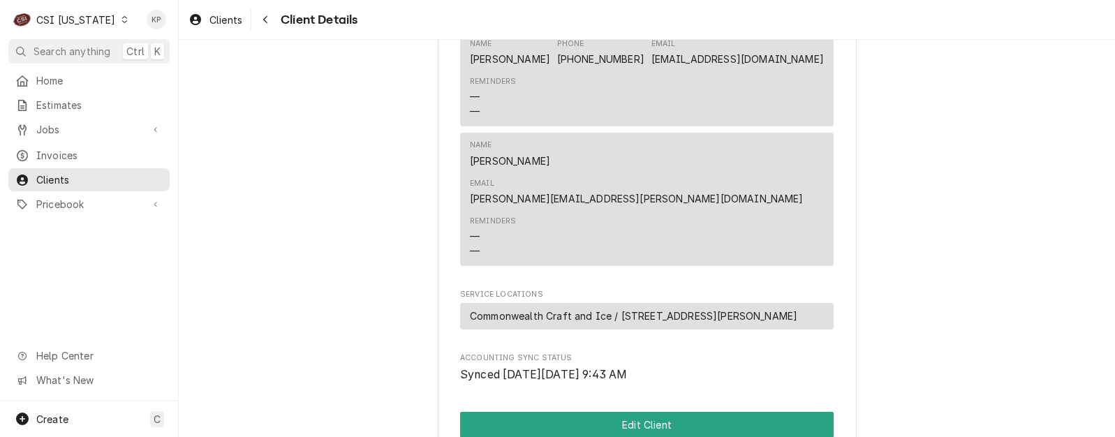
scroll to position [628, 0]
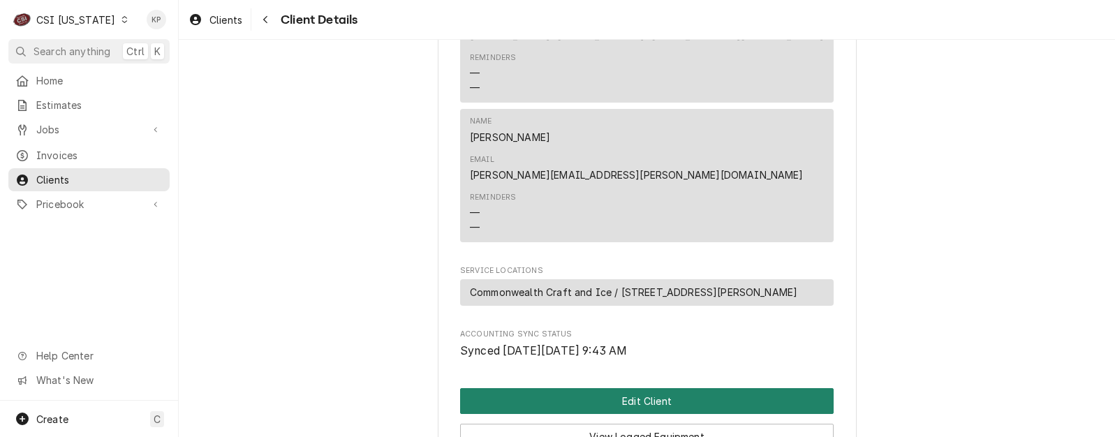
click at [598, 388] on button "Edit Client" at bounding box center [647, 401] width 374 height 26
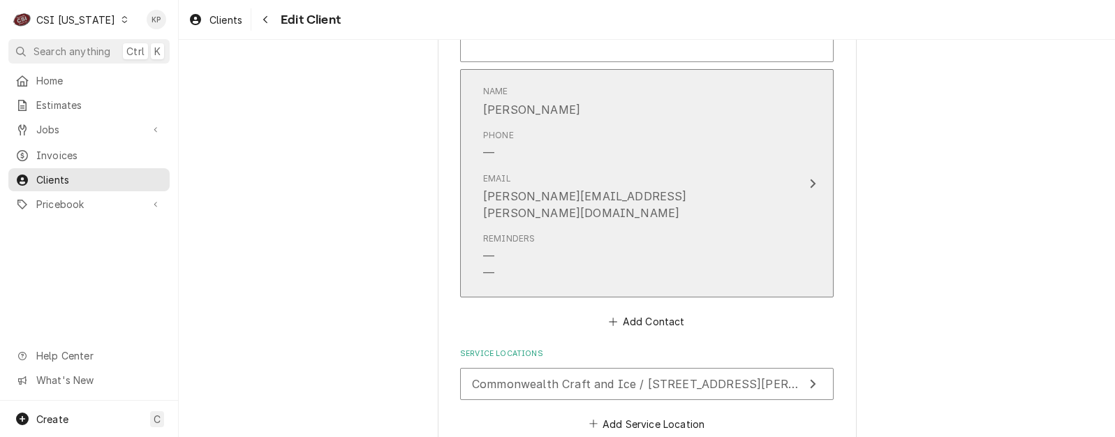
scroll to position [1223, 0]
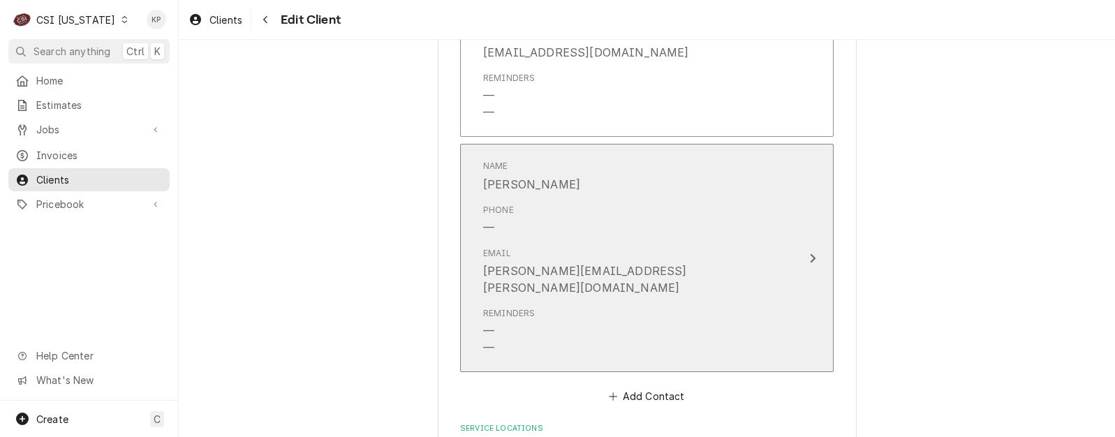
click at [625, 234] on div "Phone —" at bounding box center [632, 219] width 298 height 43
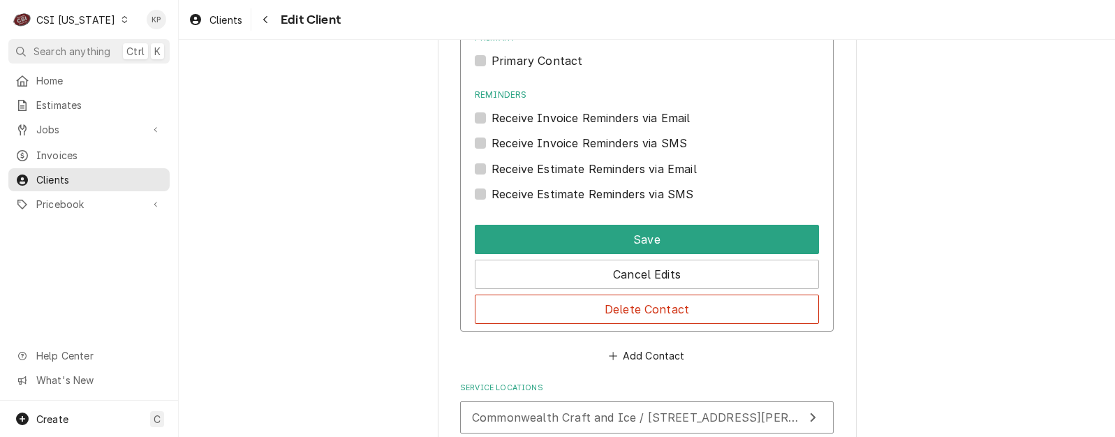
scroll to position [1572, 0]
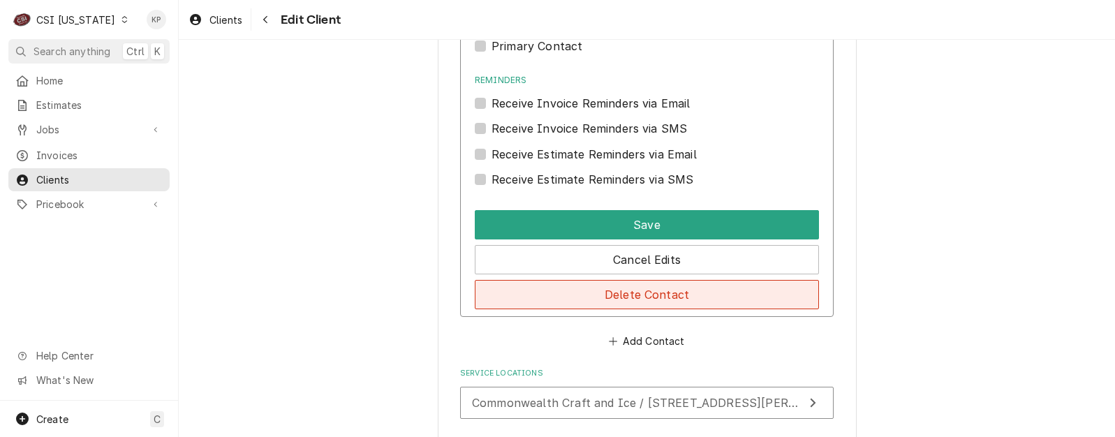
click at [623, 291] on button "Delete Contact" at bounding box center [647, 294] width 344 height 29
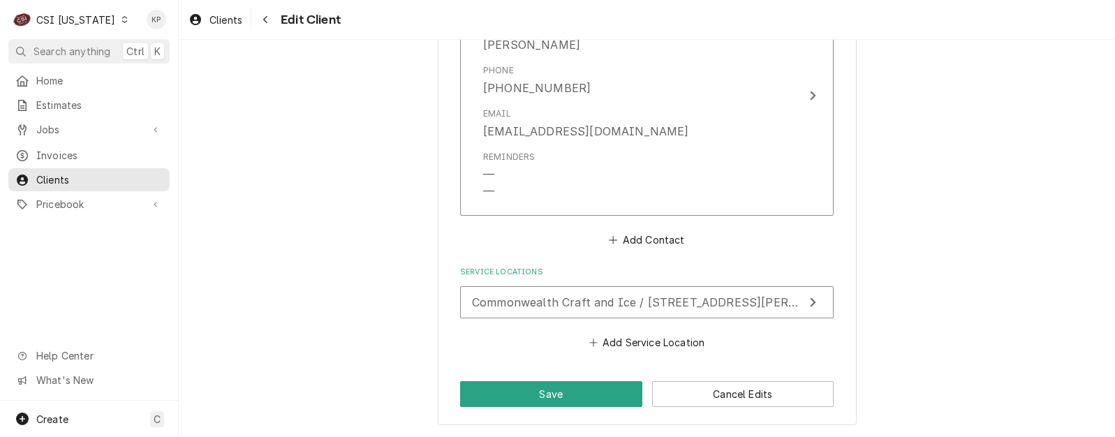
scroll to position [1144, 0]
click at [554, 390] on button "Save" at bounding box center [551, 394] width 182 height 26
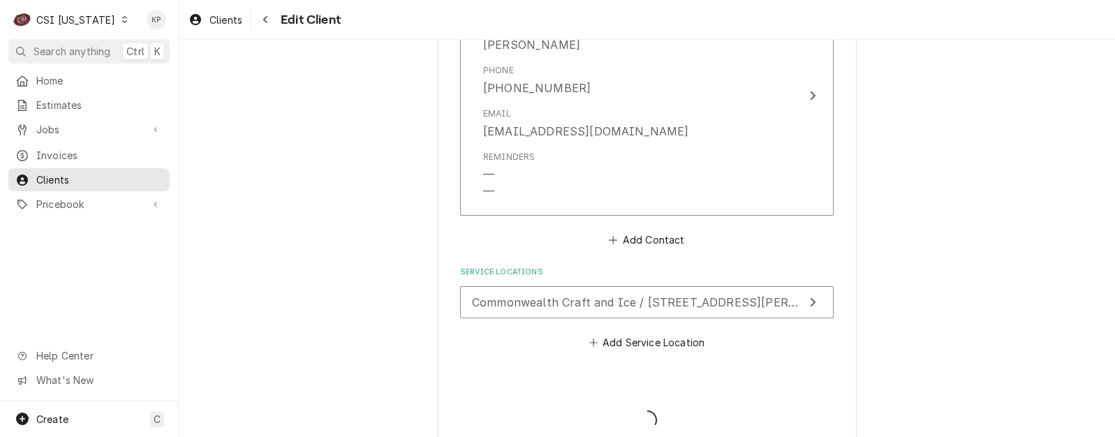
type textarea "x"
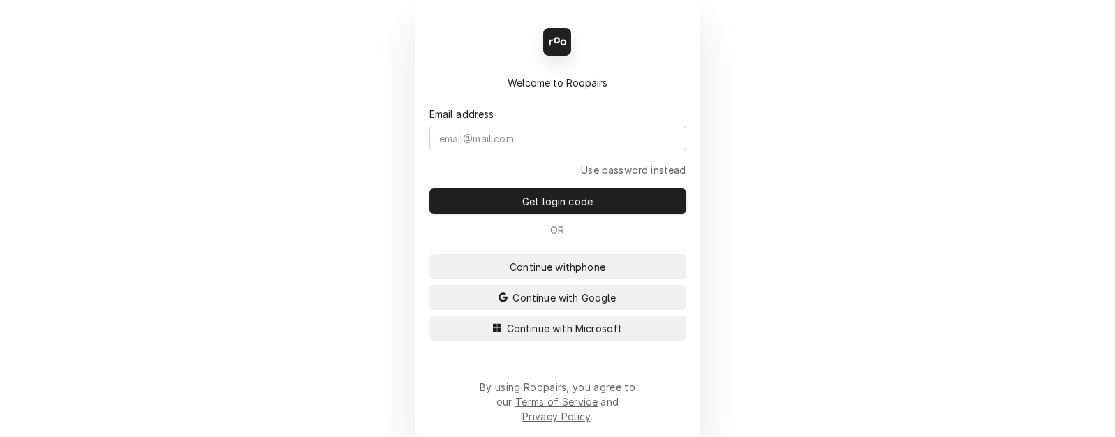
click at [556, 336] on span "Continue with Microsoft" at bounding box center [564, 328] width 121 height 15
click at [488, 340] on button "Continue with Microsoft" at bounding box center [557, 328] width 257 height 25
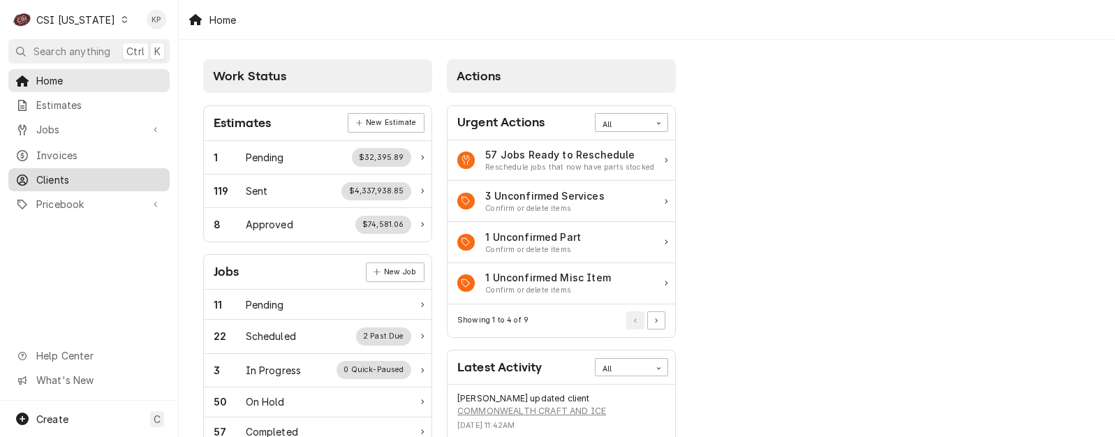
click at [43, 172] on span "Clients" at bounding box center [99, 179] width 126 height 15
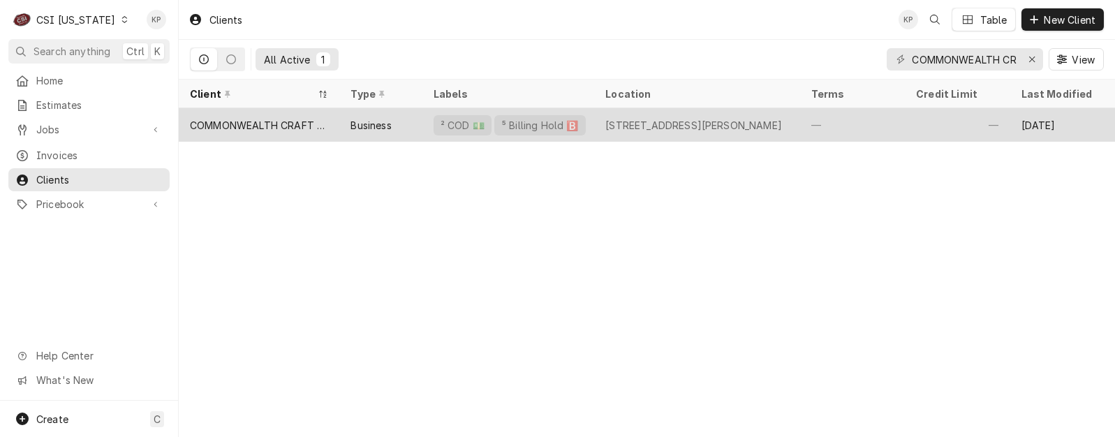
click at [268, 123] on div "COMMONWEALTH CRAFT AND ICE" at bounding box center [259, 125] width 138 height 15
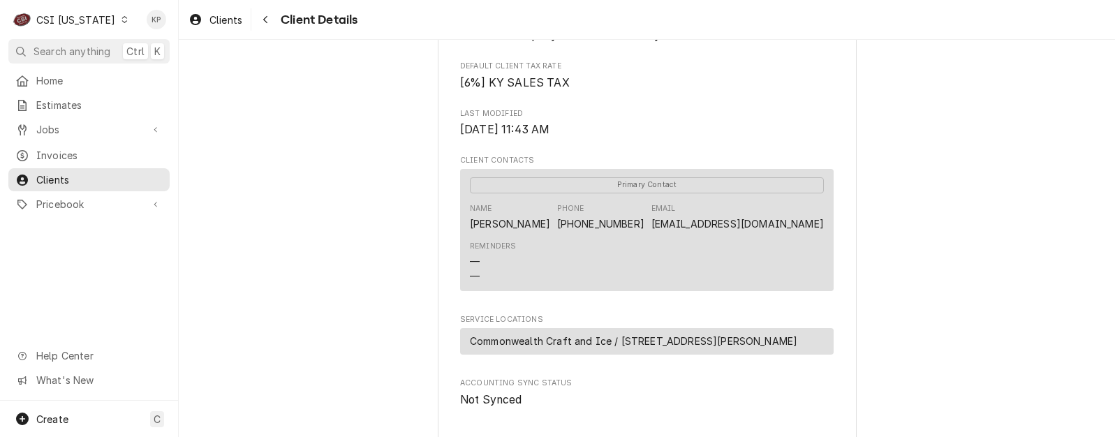
scroll to position [649, 0]
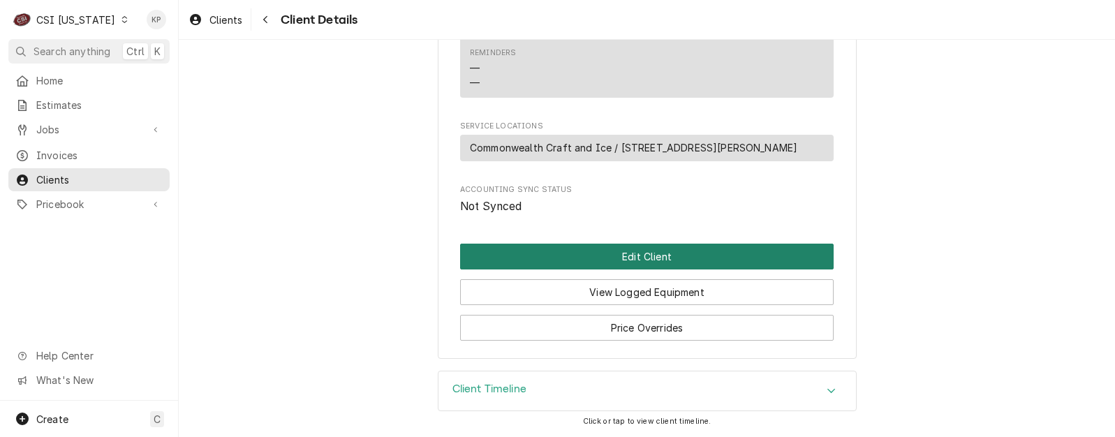
click at [619, 256] on button "Edit Client" at bounding box center [647, 257] width 374 height 26
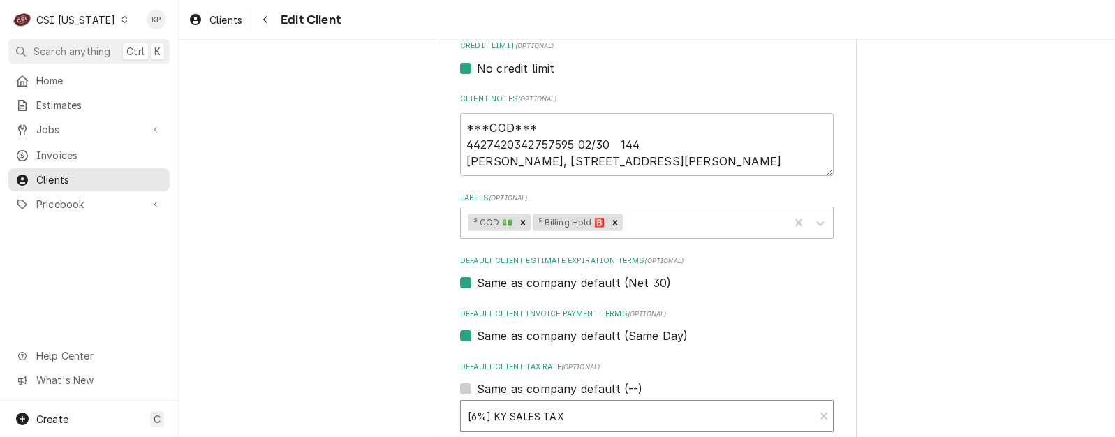
scroll to position [698, 0]
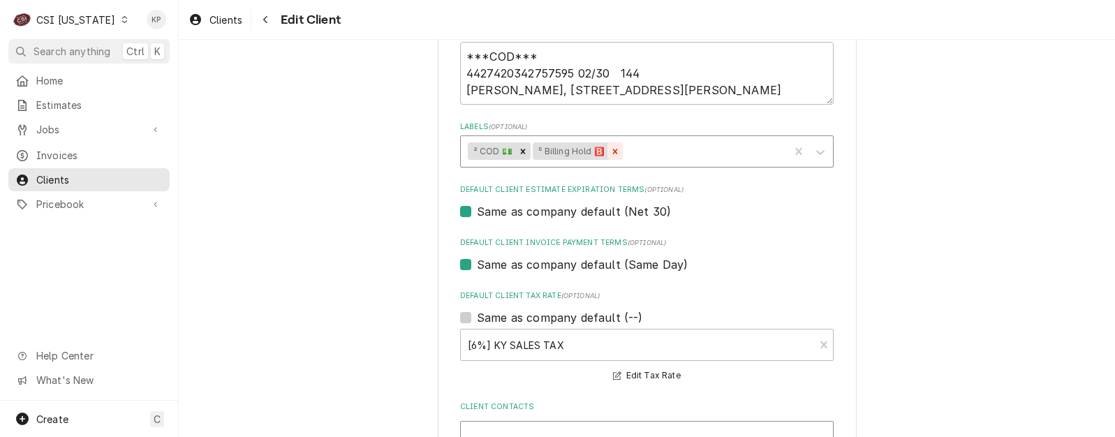
click at [610, 149] on icon "Remove ⁵ Billing Hold 🅱️" at bounding box center [615, 152] width 10 height 10
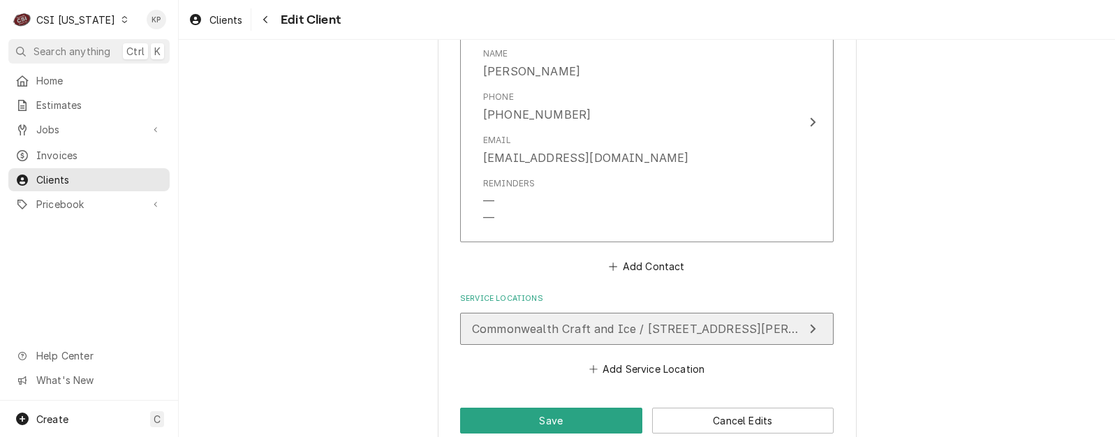
scroll to position [1144, 0]
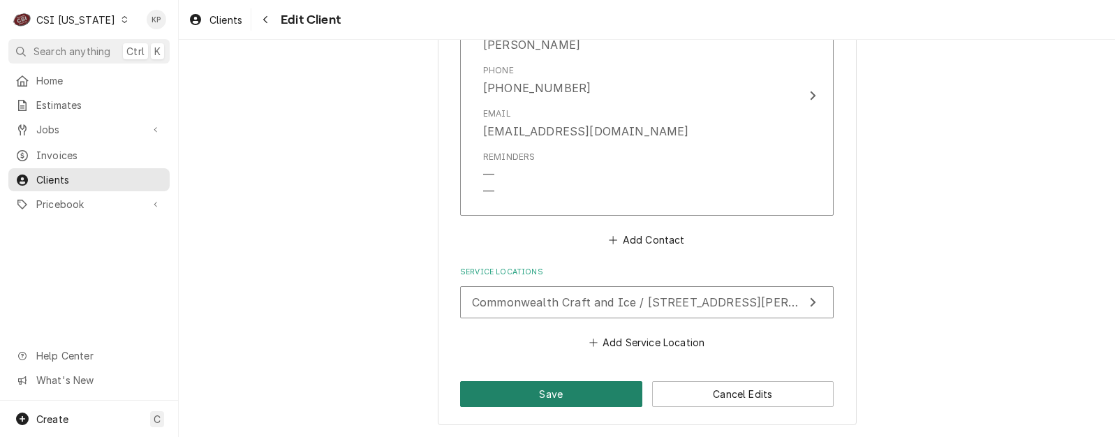
click at [565, 387] on button "Save" at bounding box center [551, 394] width 182 height 26
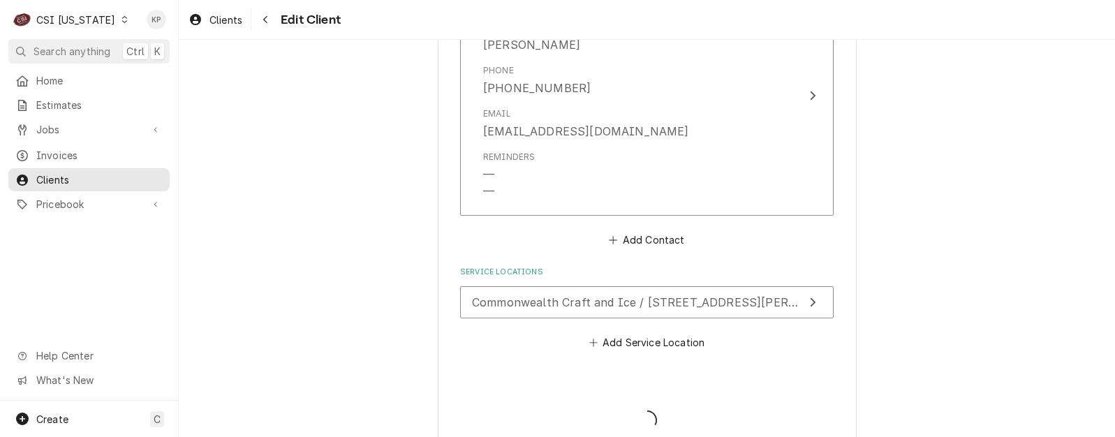
type textarea "x"
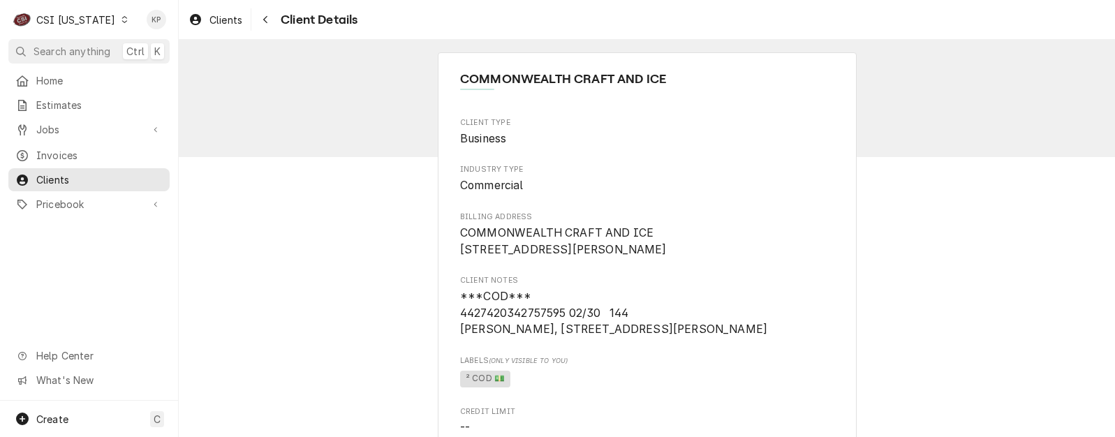
drag, startPoint x: 237, startPoint y: 22, endPoint x: 251, endPoint y: 26, distance: 15.3
click at [237, 22] on span "Clients" at bounding box center [225, 20] width 33 height 15
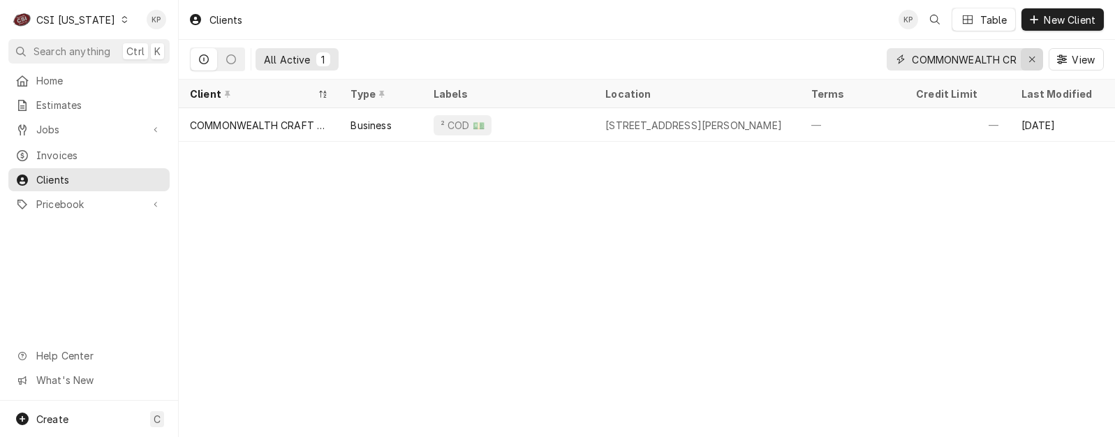
click at [1033, 57] on icon "Erase input" at bounding box center [1033, 59] width 8 height 10
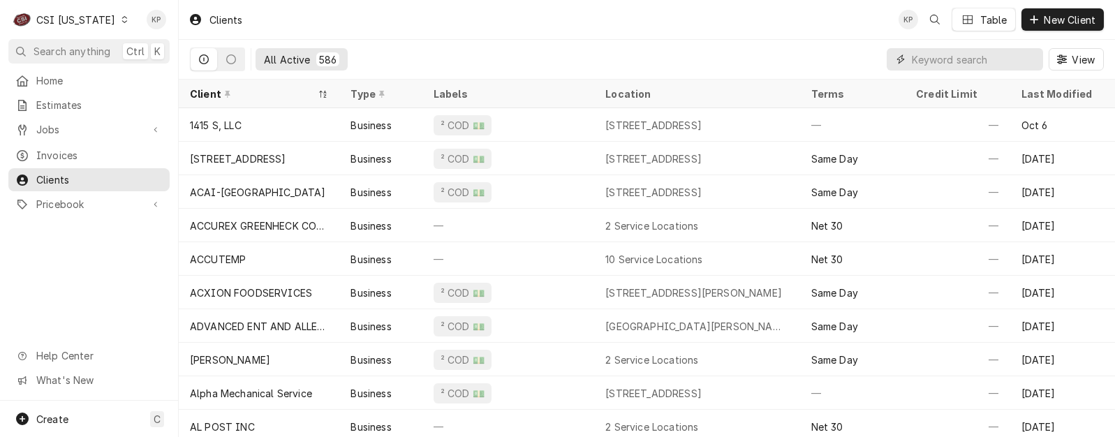
paste input "Nothing Bundt Cakes Middletown"
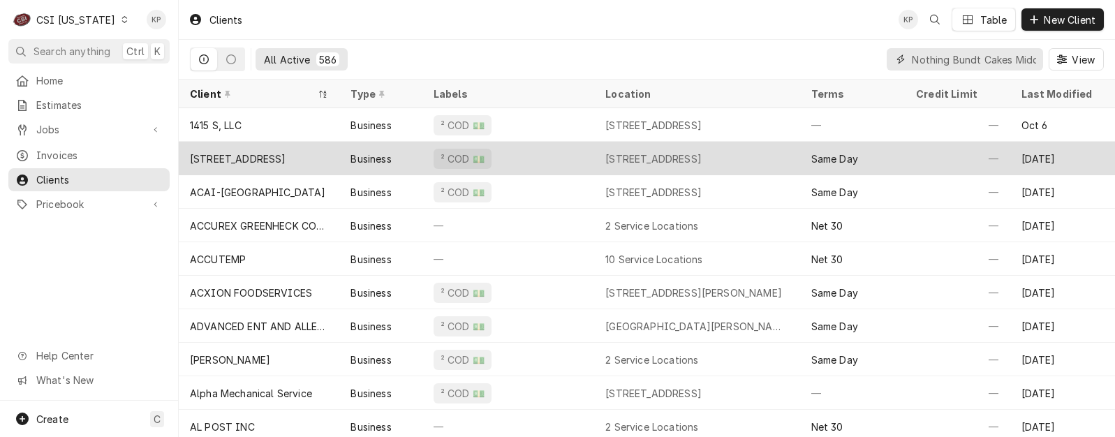
scroll to position [0, 55]
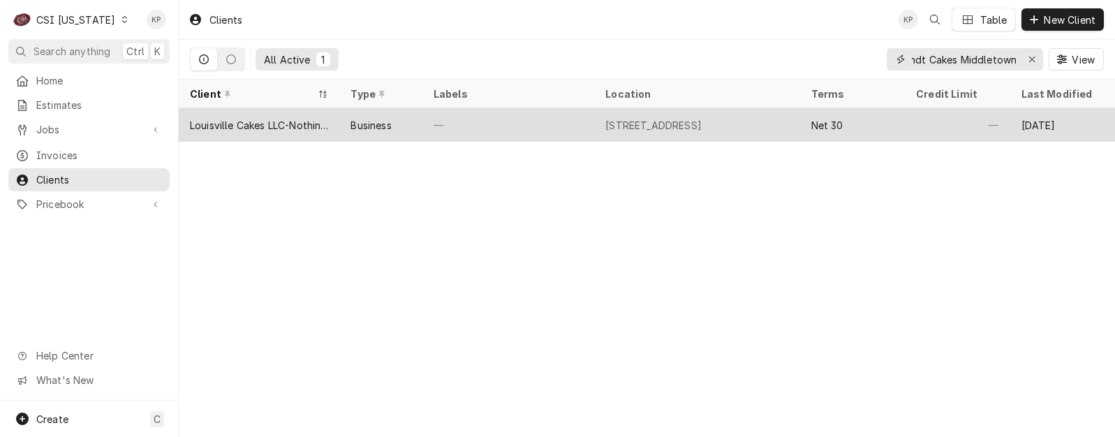
type input "Nothing Bundt Cakes Middletown"
click at [323, 121] on div "Louisville Cakes LLC-Nothing Bundt Cakes Middletown" at bounding box center [259, 125] width 138 height 15
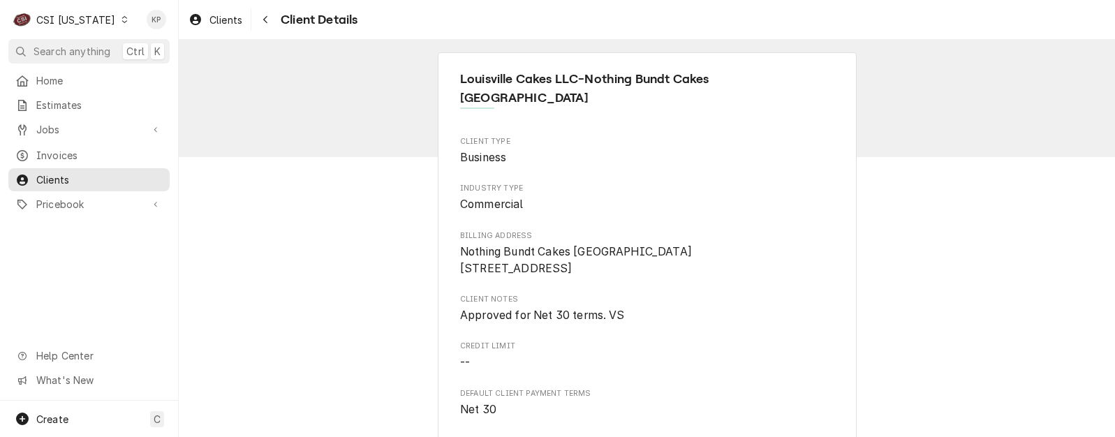
scroll to position [70, 0]
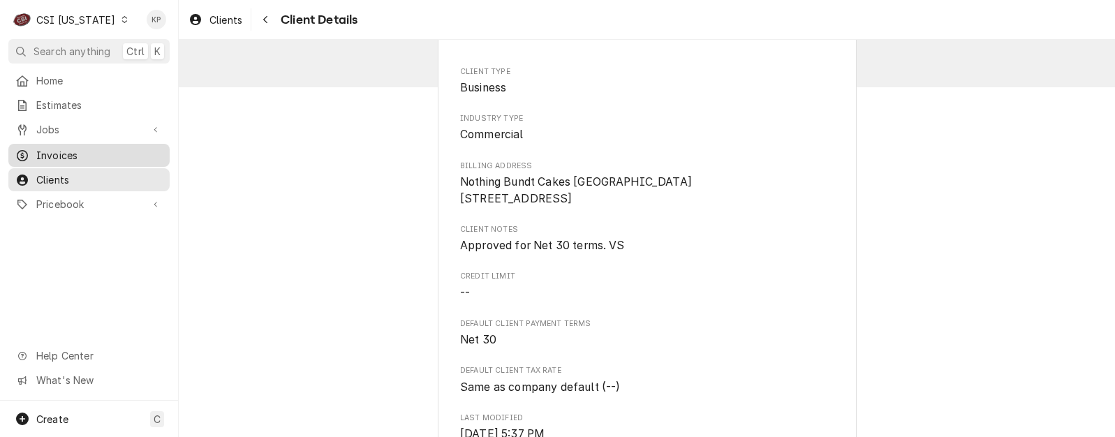
click at [67, 148] on span "Invoices" at bounding box center [99, 155] width 126 height 15
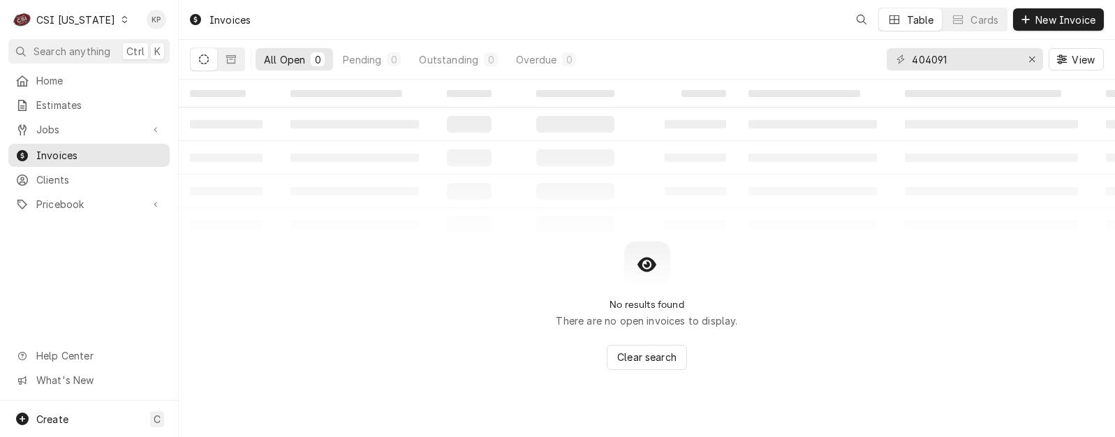
click at [58, 148] on span "Invoices" at bounding box center [99, 155] width 126 height 15
click at [1033, 58] on icon "Erase input" at bounding box center [1033, 59] width 8 height 10
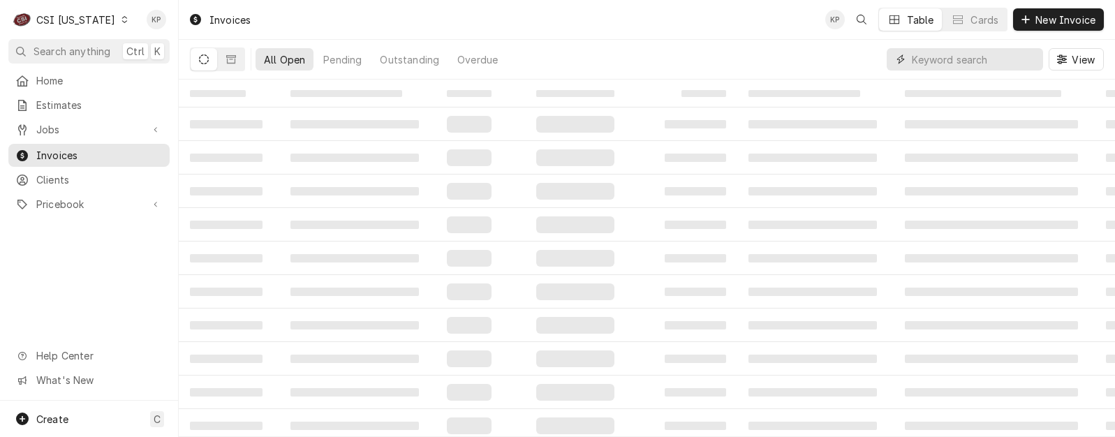
click at [929, 58] on input "Dynamic Content Wrapper" at bounding box center [974, 59] width 124 height 22
type input "100682"
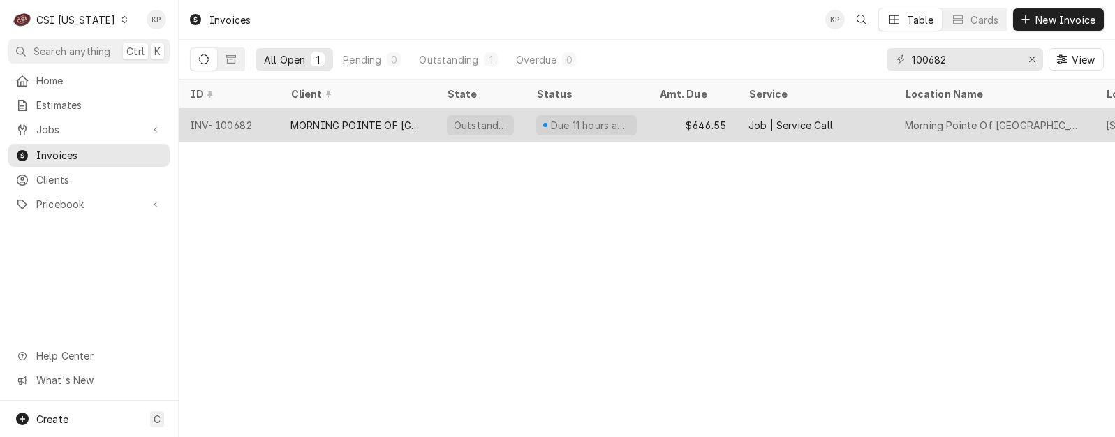
click at [238, 123] on div "INV-100682" at bounding box center [229, 125] width 101 height 34
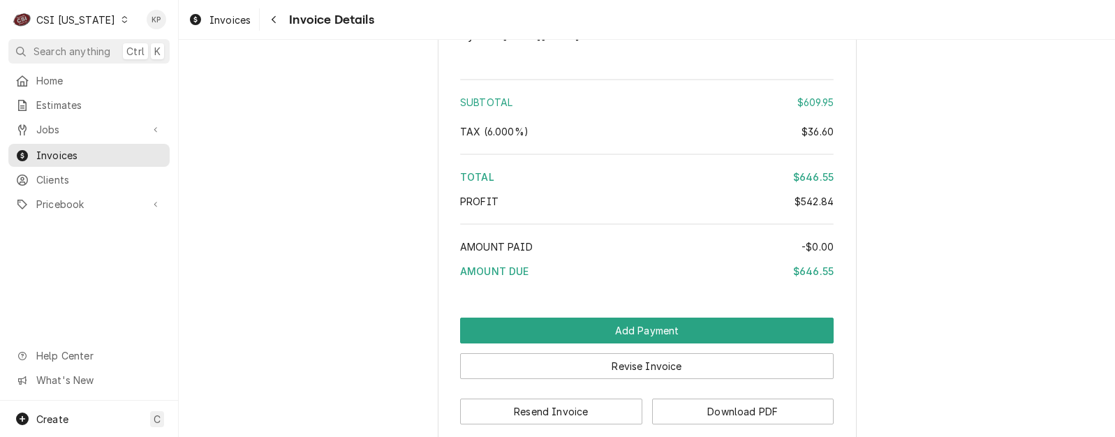
scroll to position [2857, 0]
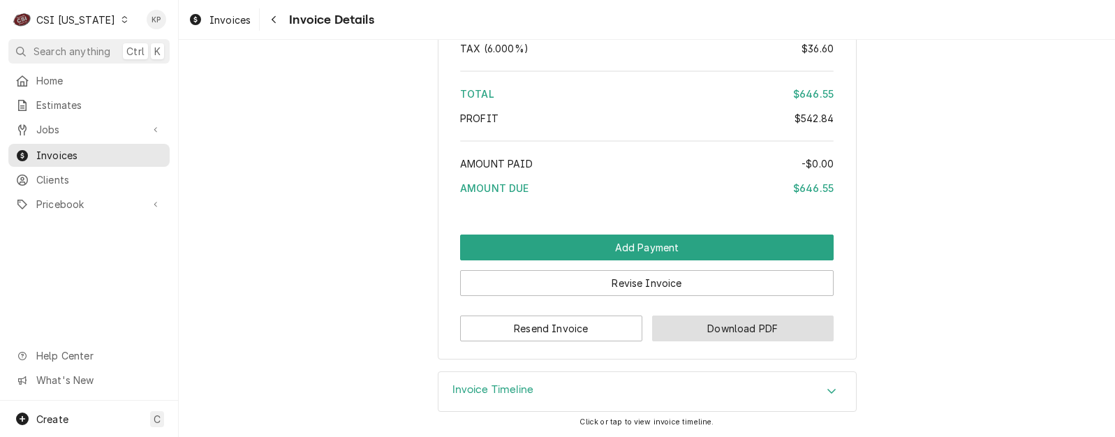
click at [676, 324] on button "Download PDF" at bounding box center [743, 329] width 182 height 26
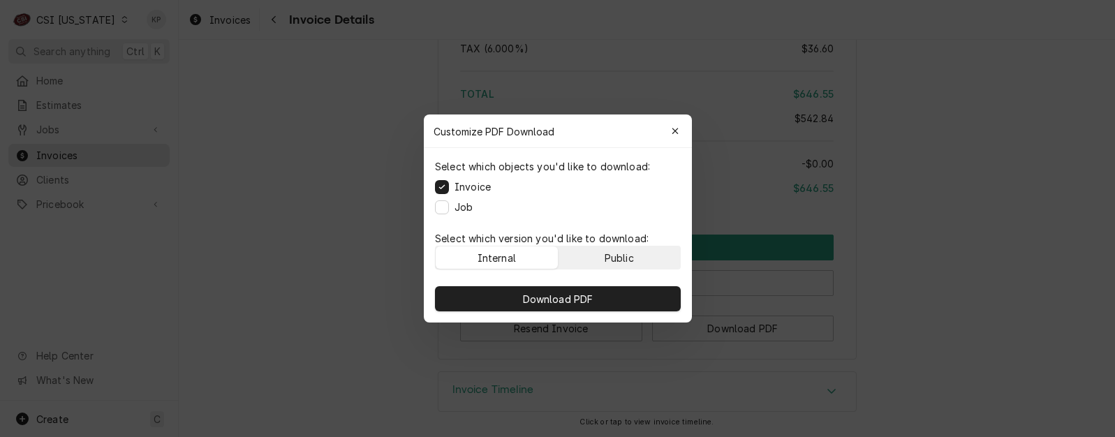
click at [642, 257] on button "Public" at bounding box center [619, 257] width 122 height 22
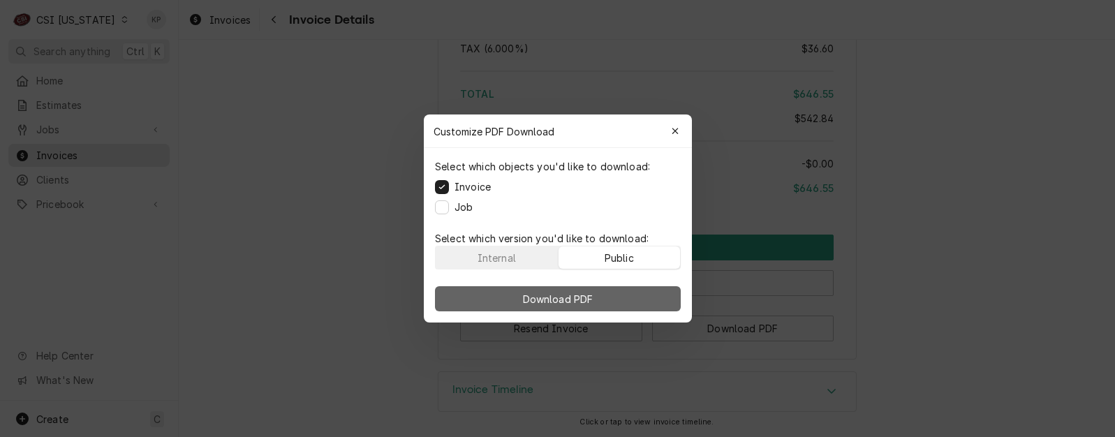
click at [624, 300] on button "Download PDF" at bounding box center [558, 298] width 246 height 25
